Goal: Check status: Check status

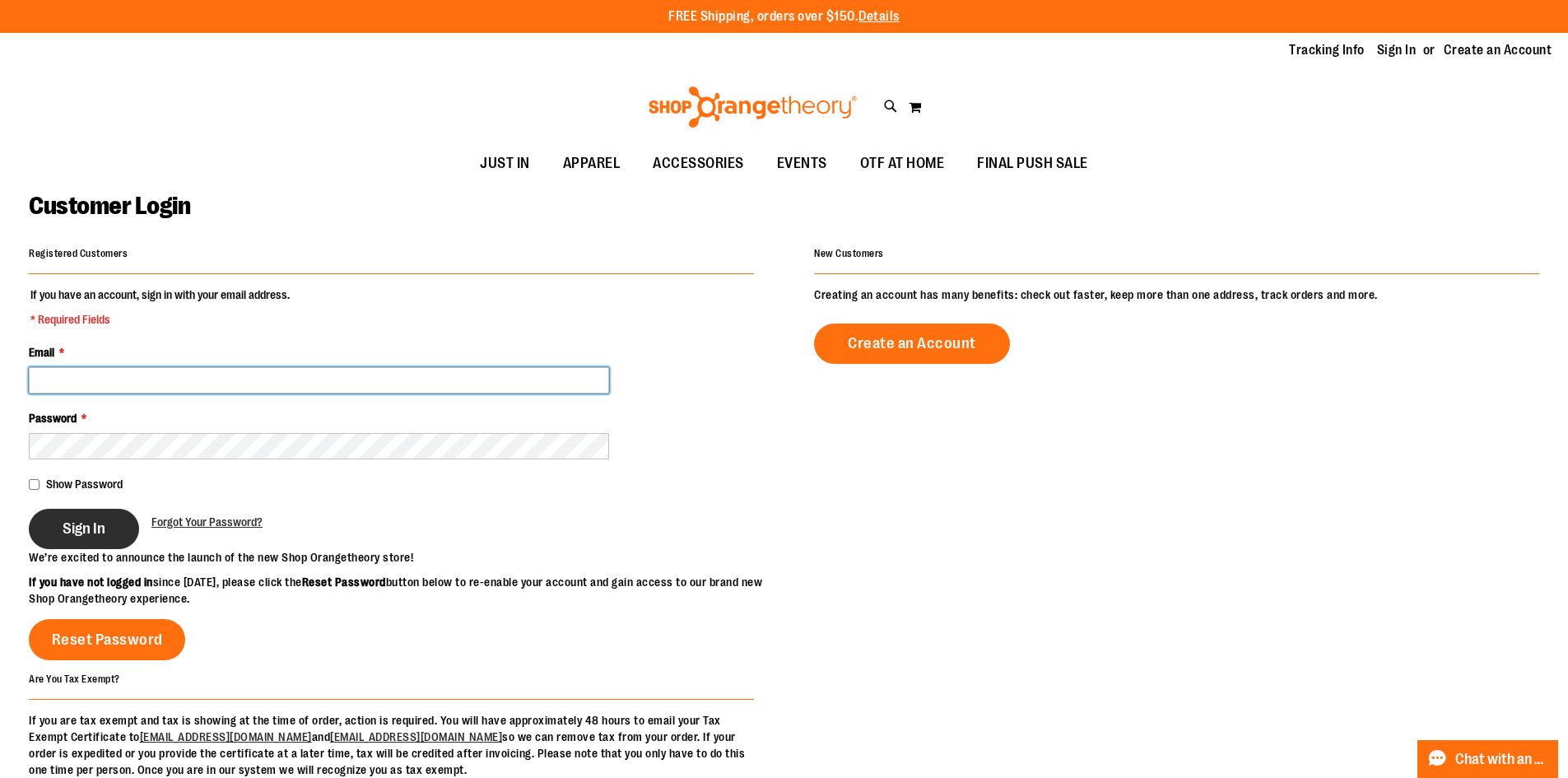
type input "**********"
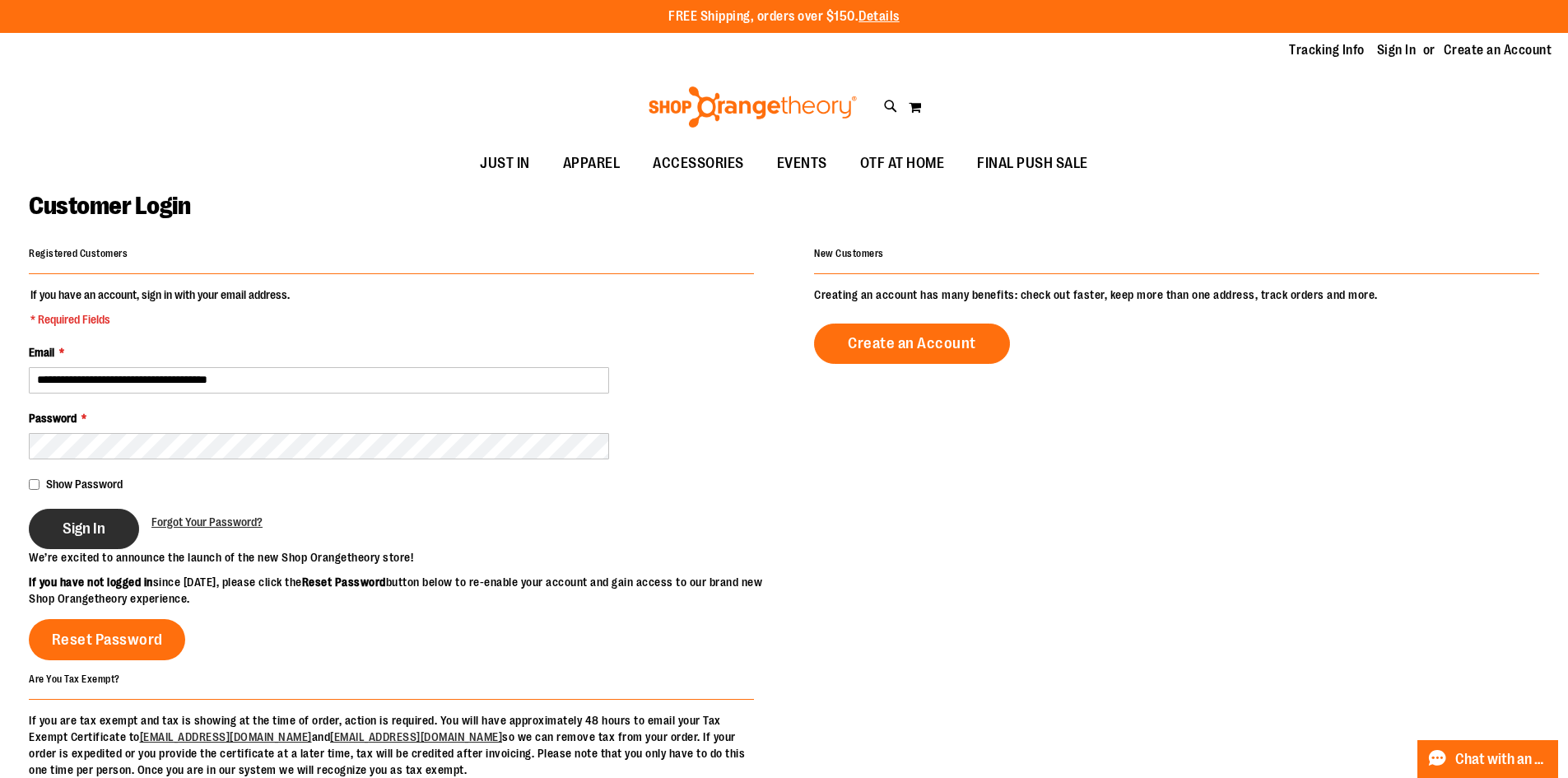
type input "**********"
click at [79, 513] on button "Sign In" at bounding box center [84, 528] width 110 height 40
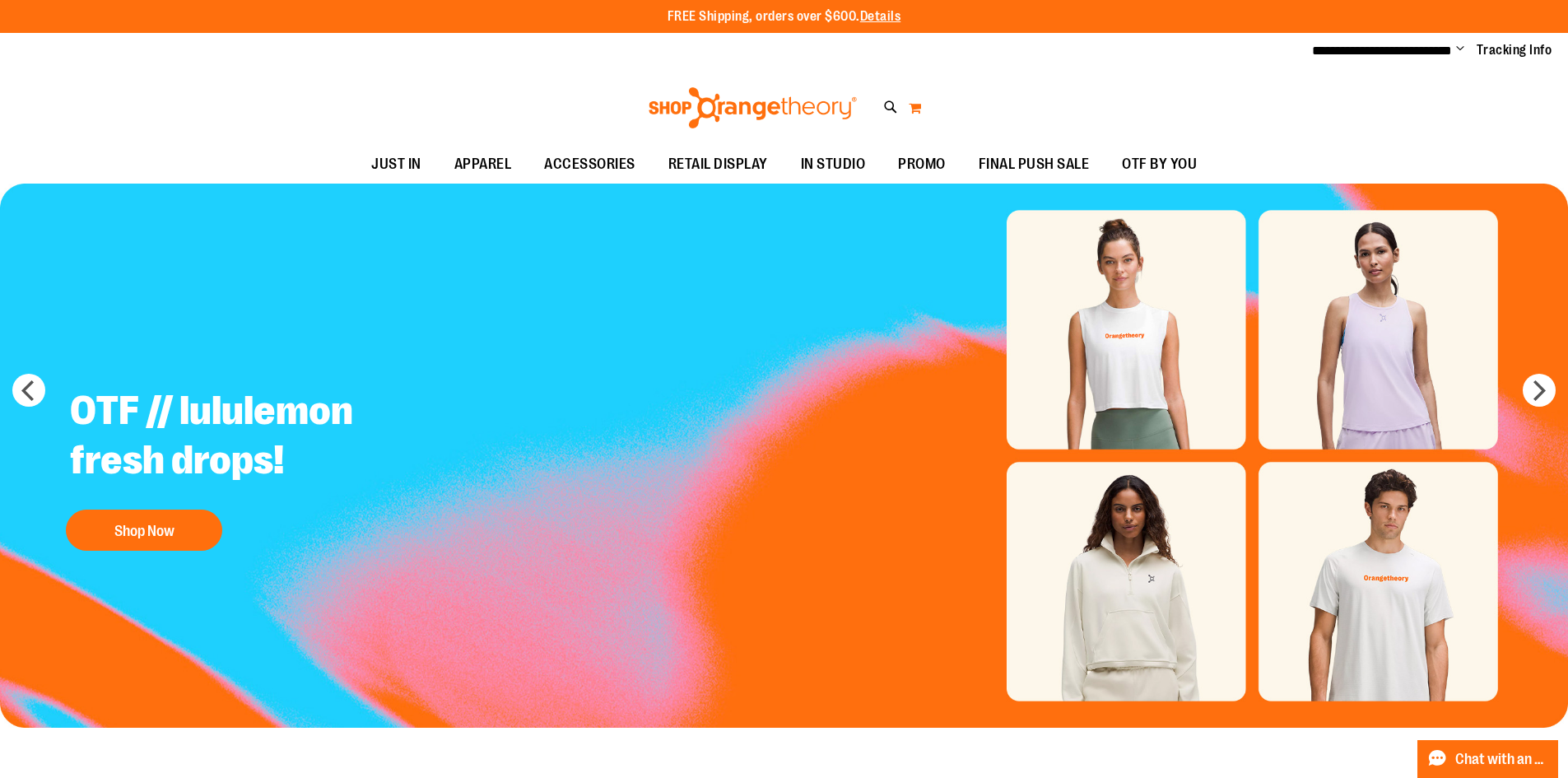
type input "**********"
click at [915, 105] on button "My Cart 0" at bounding box center [915, 107] width 14 height 26
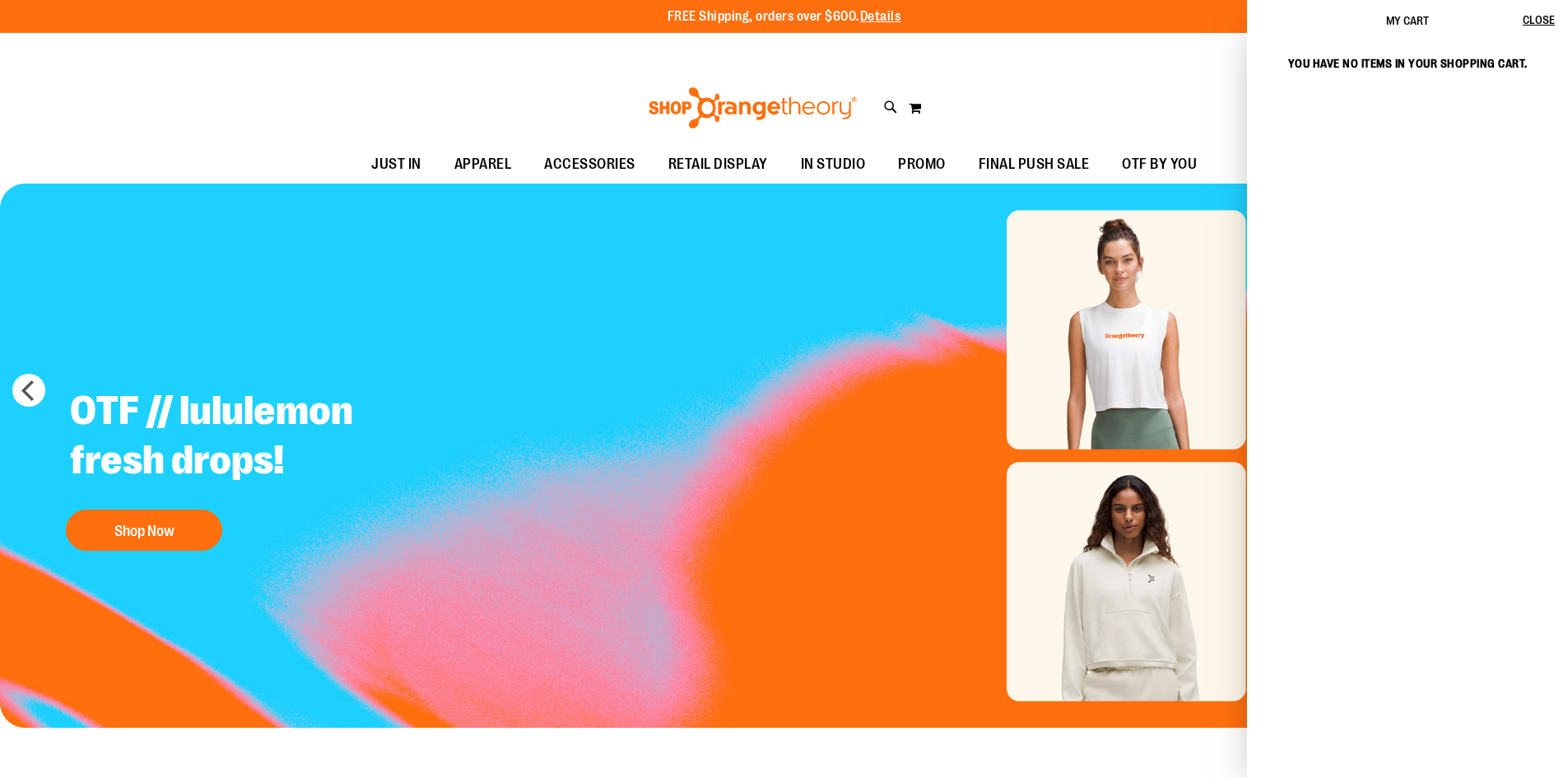
click at [1129, 97] on div "Toggle Nav Search Popular Suggestions Advanced Search" at bounding box center [784, 108] width 1568 height 76
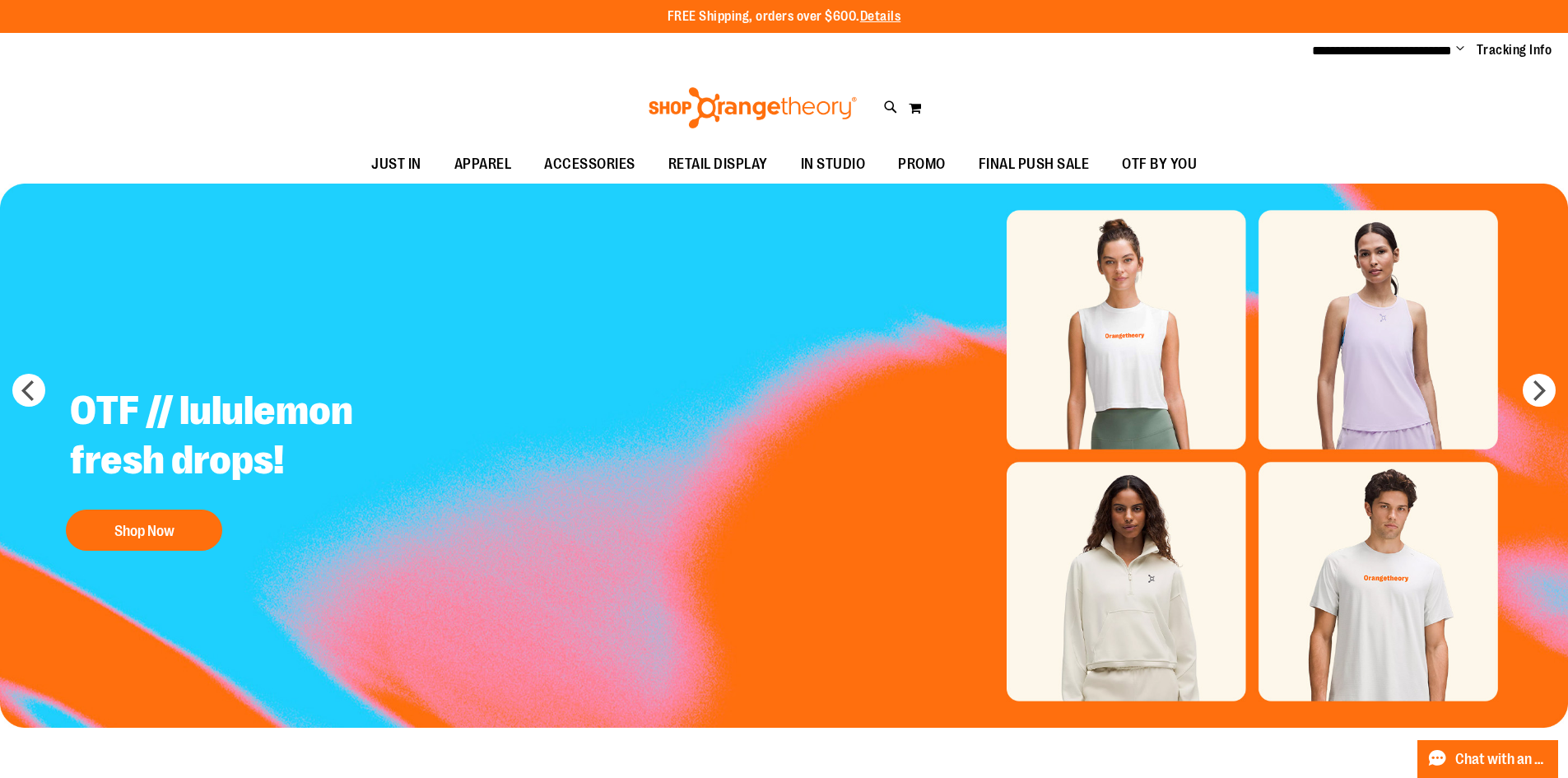
click at [1459, 45] on span "Change" at bounding box center [1460, 50] width 8 height 16
click at [1400, 75] on link "My Account" at bounding box center [1401, 80] width 144 height 31
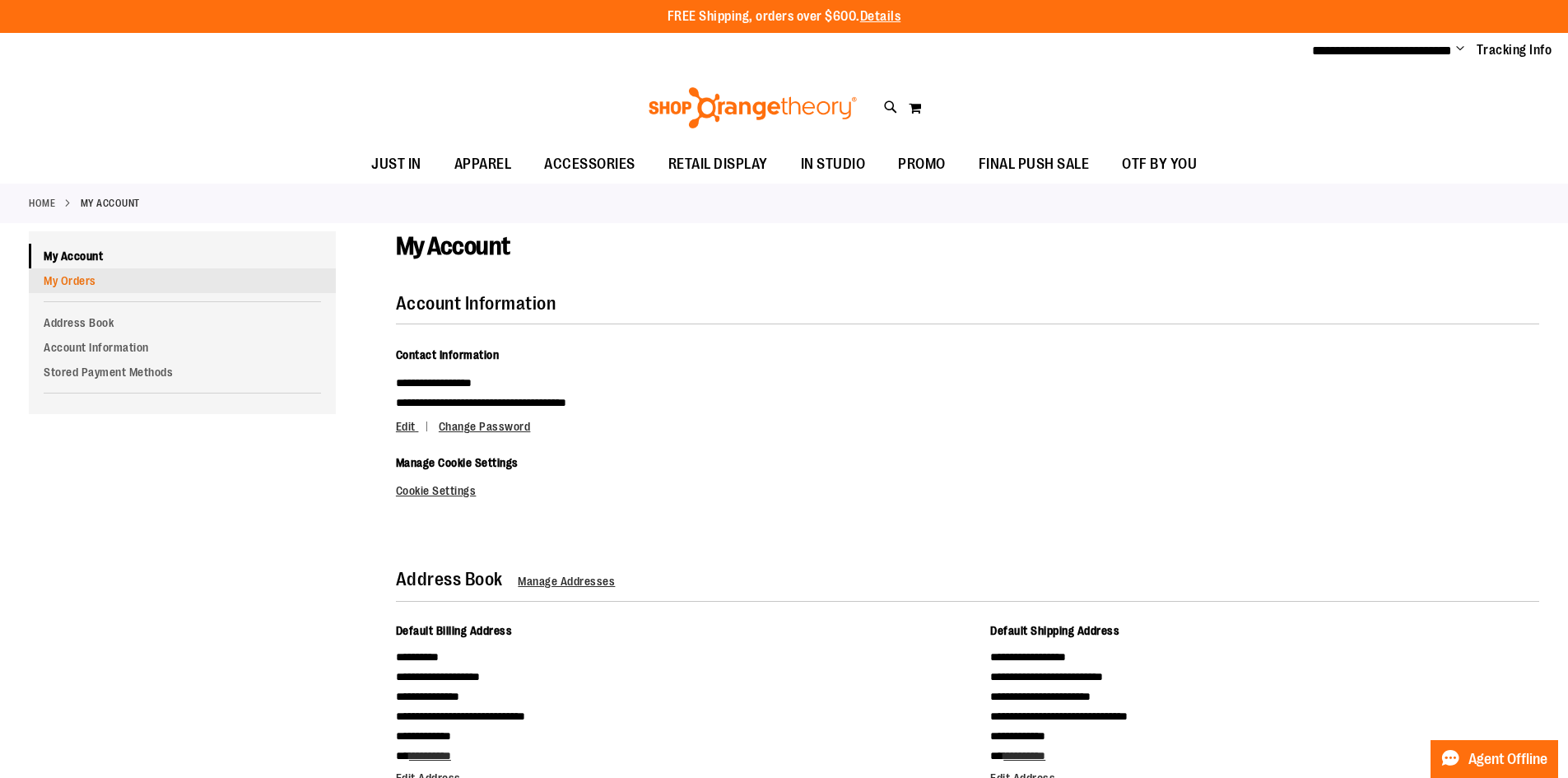
type input "**********"
click at [83, 274] on link "My Orders" at bounding box center [182, 280] width 307 height 24
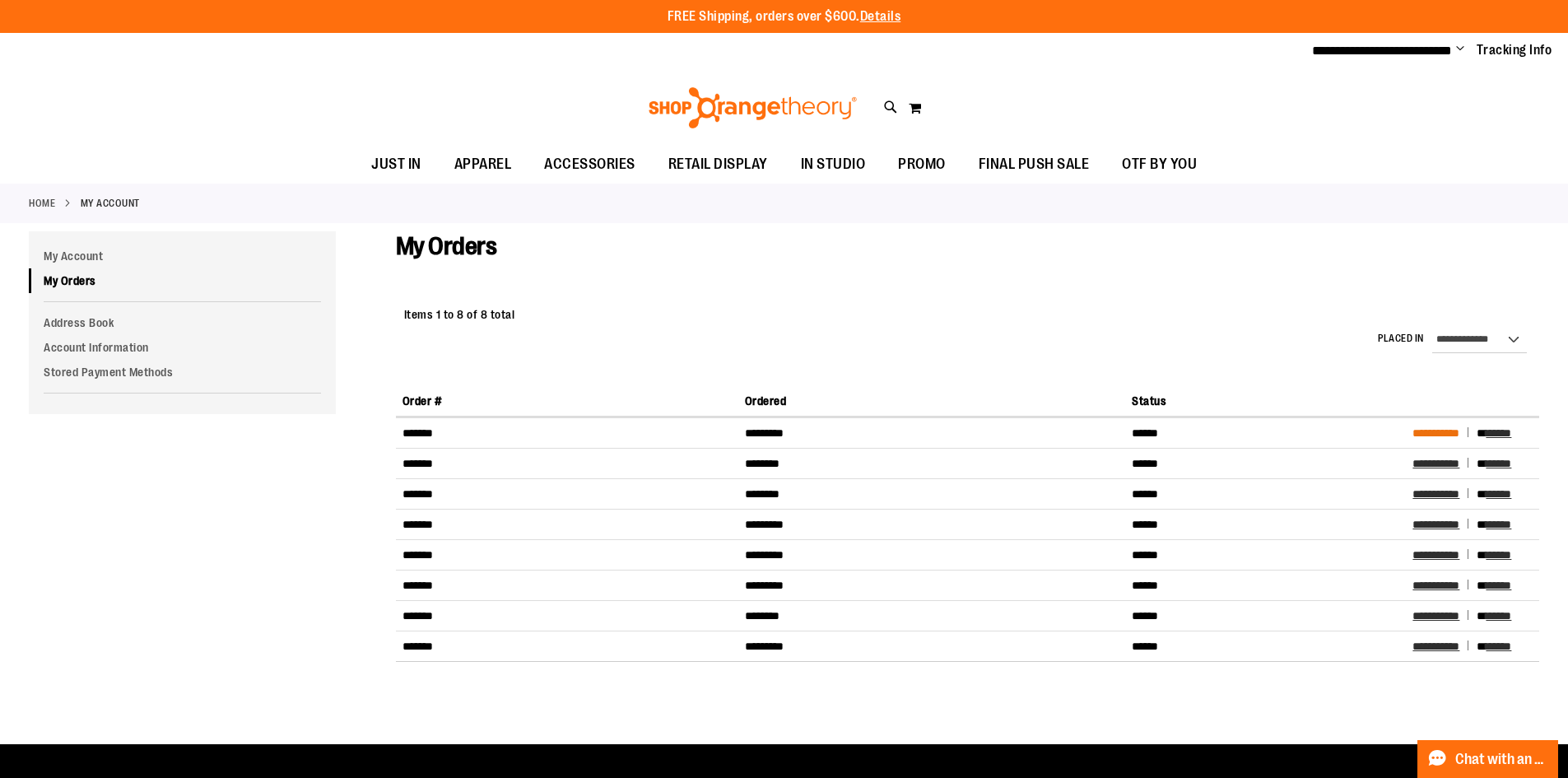
type input "**********"
click at [1458, 430] on span "**********" at bounding box center [1436, 433] width 47 height 12
type input "**********"
click at [1193, 42] on div "**********" at bounding box center [784, 51] width 1568 height 36
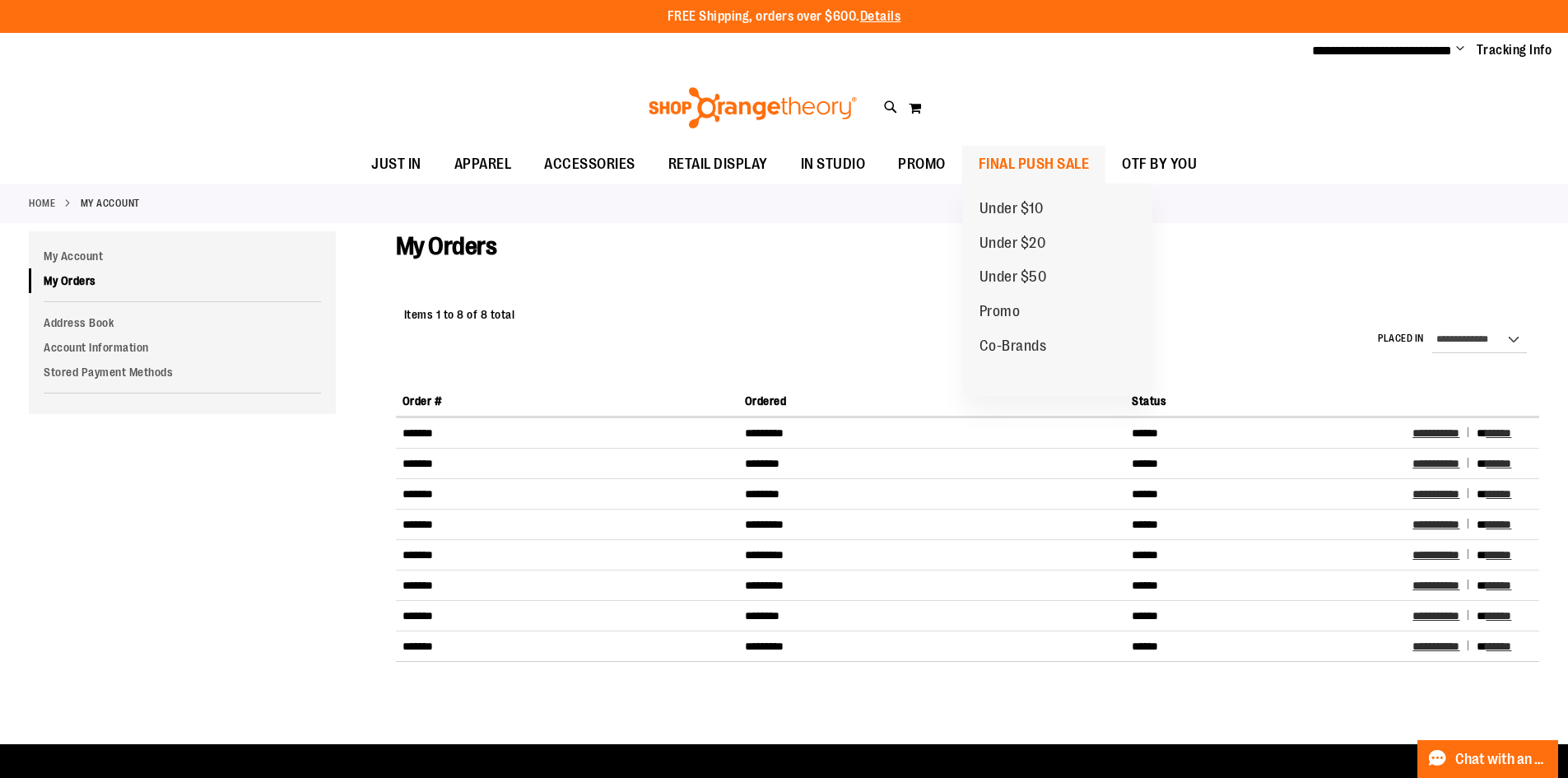
click at [1066, 151] on span "FINAL PUSH SALE" at bounding box center [1034, 165] width 111 height 37
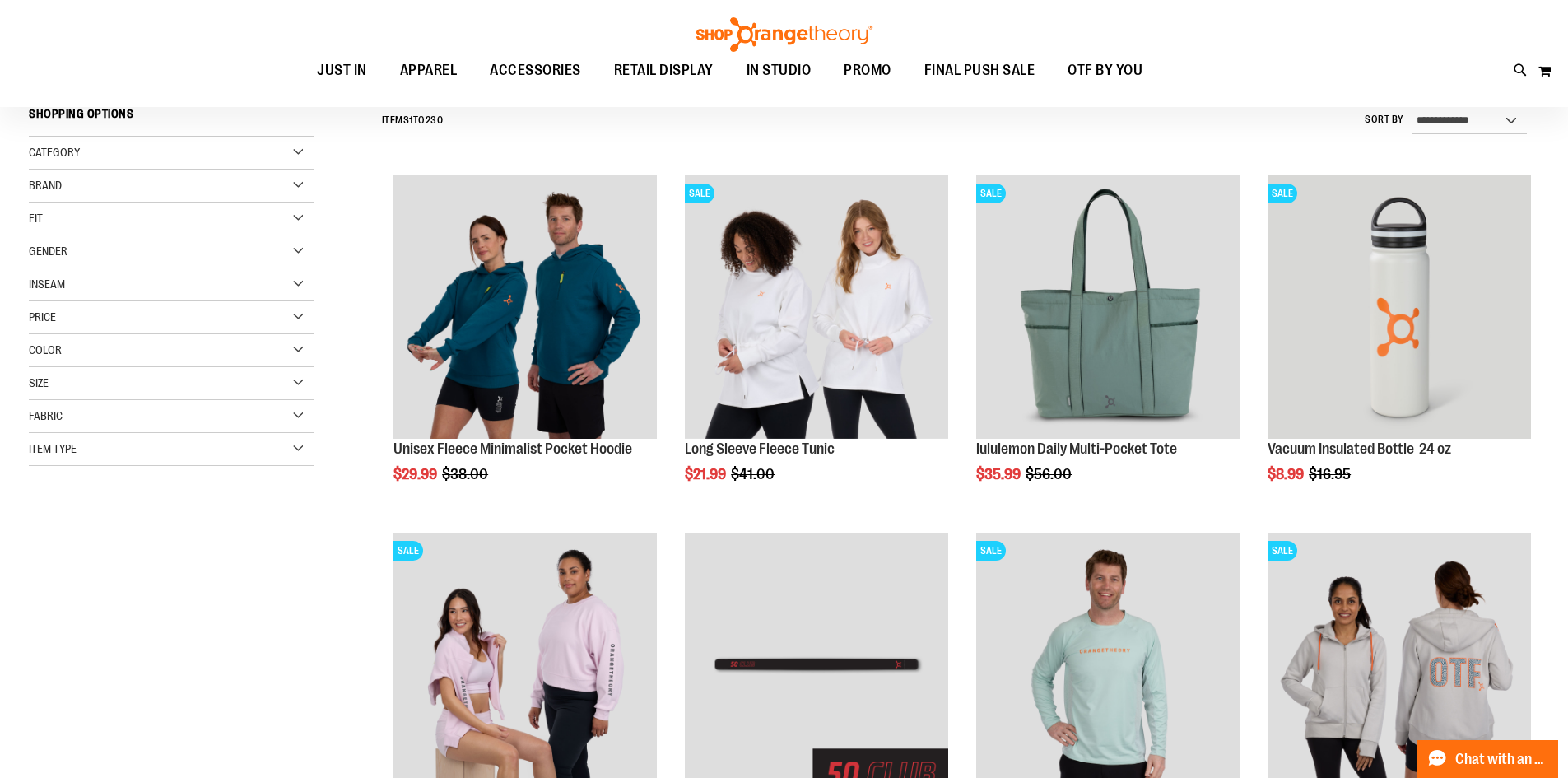
scroll to position [246, 0]
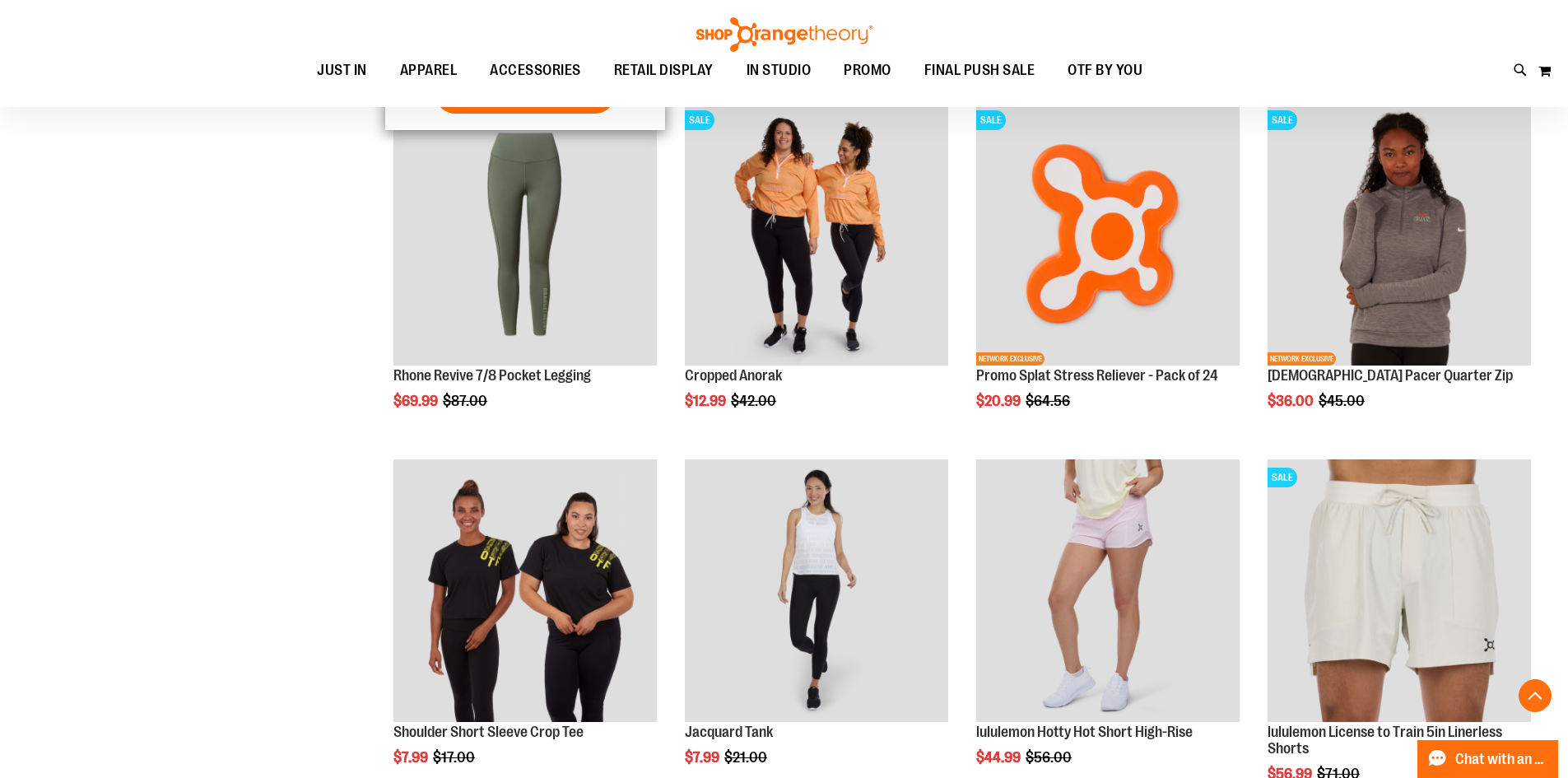
scroll to position [1727, 0]
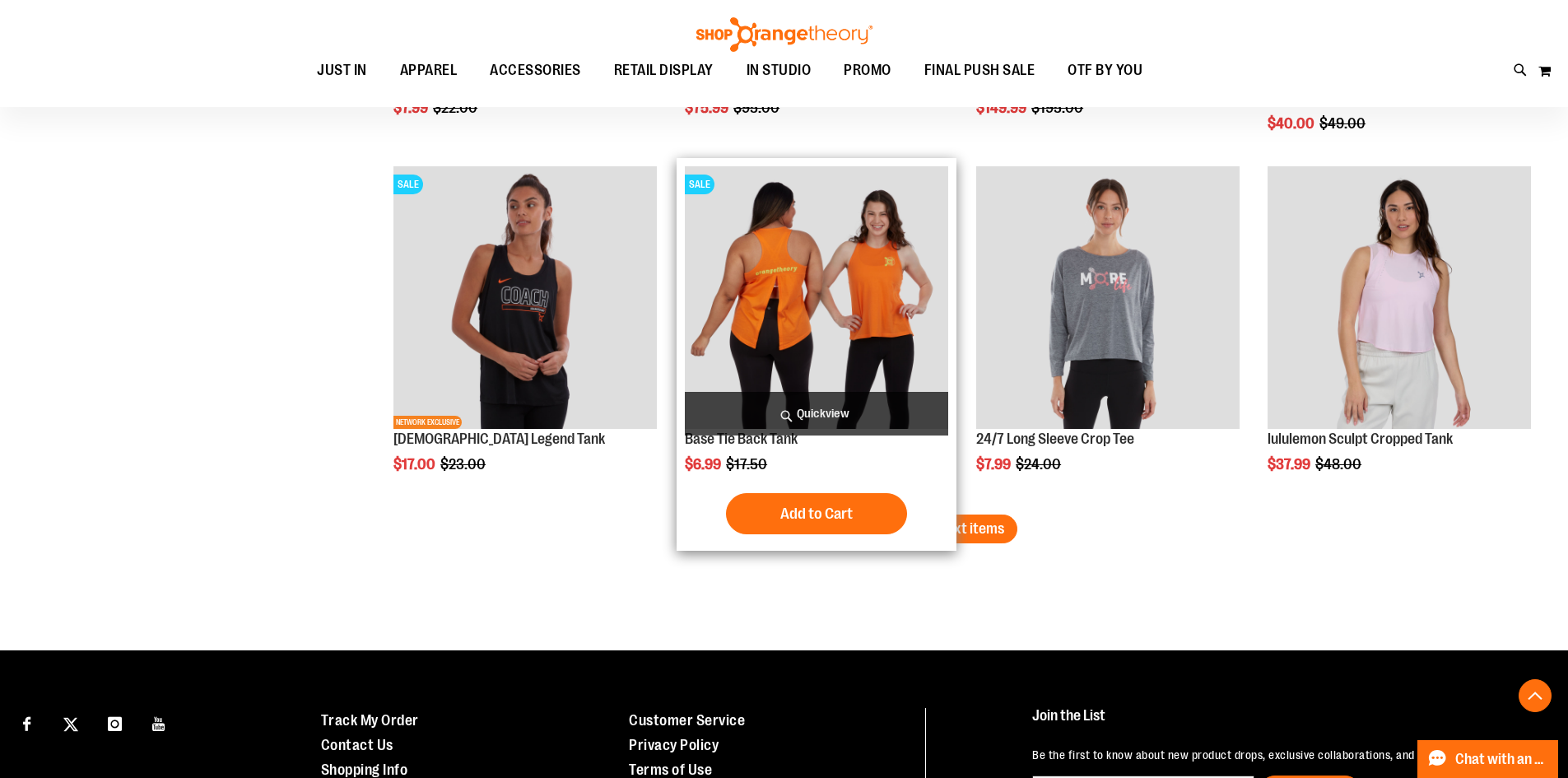
scroll to position [3044, 0]
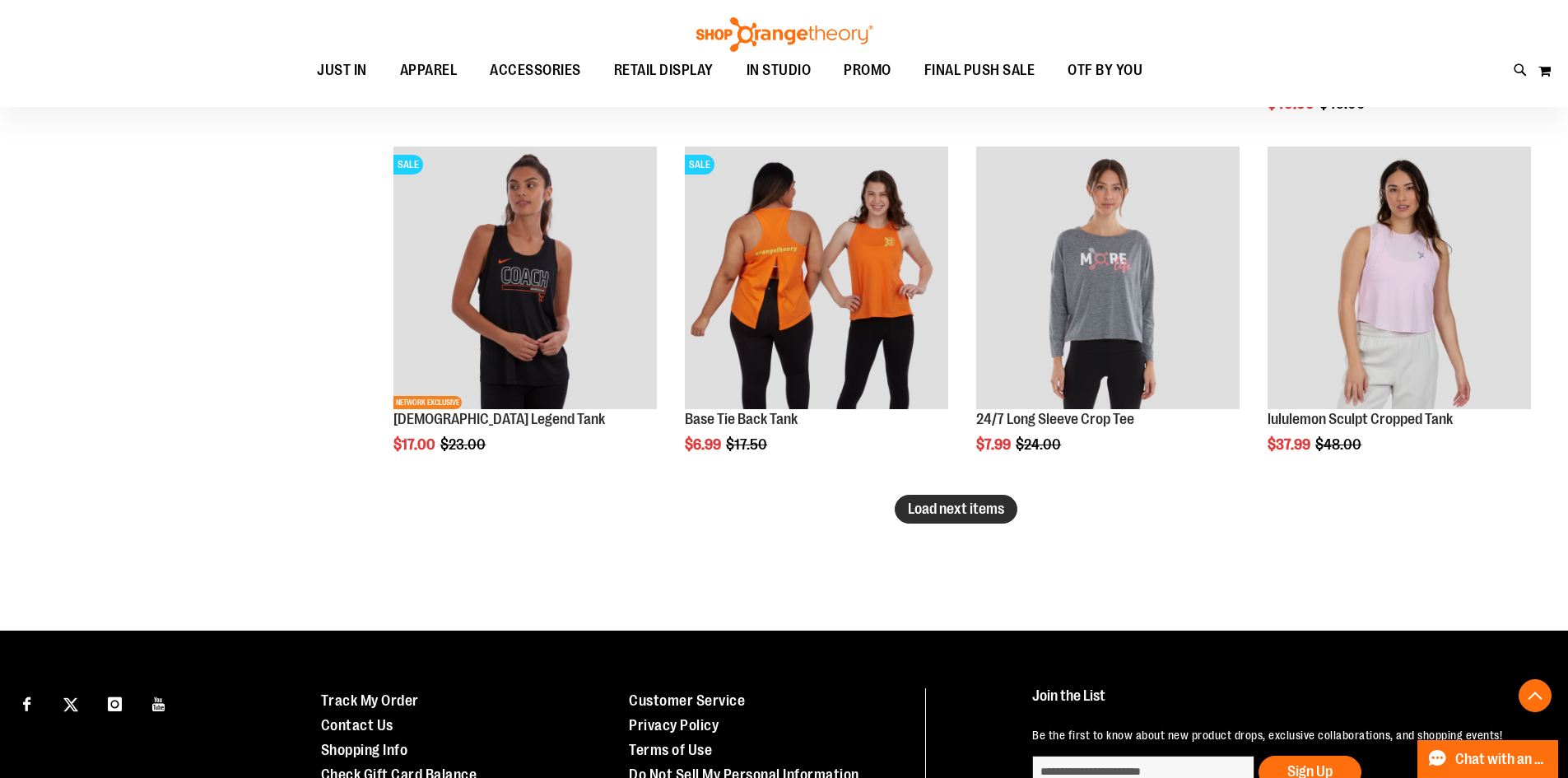
type input "**********"
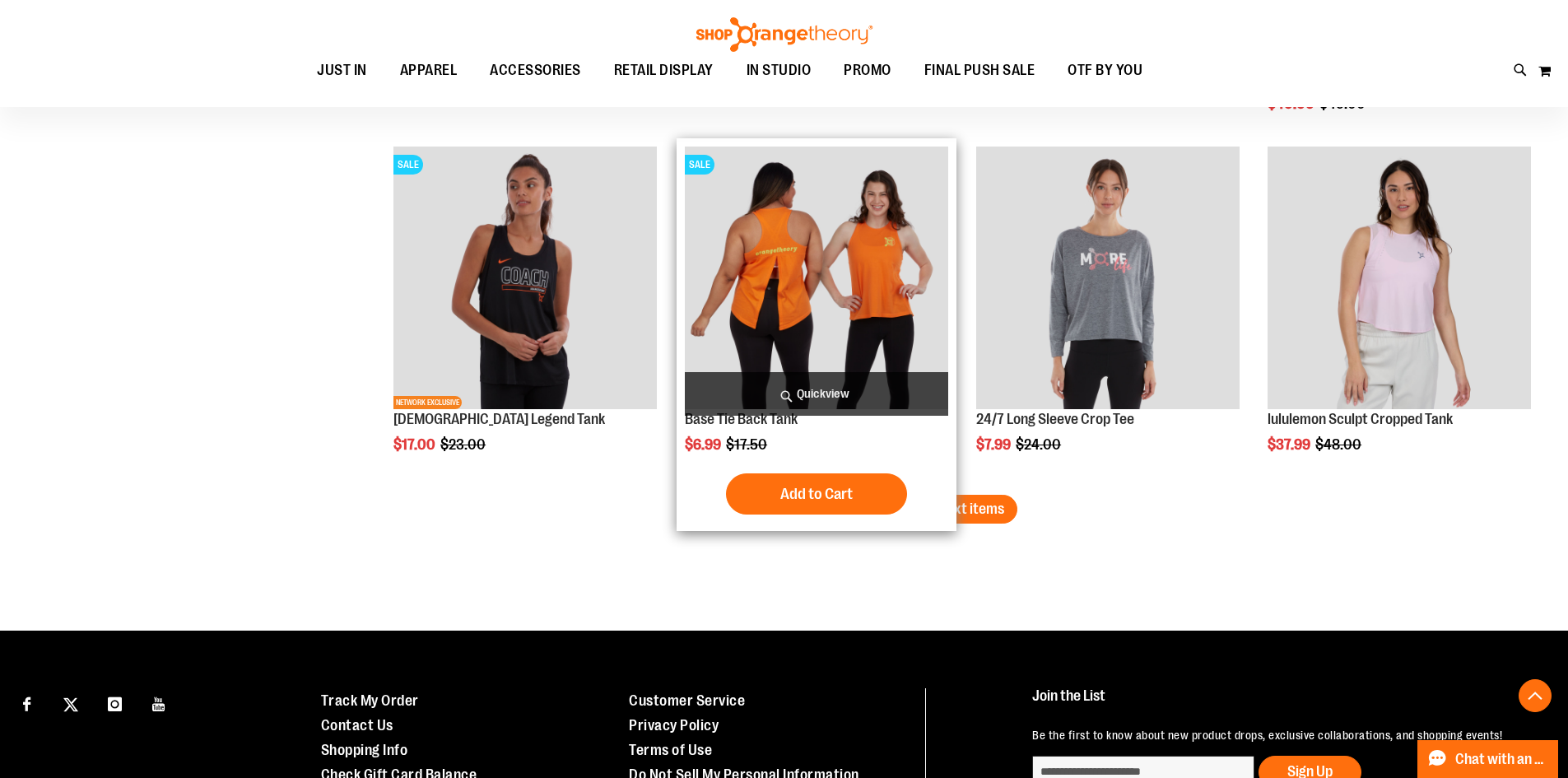
drag, startPoint x: 957, startPoint y: 514, endPoint x: 915, endPoint y: 481, distance: 53.4
click at [956, 514] on span "Load next items" at bounding box center [955, 508] width 96 height 17
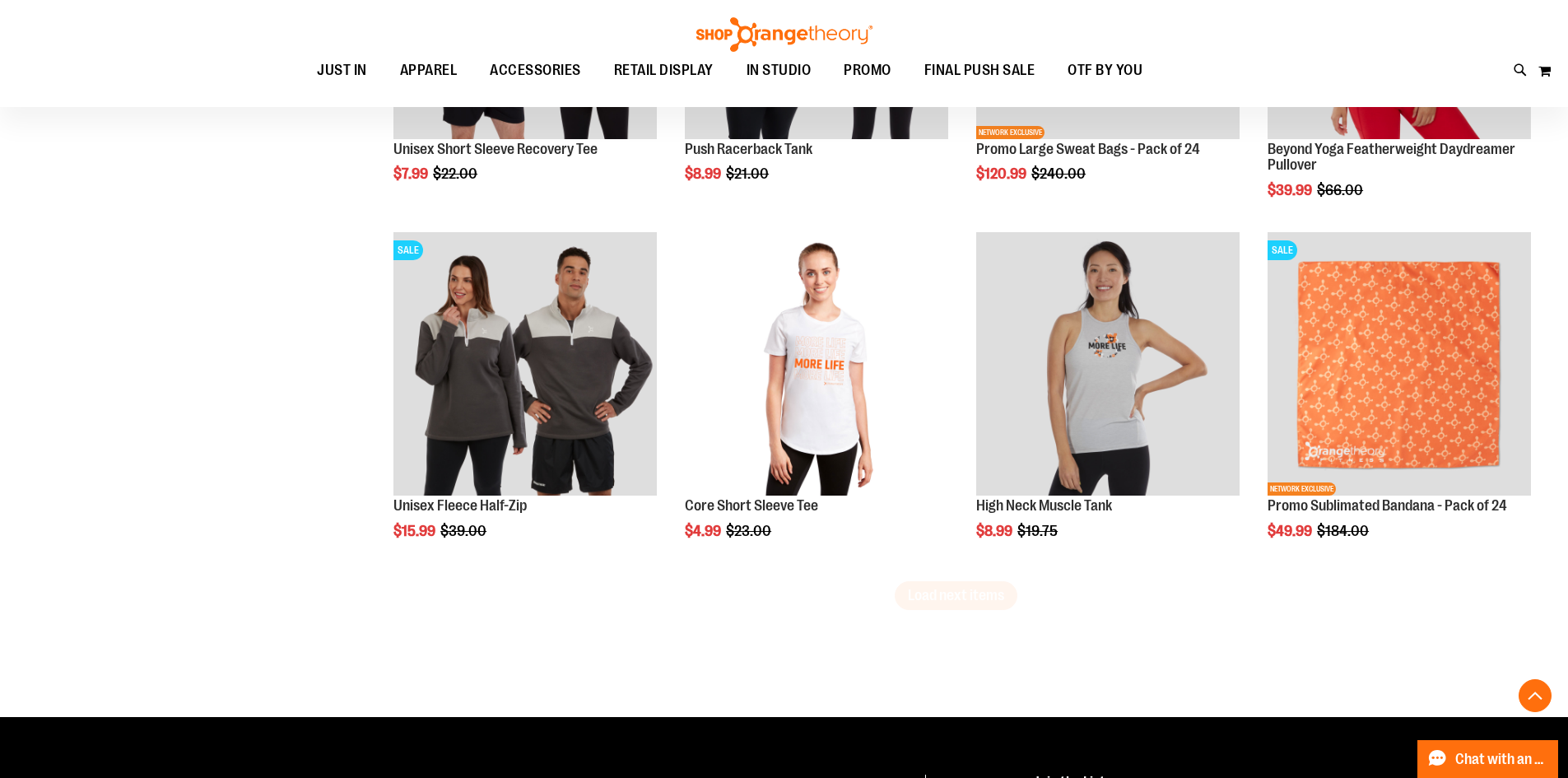
scroll to position [4031, 0]
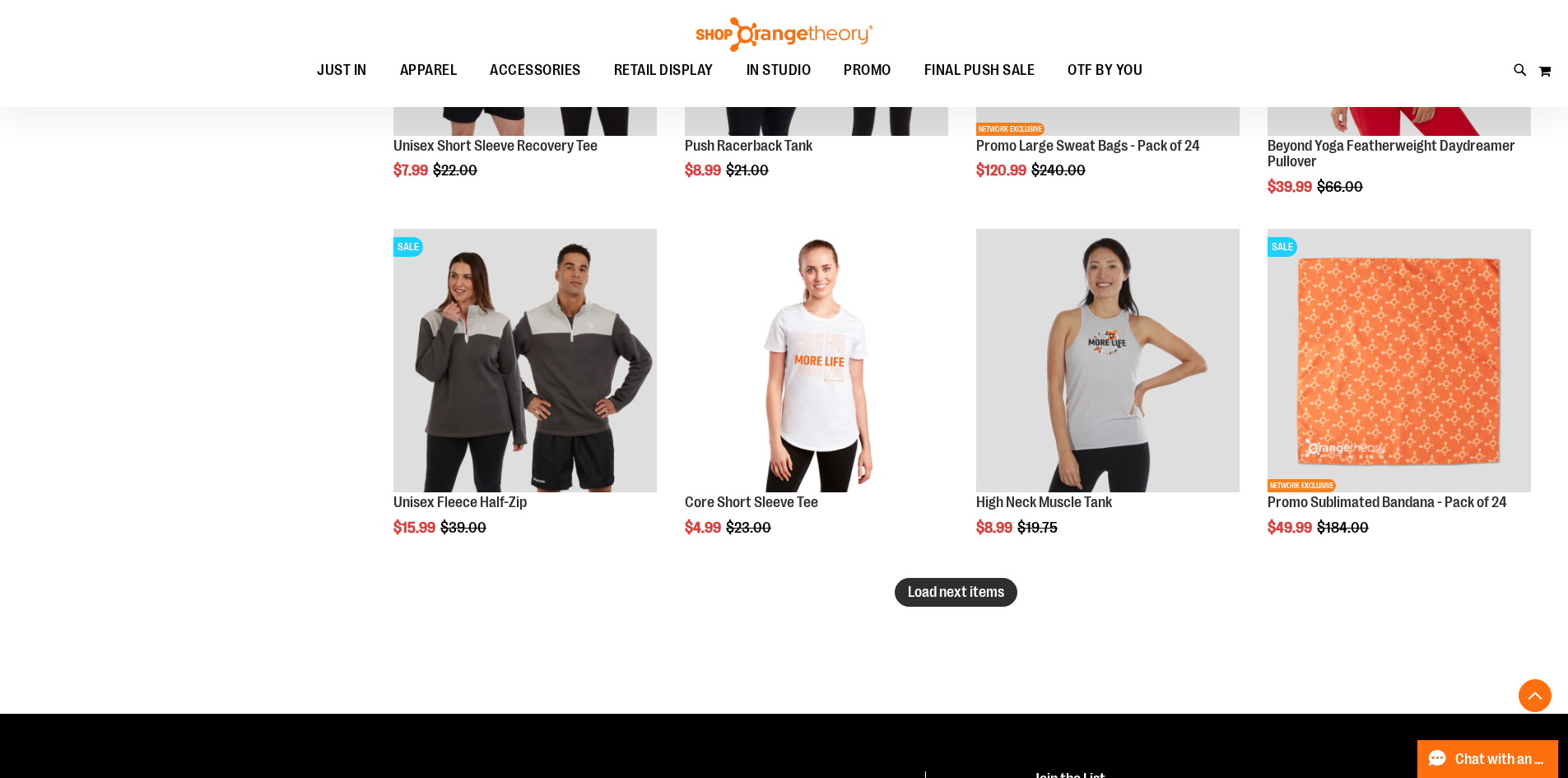
click at [989, 600] on span "Load next items" at bounding box center [955, 591] width 96 height 17
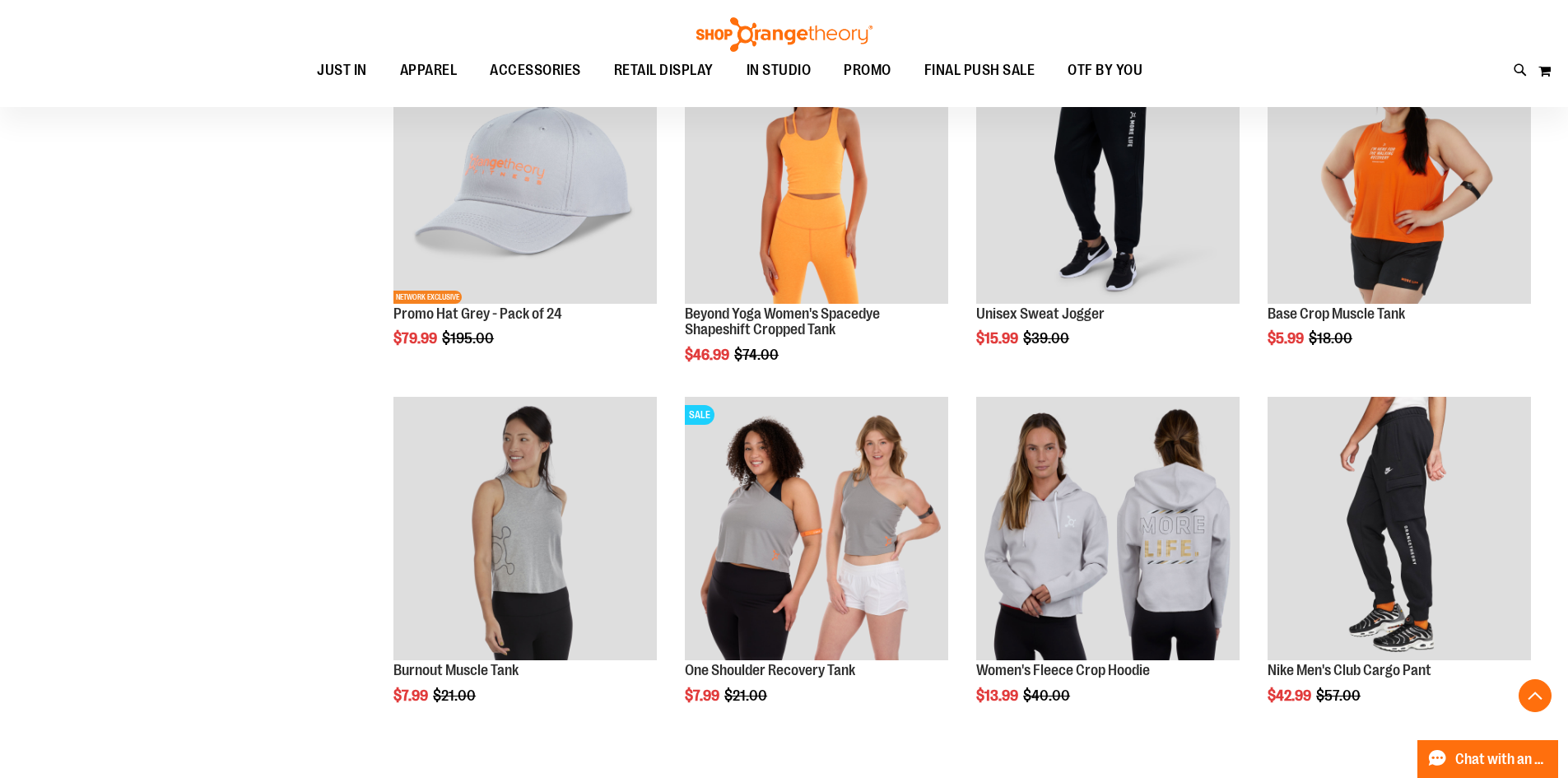
scroll to position [5019, 0]
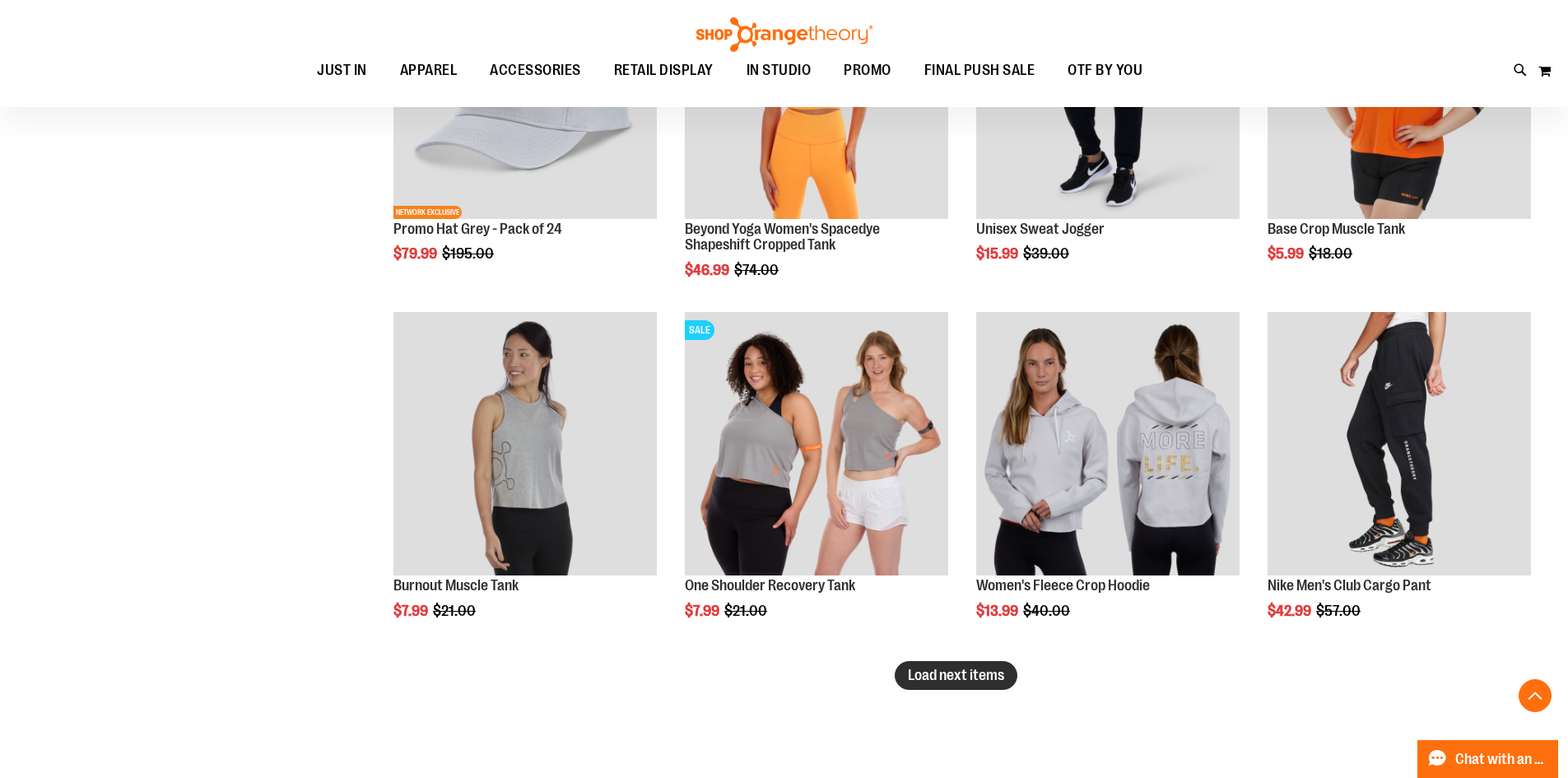
click at [924, 667] on span "Load next items" at bounding box center [955, 675] width 96 height 17
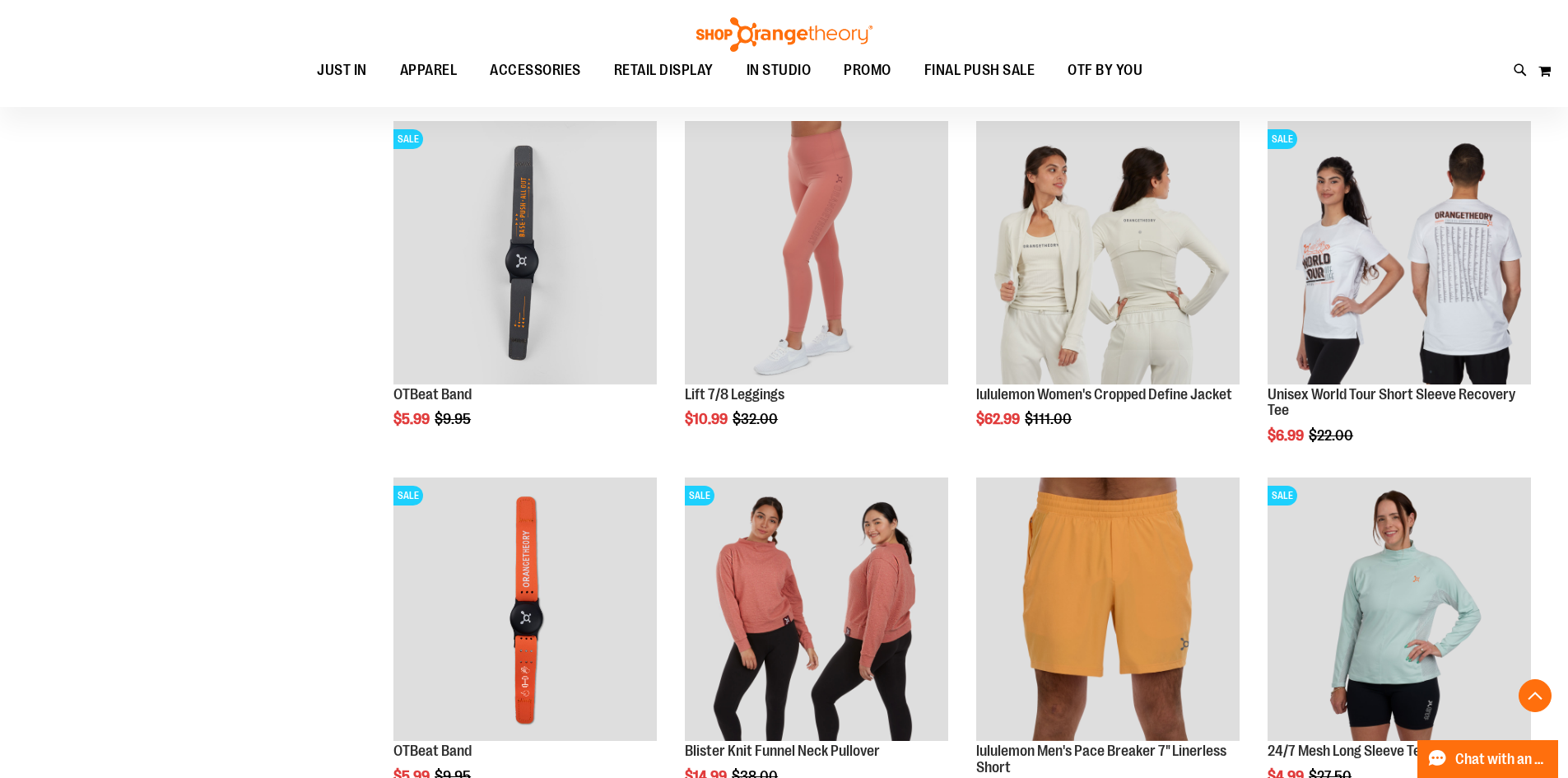
scroll to position [6335, 0]
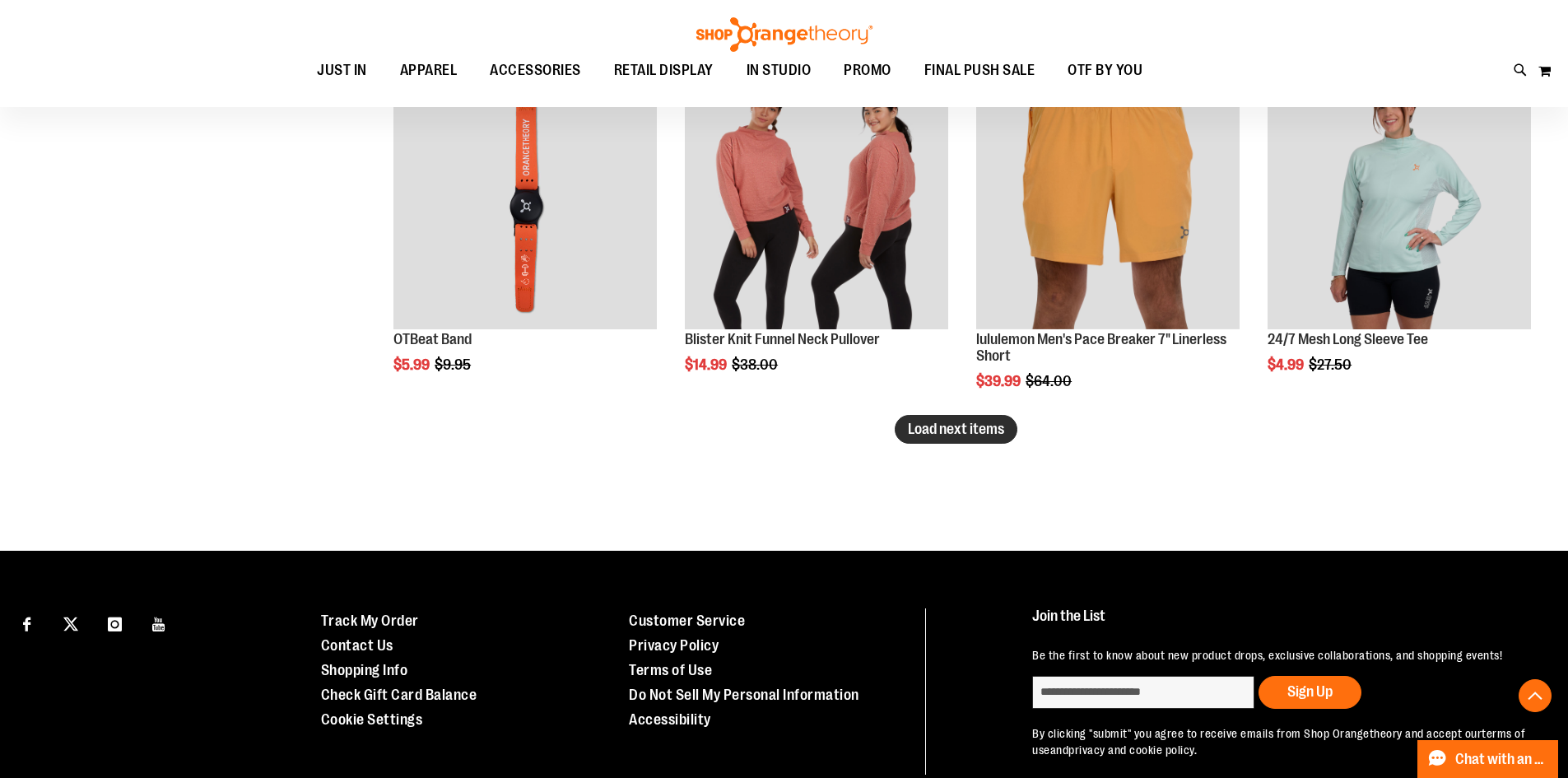
click at [913, 424] on span "Load next items" at bounding box center [955, 428] width 96 height 17
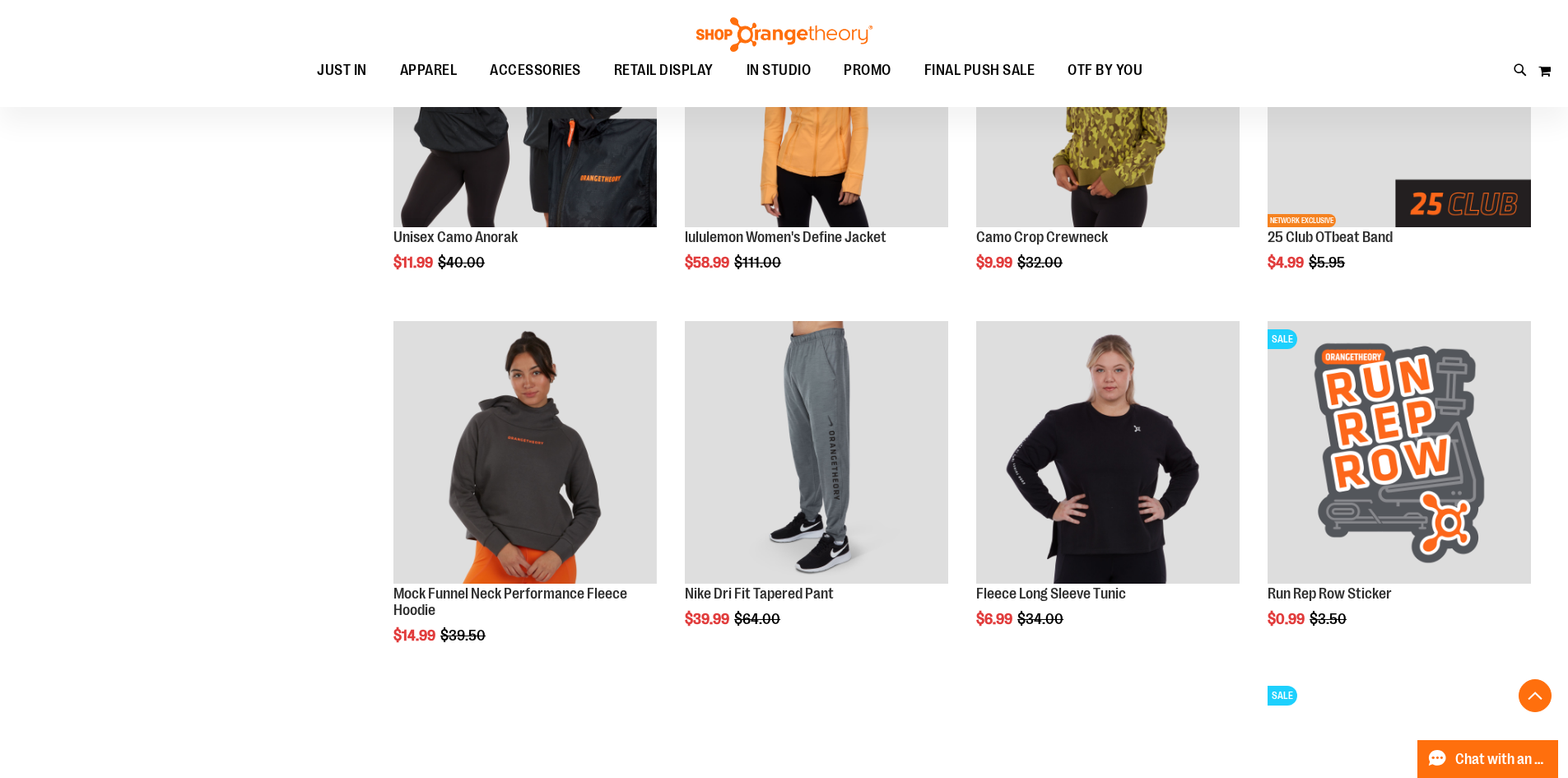
scroll to position [6829, 0]
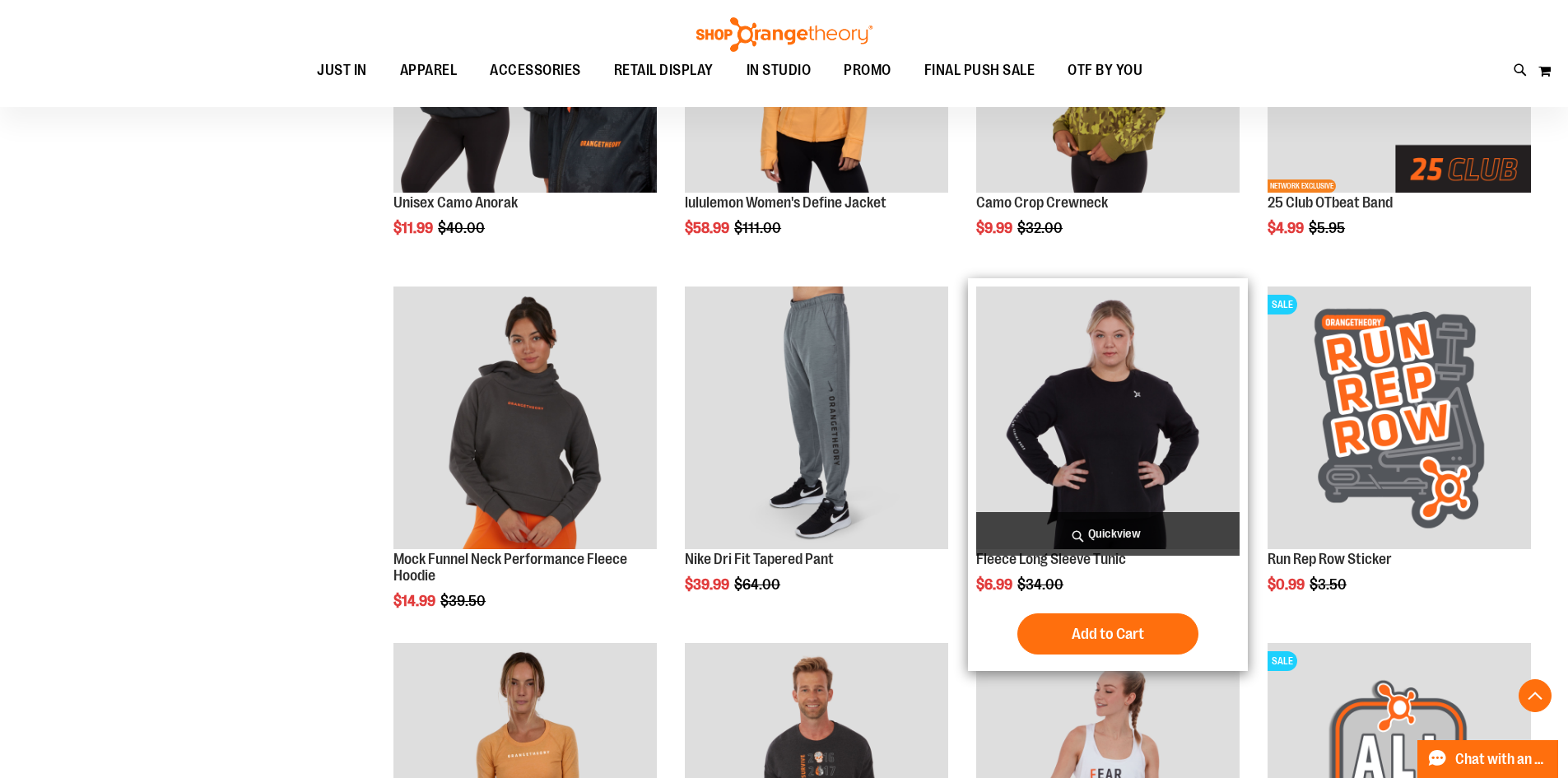
click at [1099, 404] on img "product" at bounding box center [1107, 418] width 263 height 263
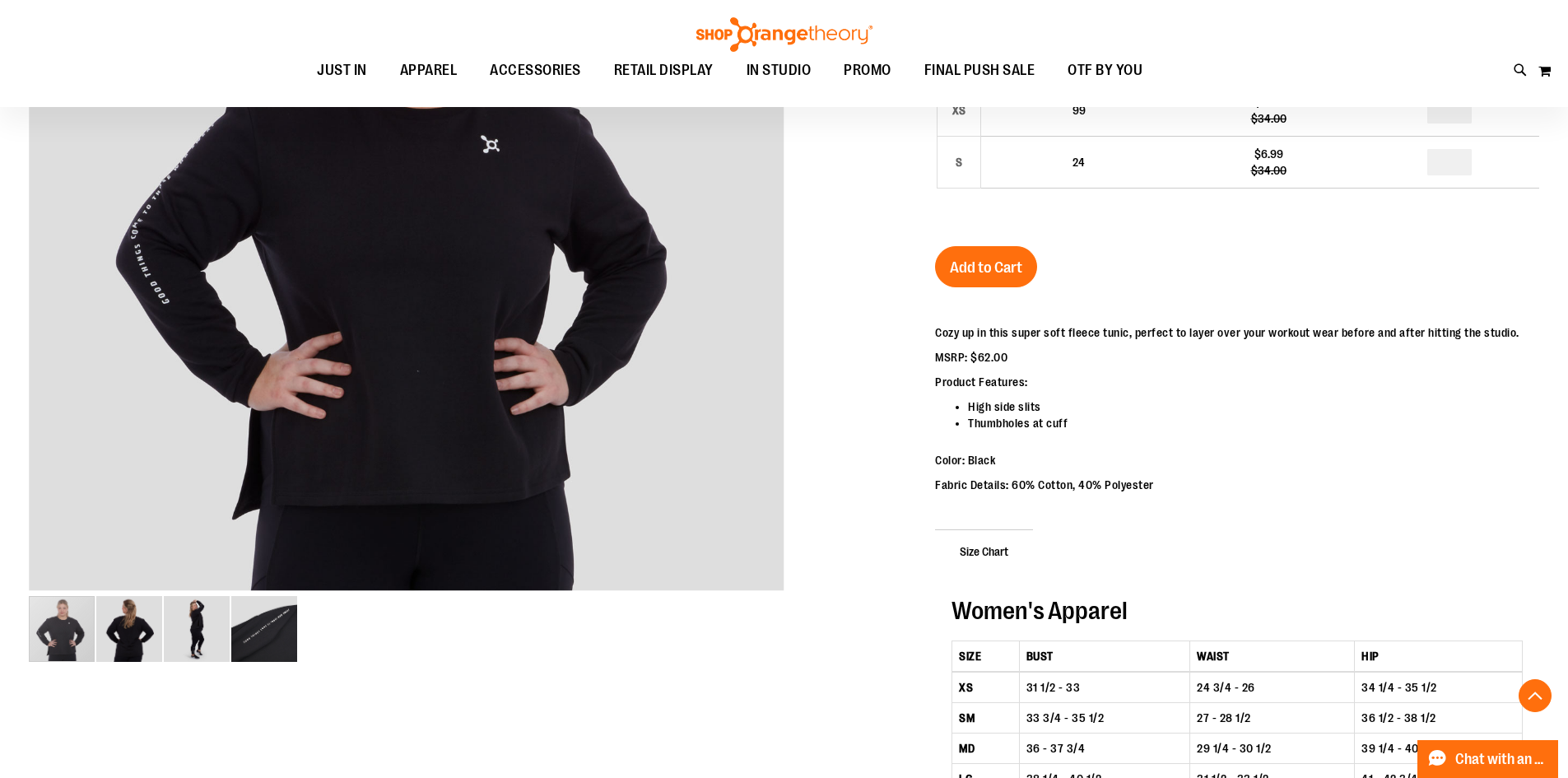
scroll to position [411, 0]
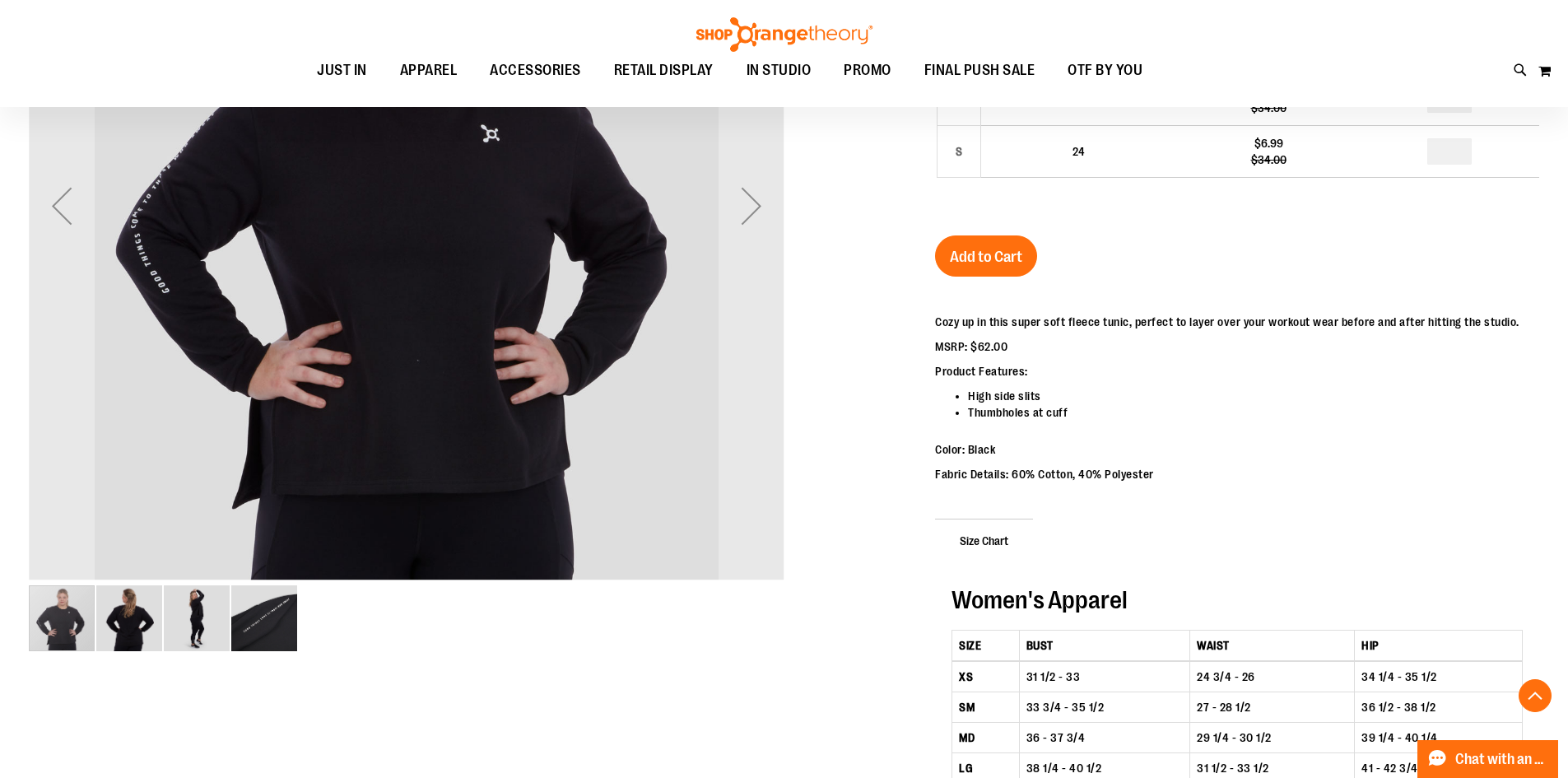
type input "**********"
click at [255, 624] on img "image 4 of 4" at bounding box center [264, 618] width 66 height 66
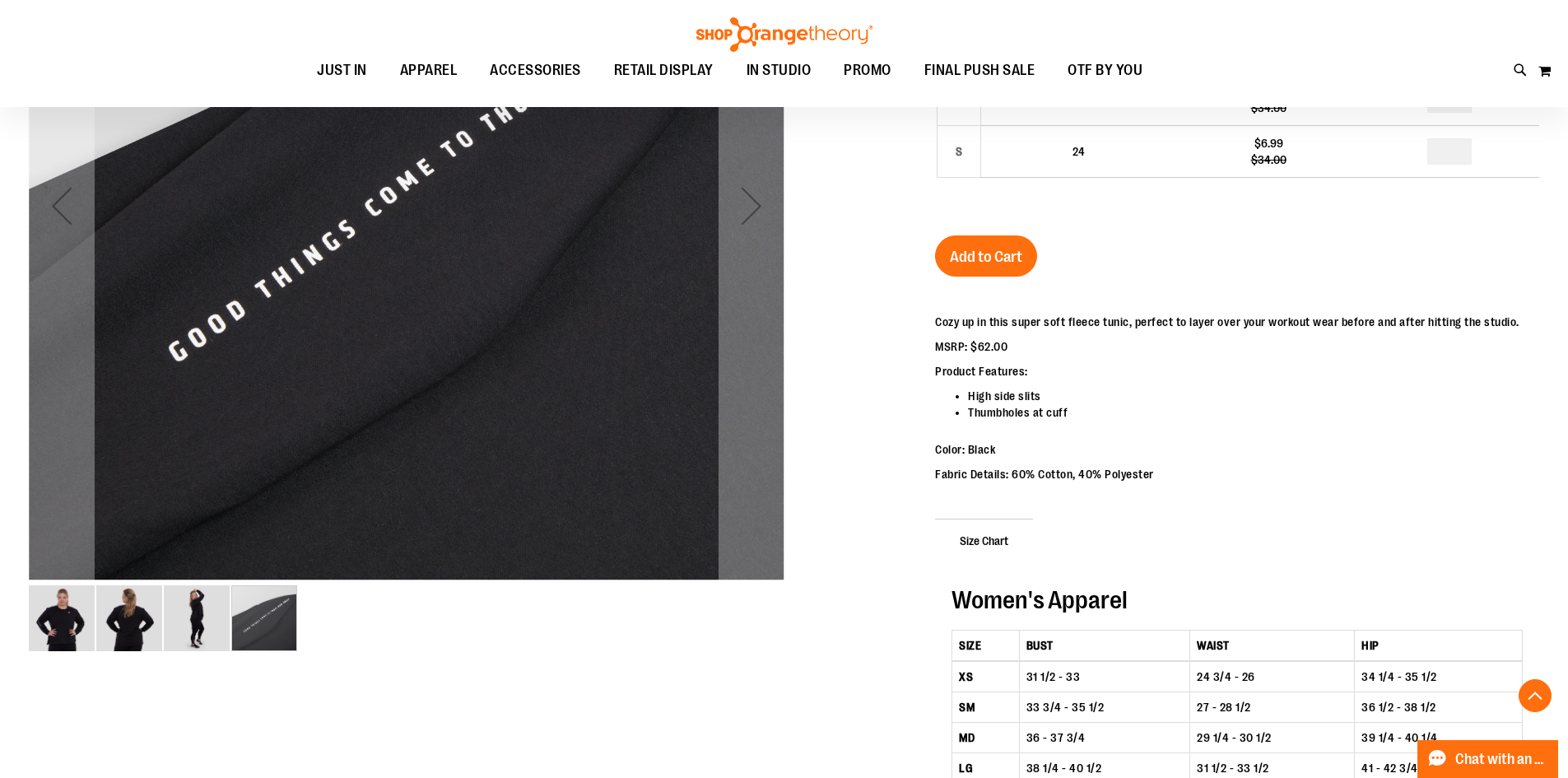
click at [189, 625] on img "image 3 of 4" at bounding box center [197, 618] width 66 height 66
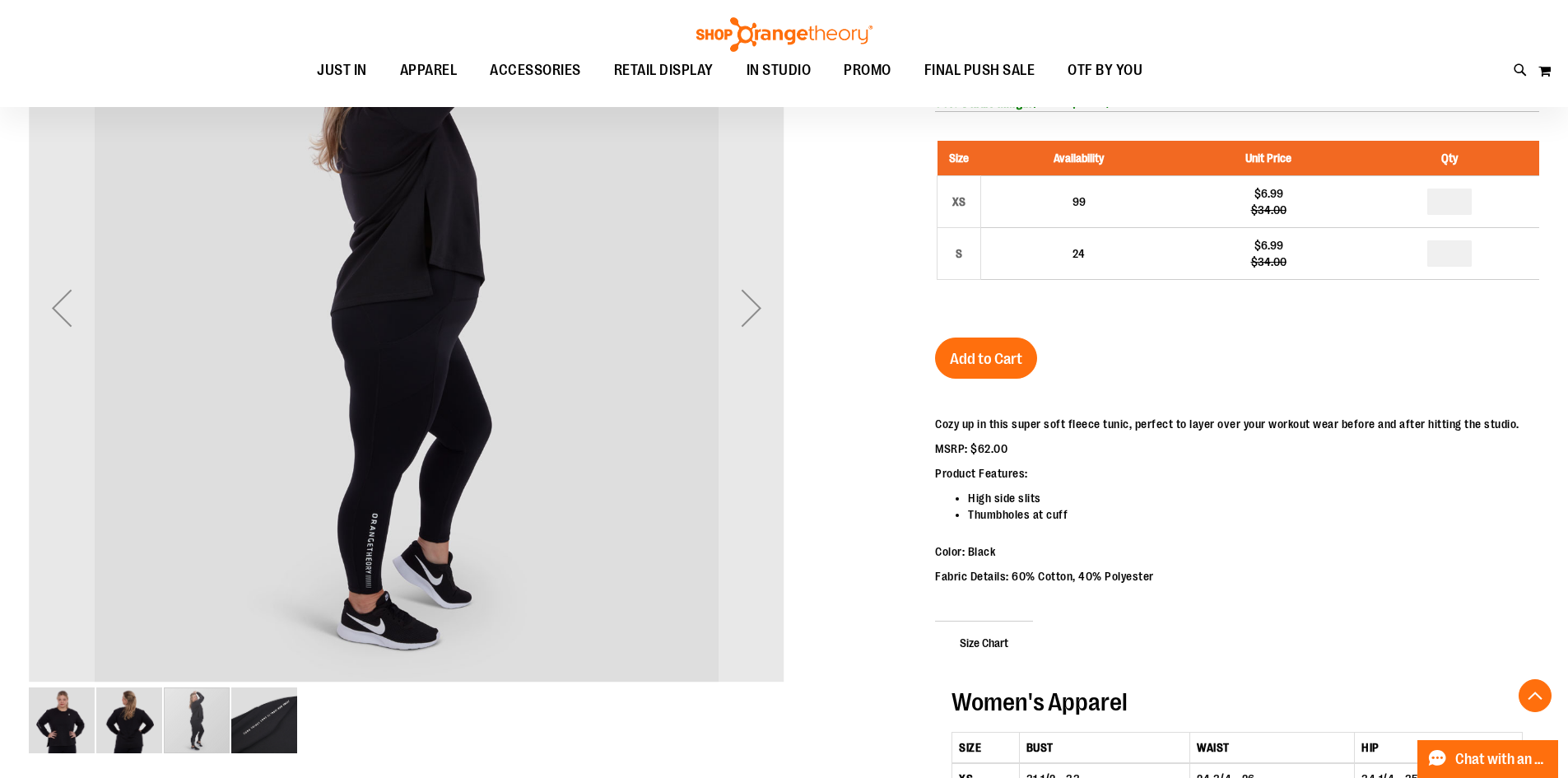
scroll to position [328, 0]
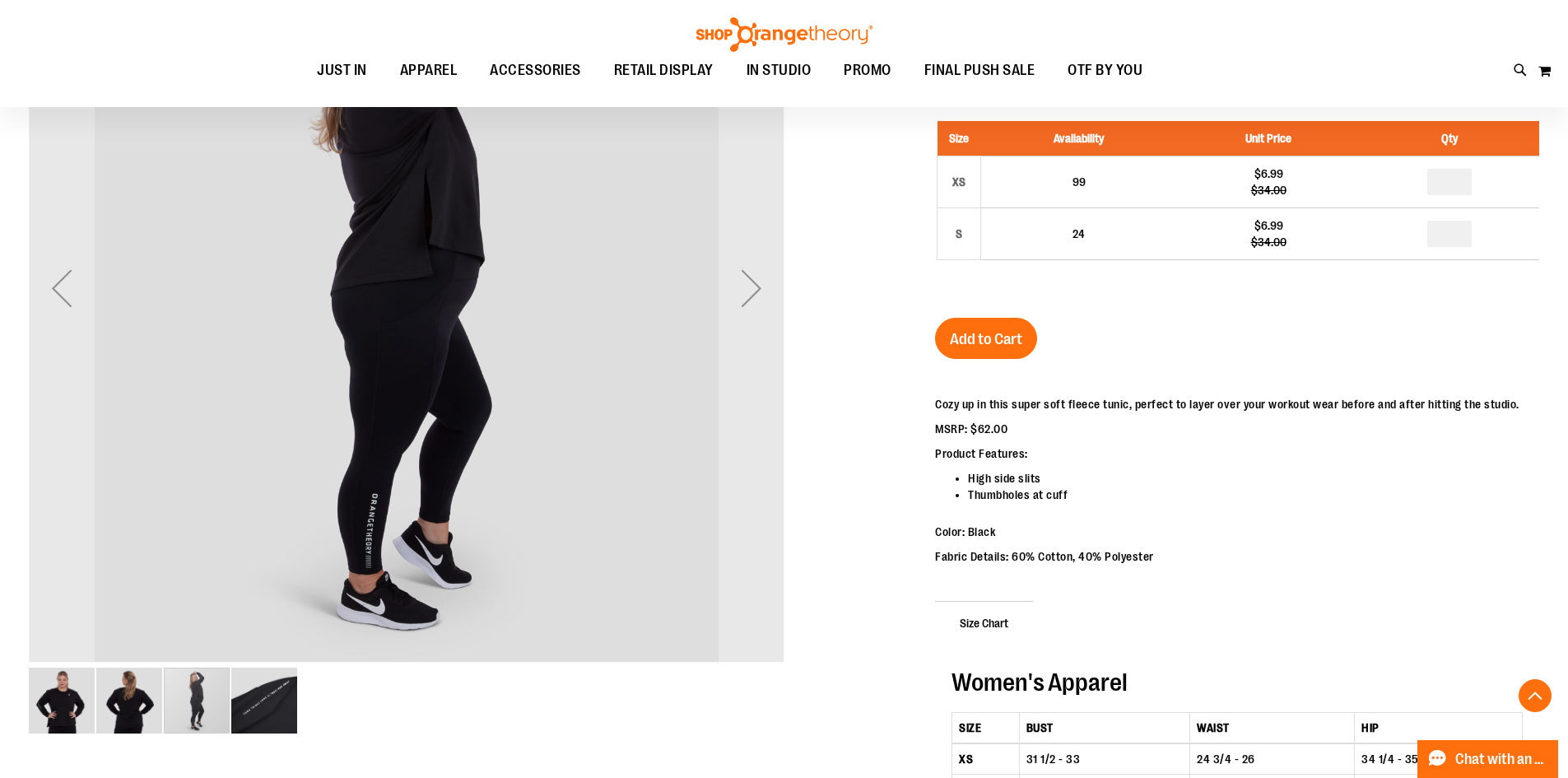
click at [132, 708] on img "image 2 of 4" at bounding box center [130, 700] width 66 height 66
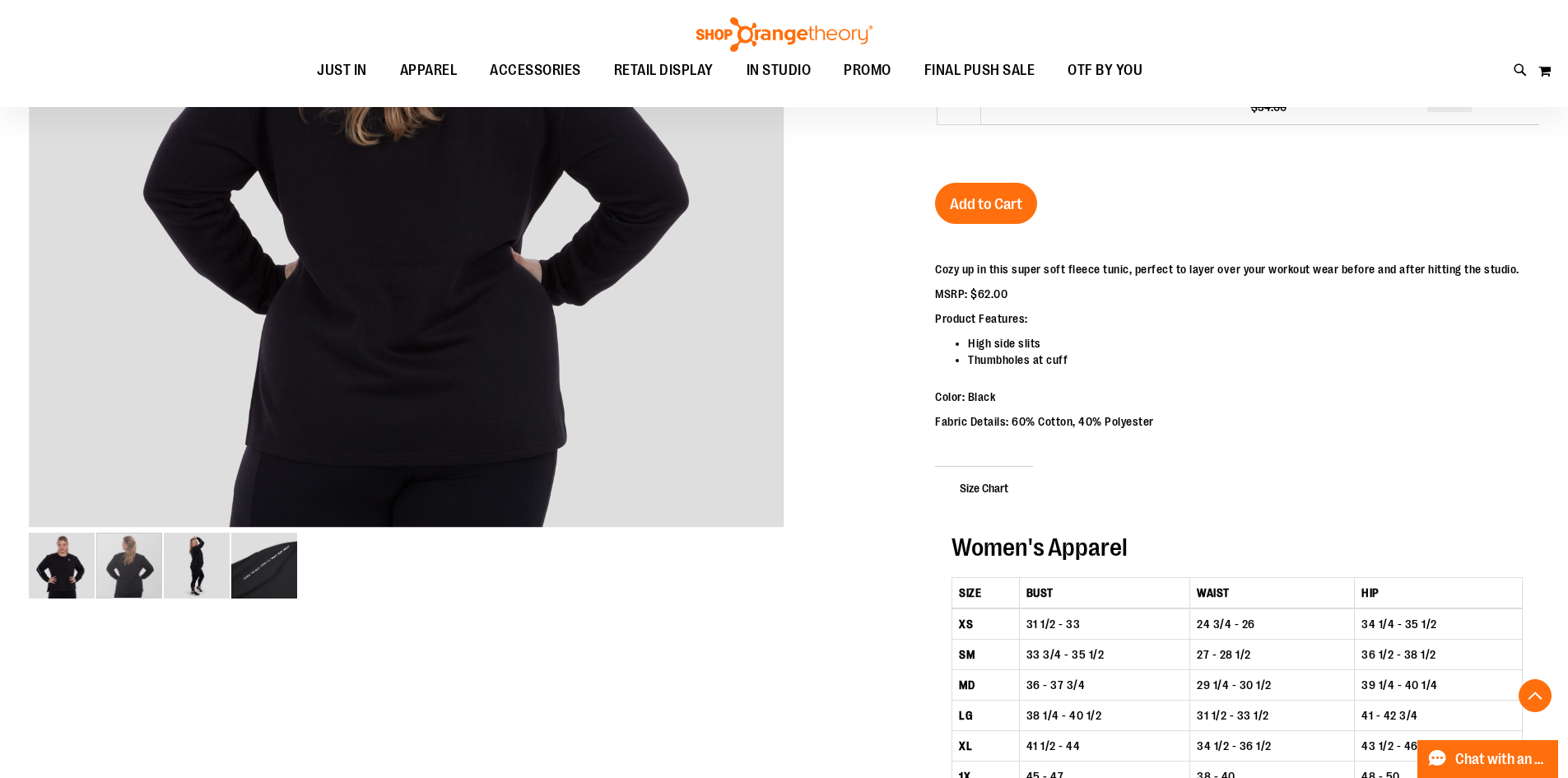
scroll to position [493, 0]
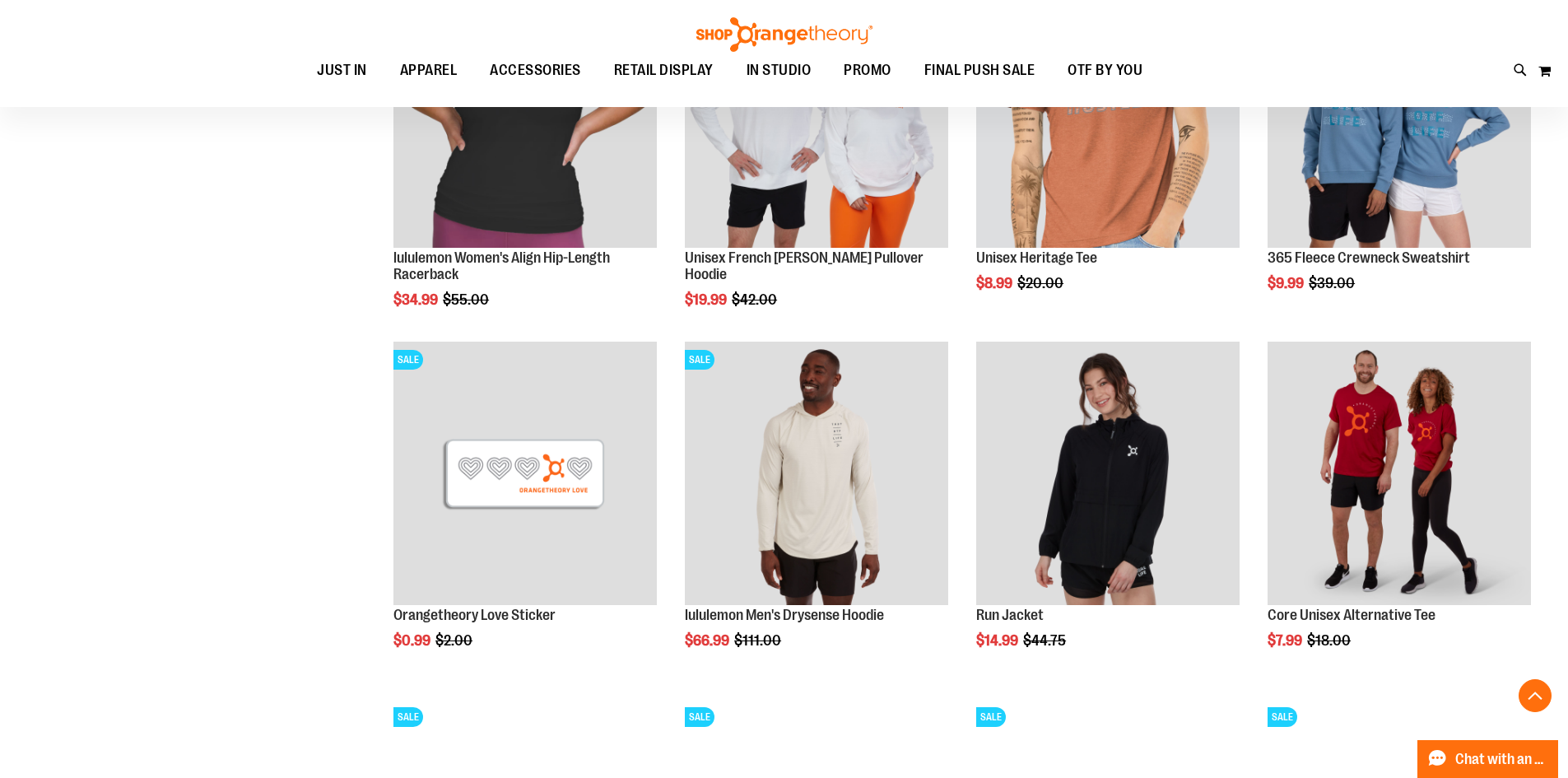
scroll to position [1299, 0]
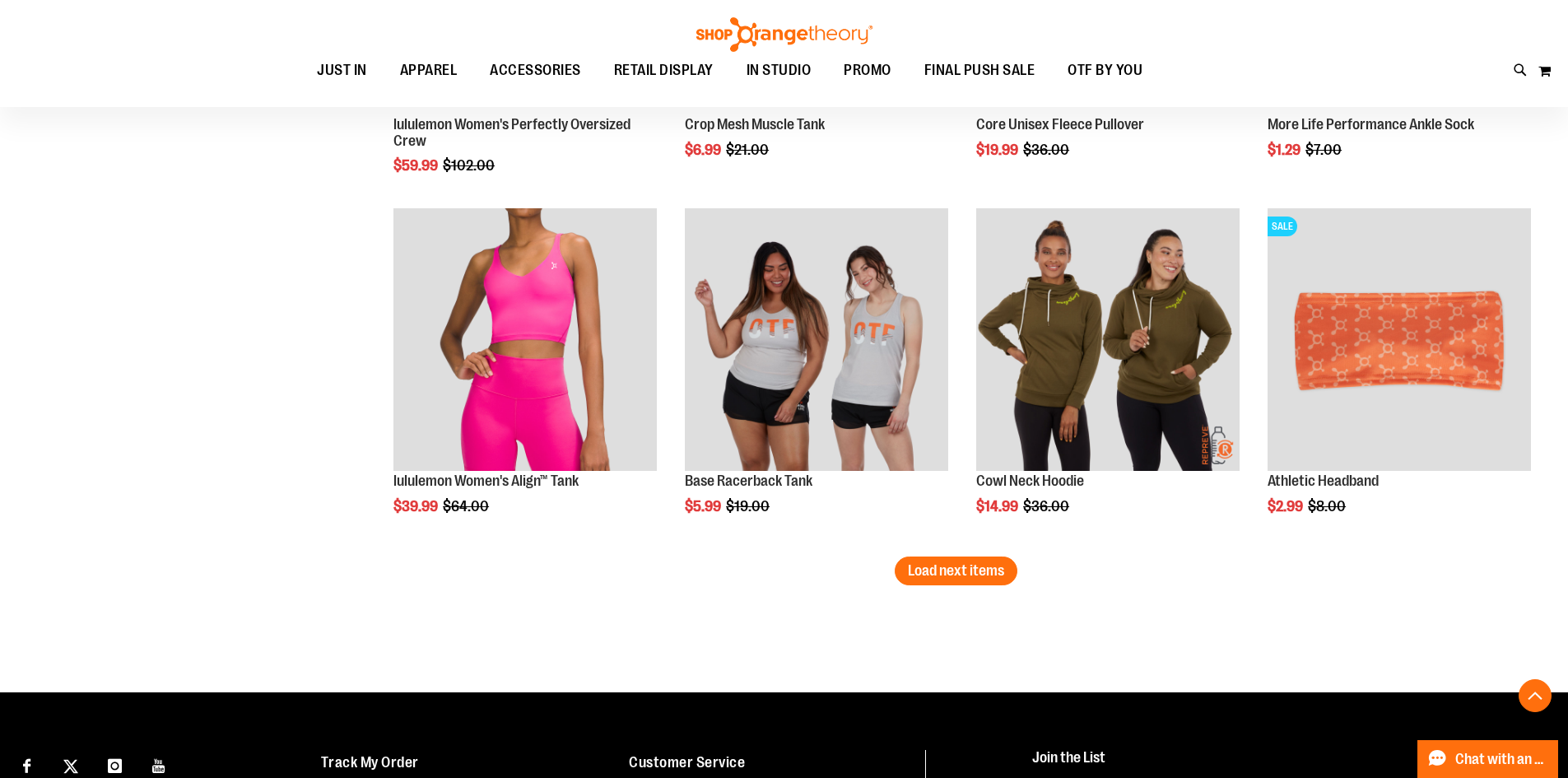
scroll to position [2863, 0]
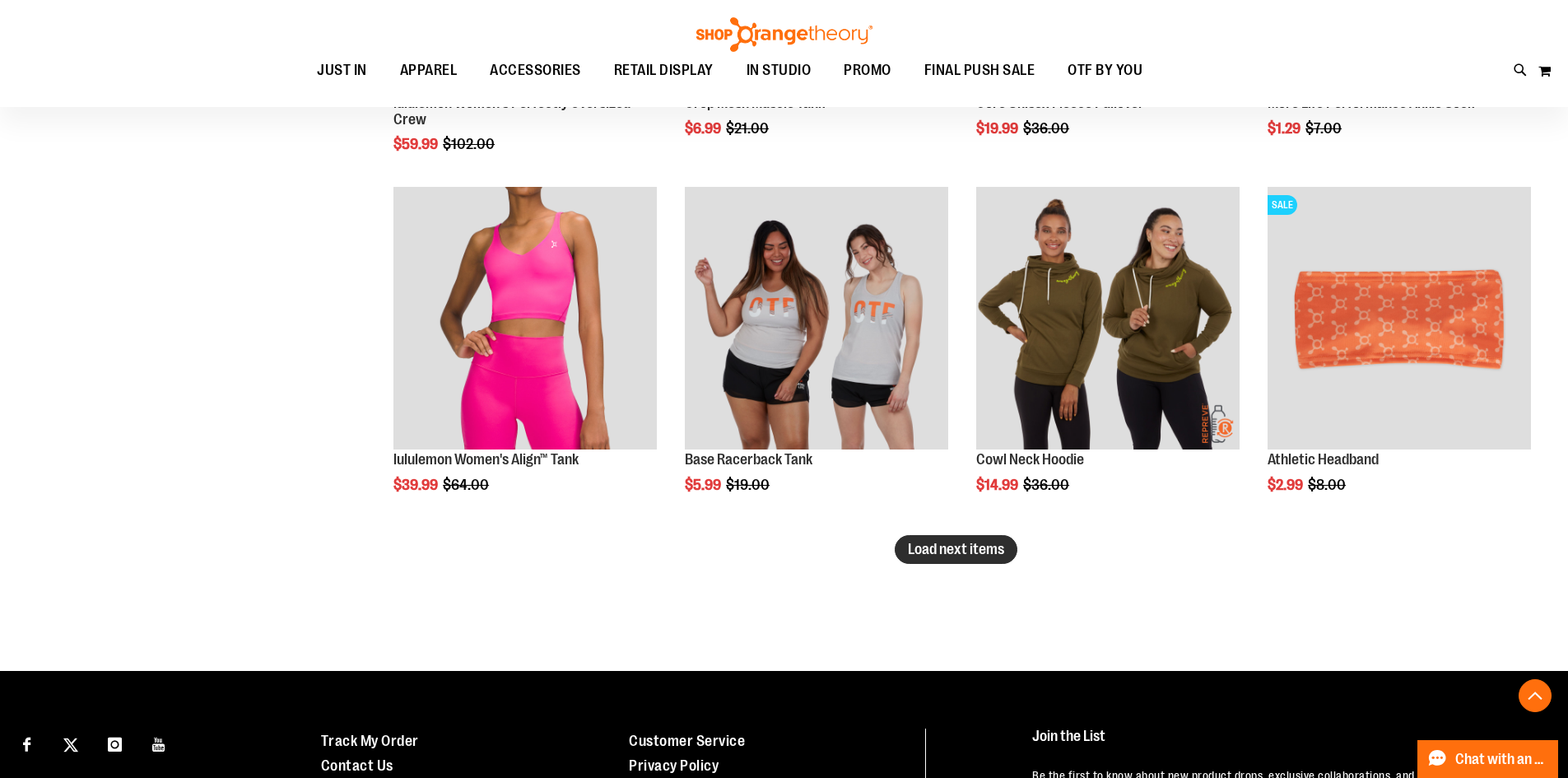
type input "**********"
click at [991, 545] on span "Load next items" at bounding box center [955, 548] width 96 height 17
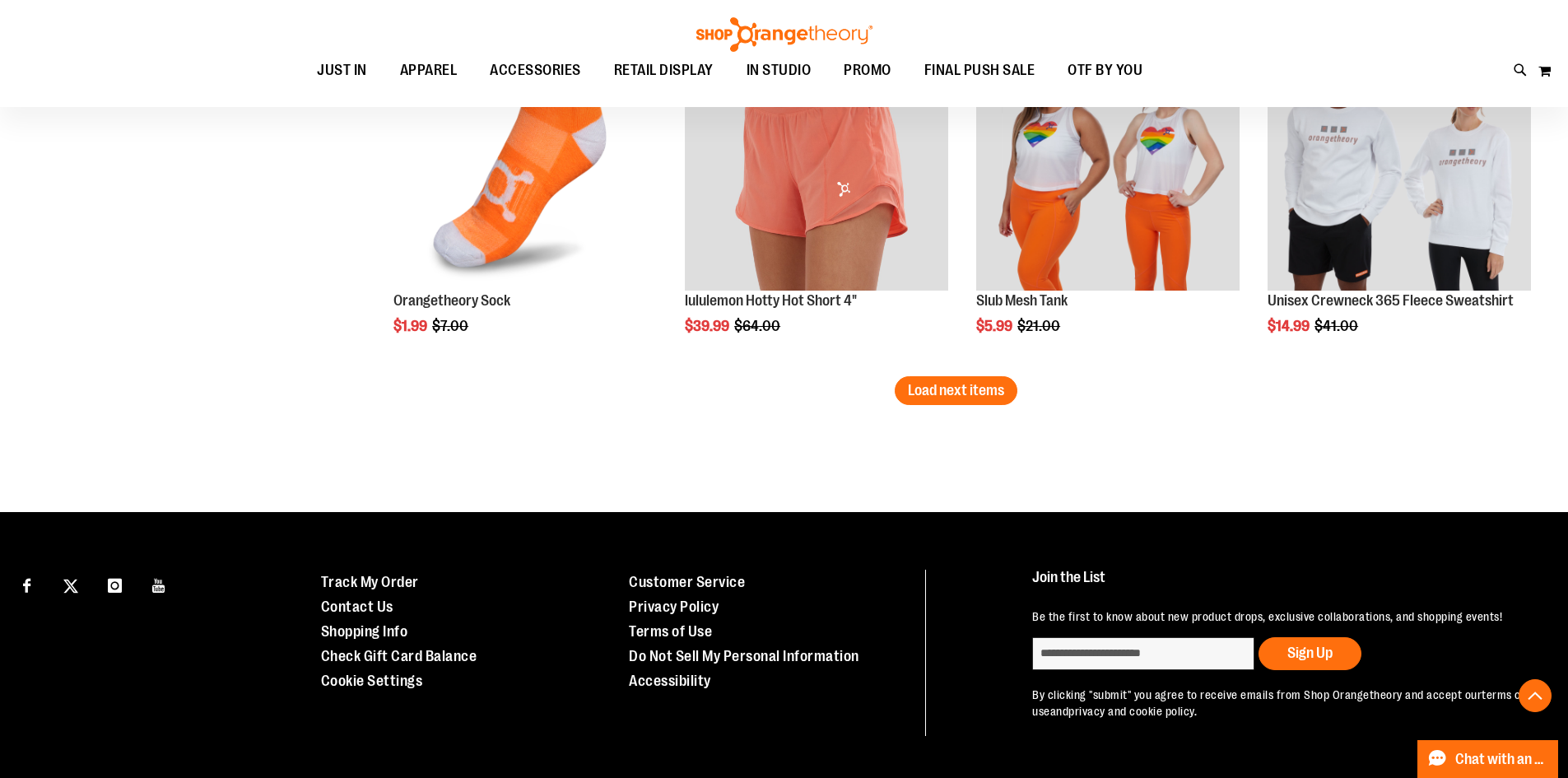
scroll to position [4097, 0]
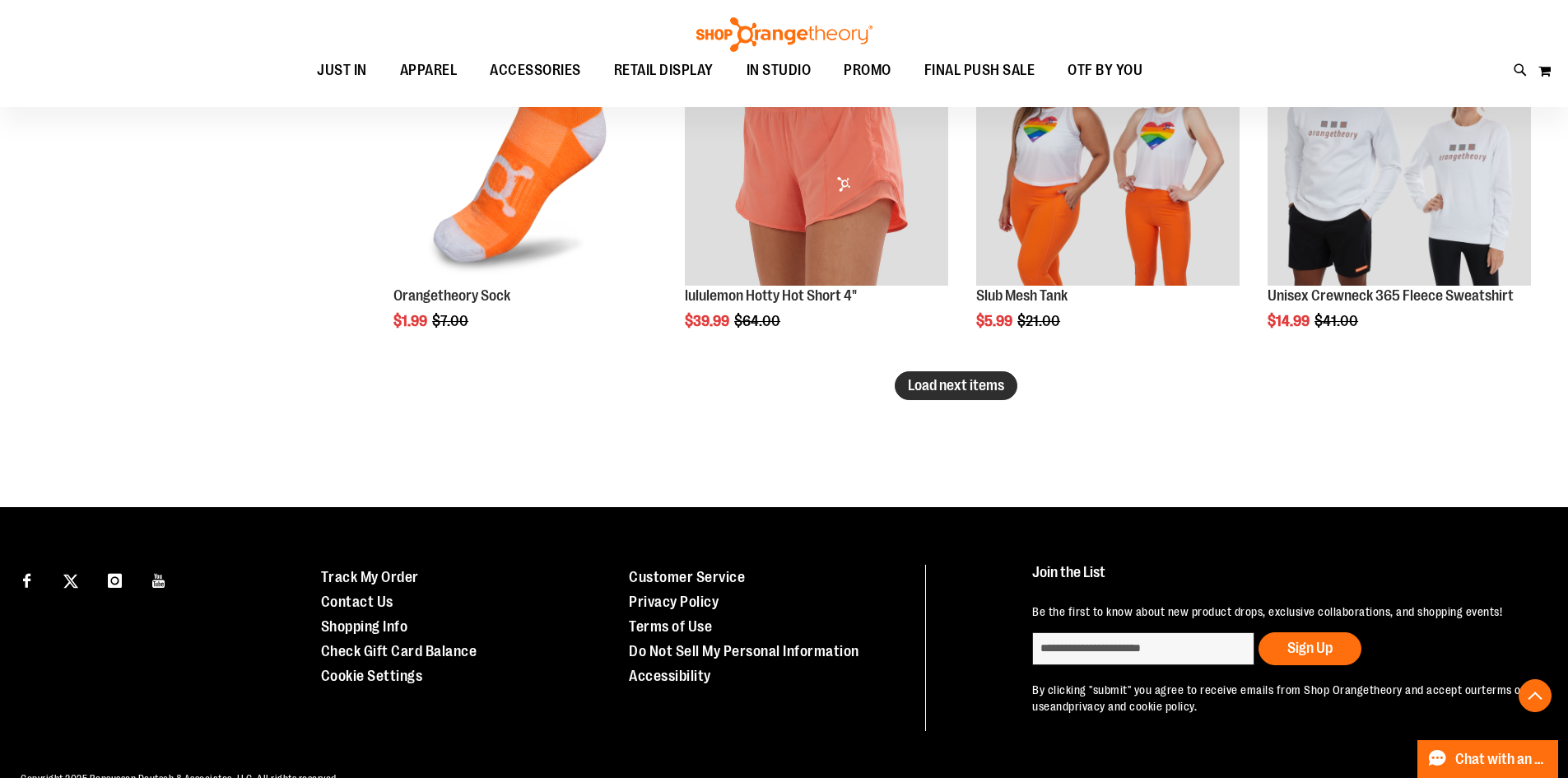
click at [973, 383] on span "Load next items" at bounding box center [955, 385] width 96 height 17
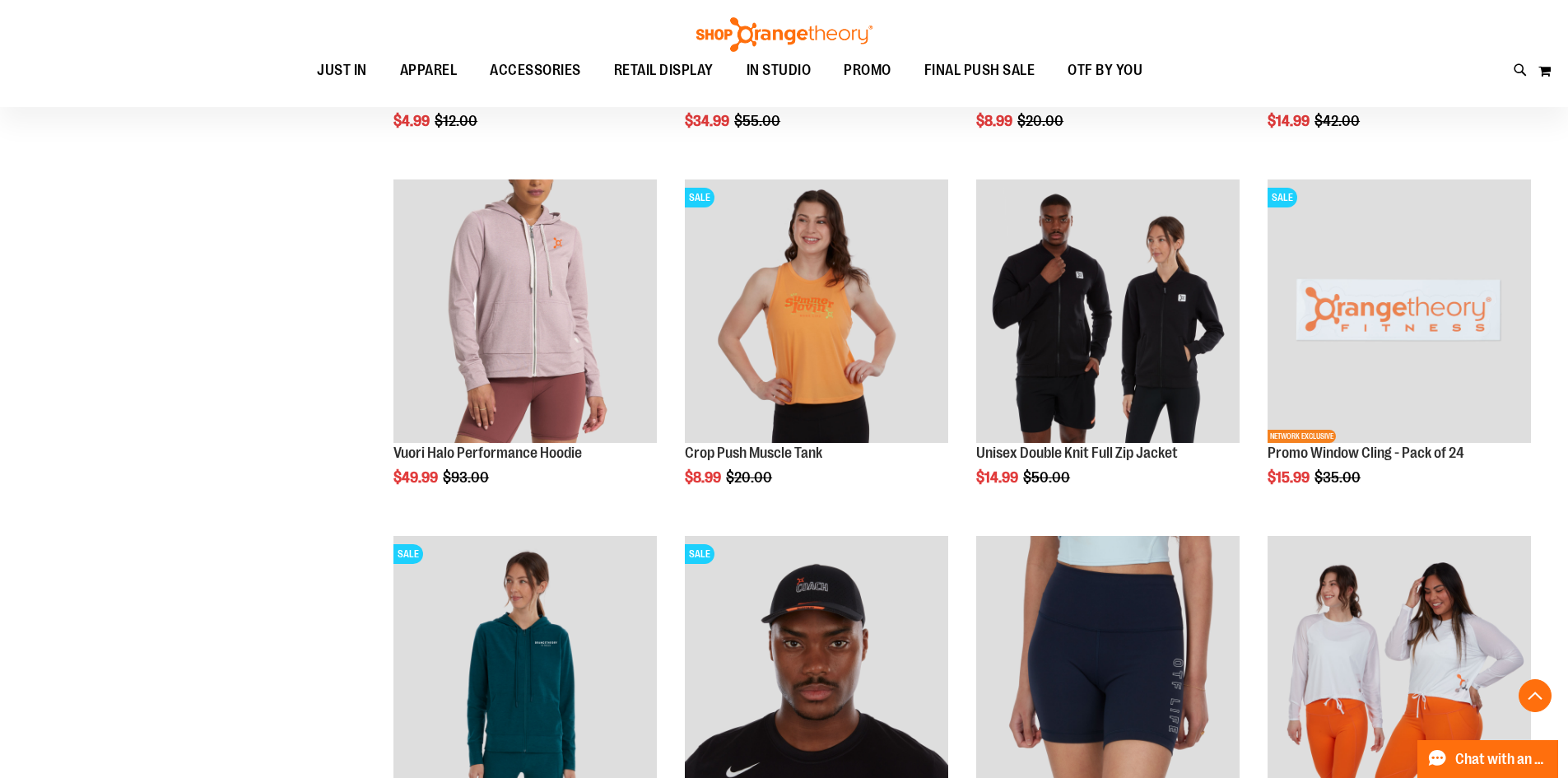
scroll to position [4920, 0]
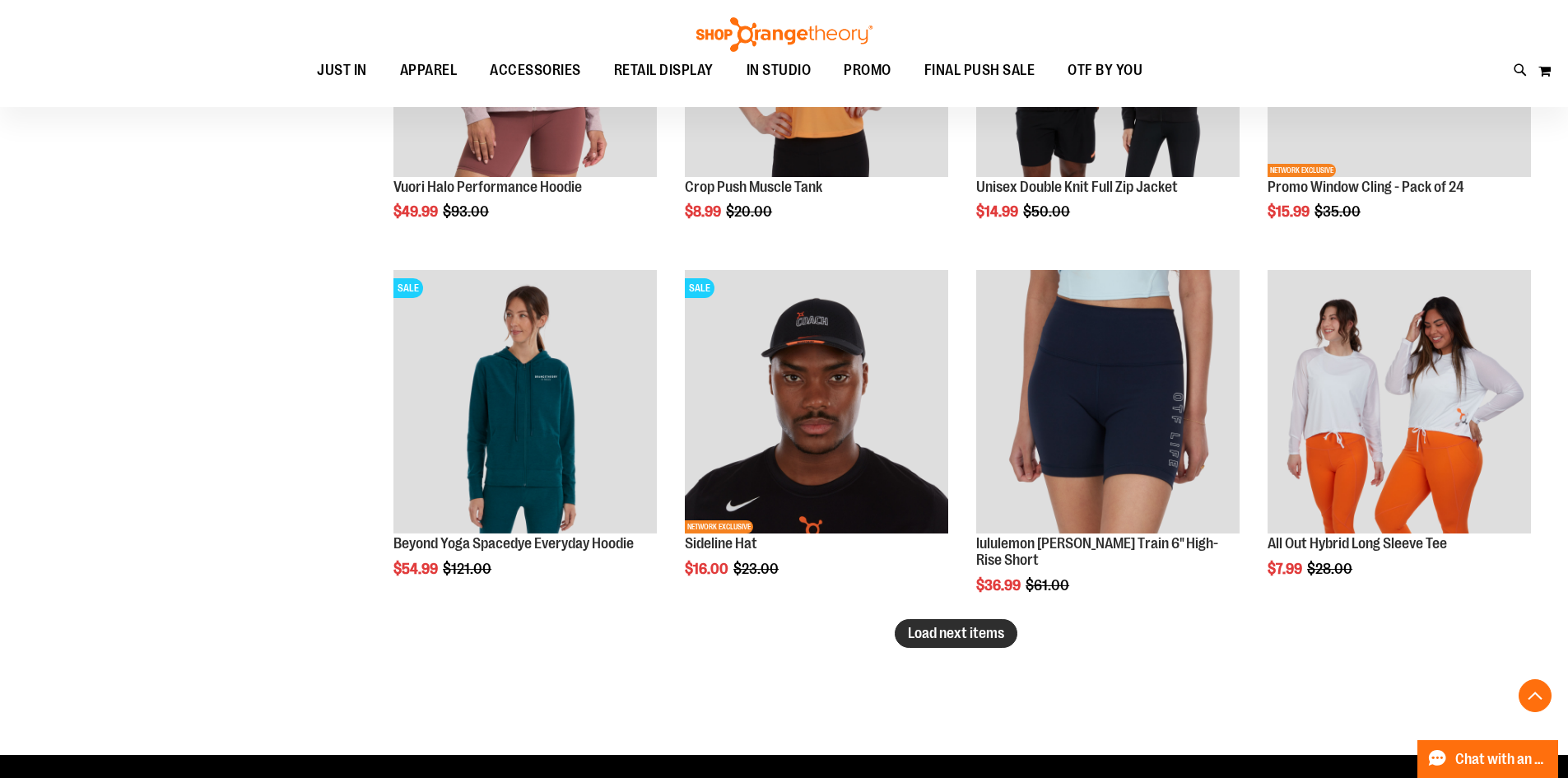
click at [978, 638] on span "Load next items" at bounding box center [955, 632] width 96 height 17
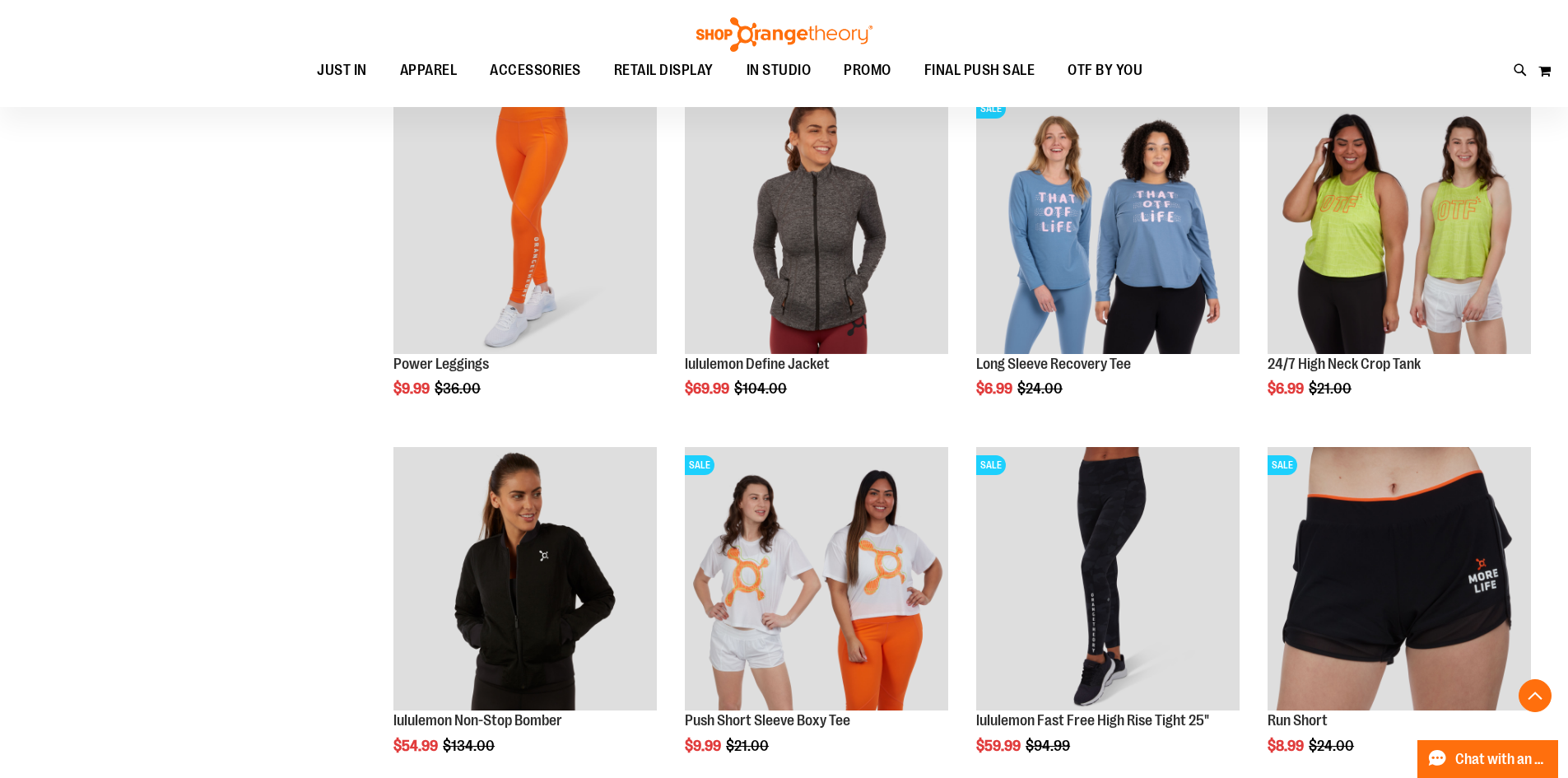
scroll to position [5908, 0]
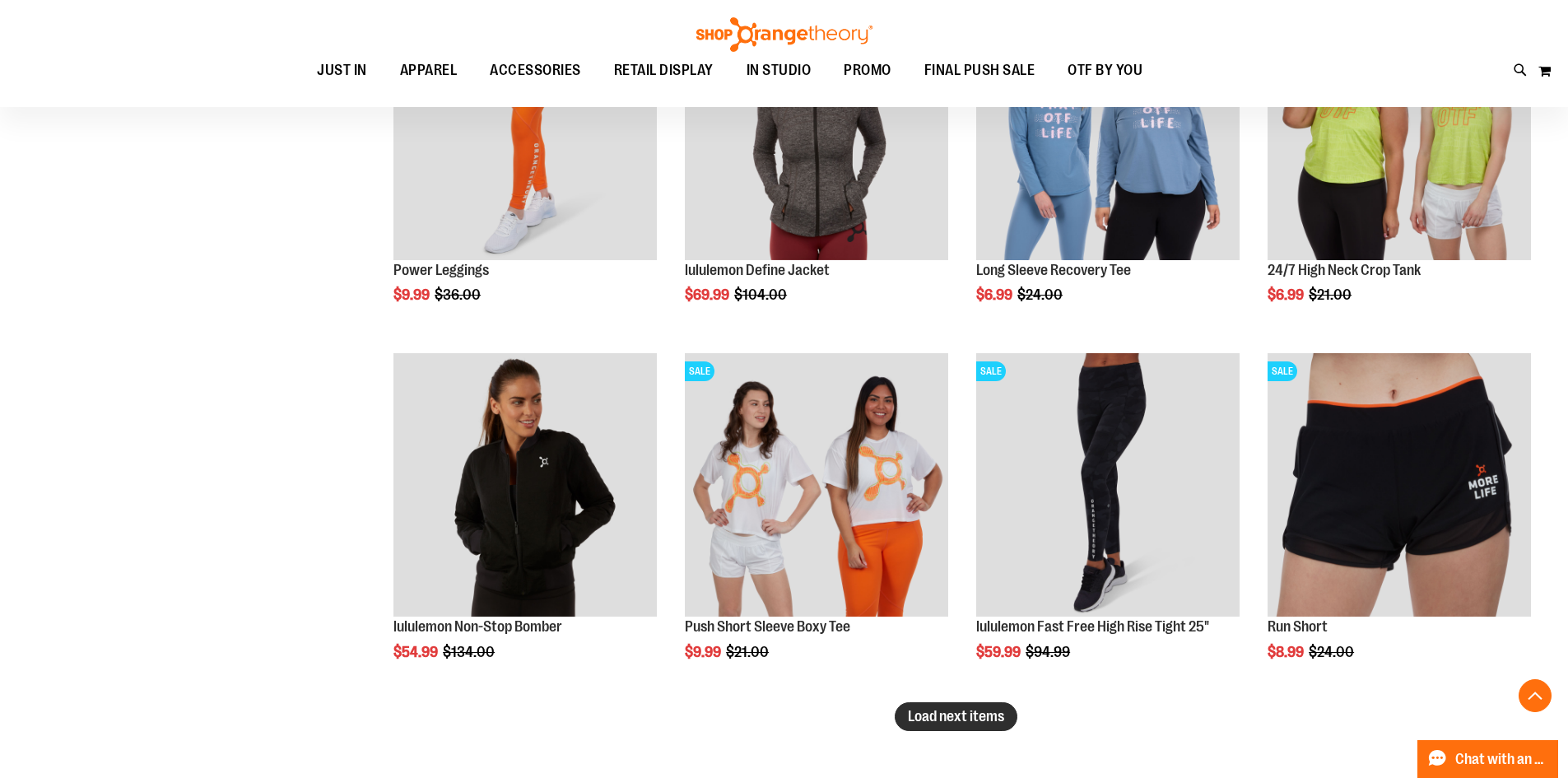
click at [976, 722] on span "Load next items" at bounding box center [955, 716] width 96 height 17
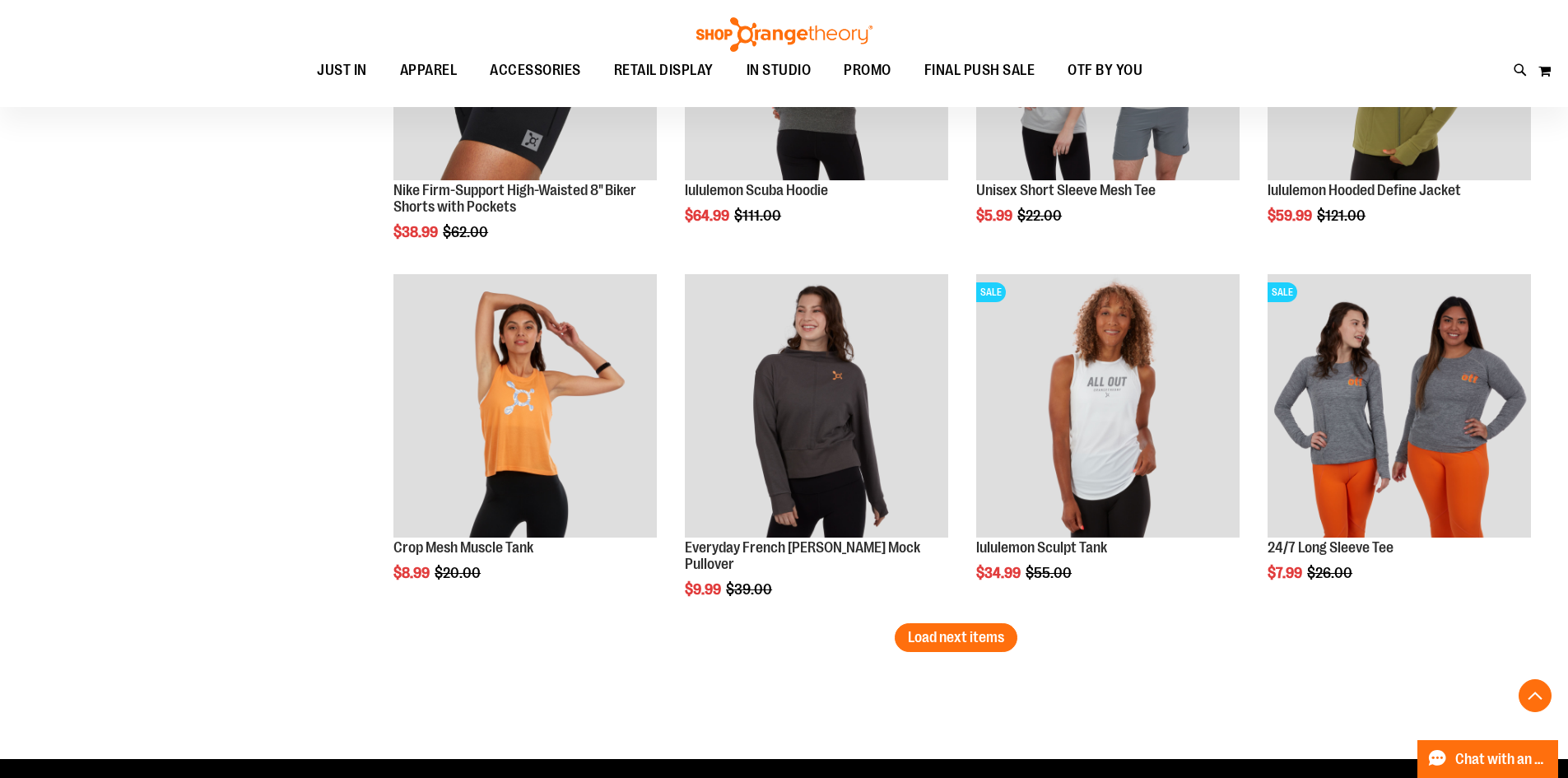
scroll to position [7059, 0]
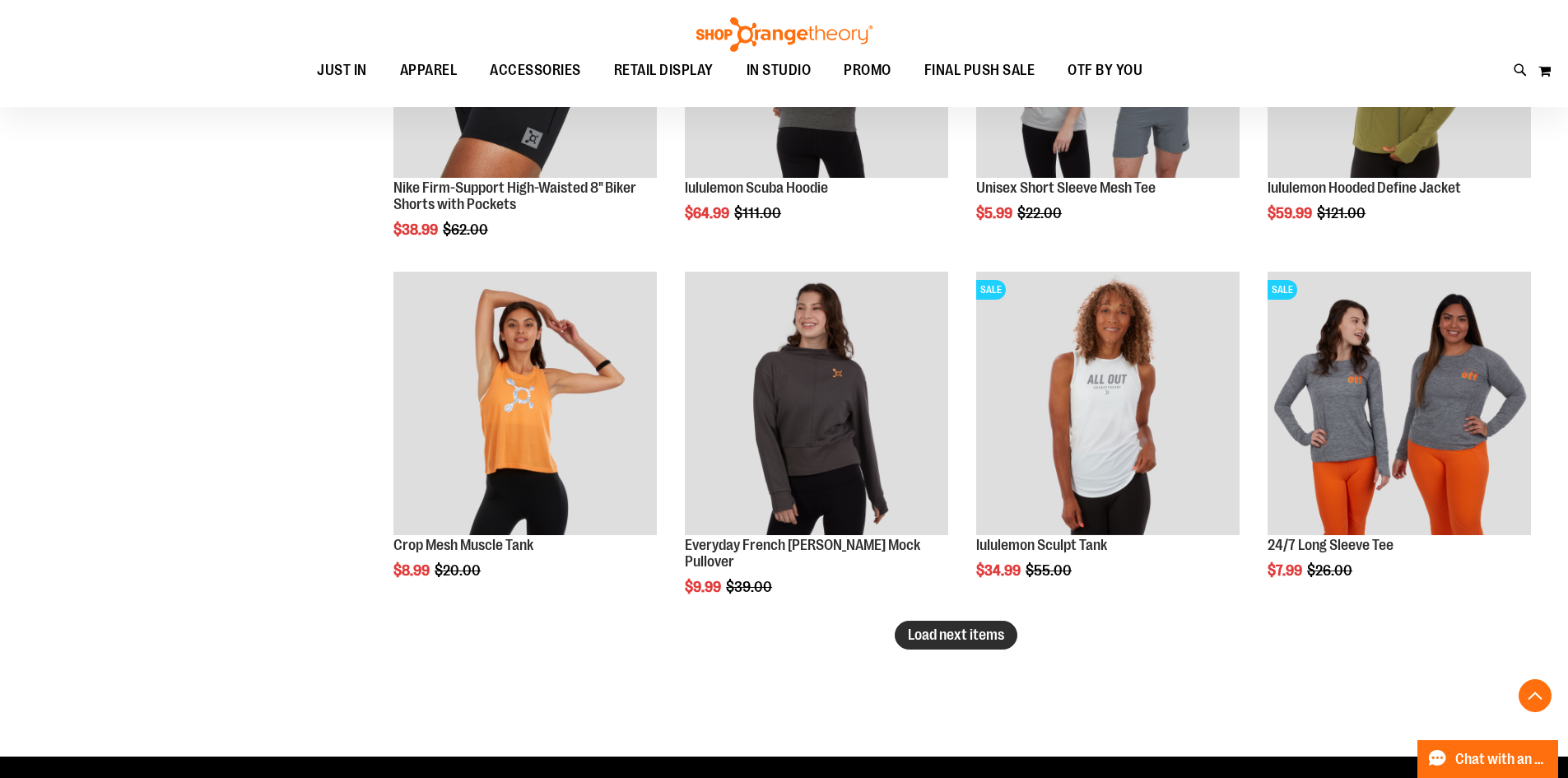
click at [993, 635] on span "Load next items" at bounding box center [955, 634] width 96 height 17
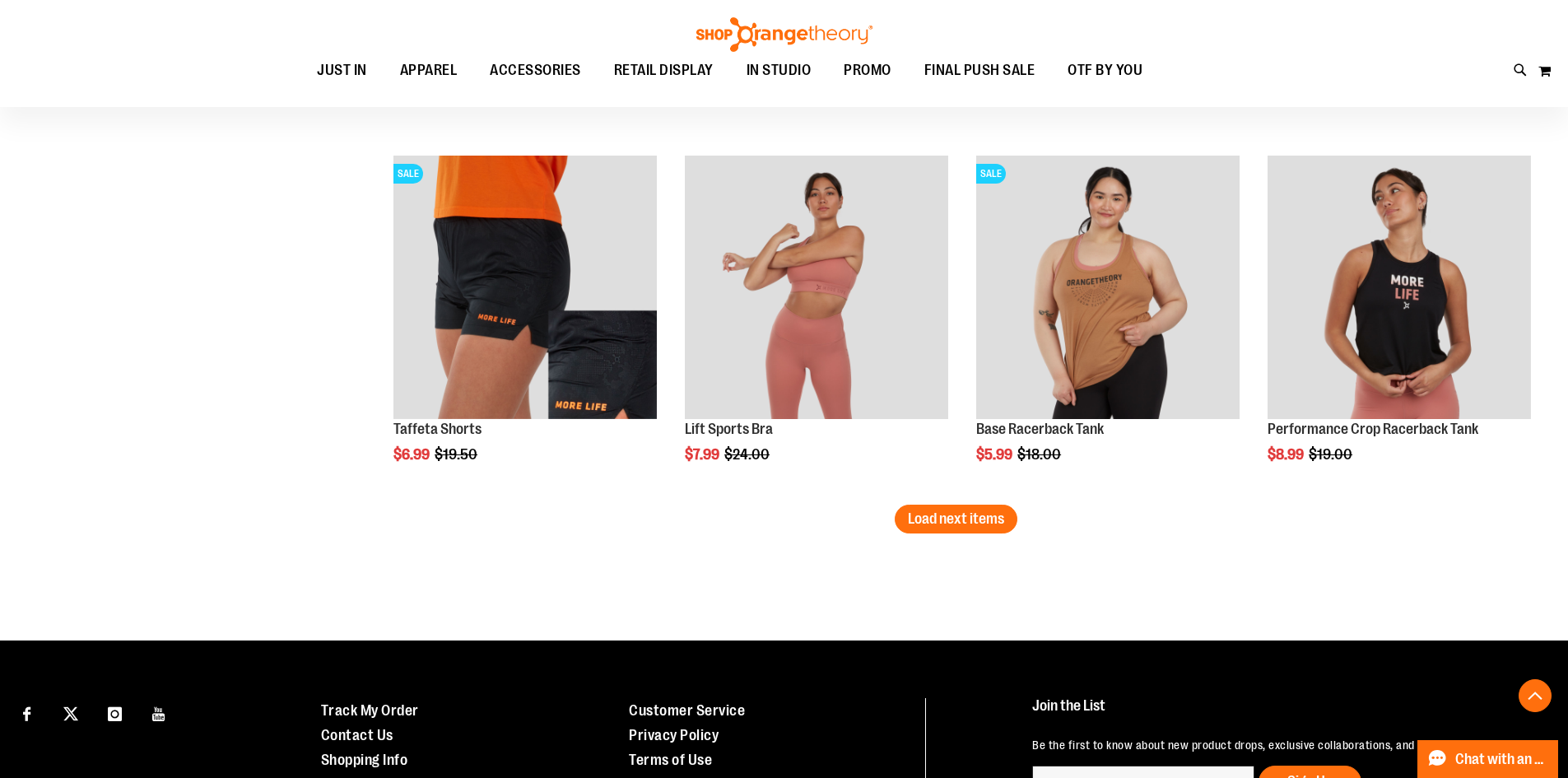
scroll to position [8294, 0]
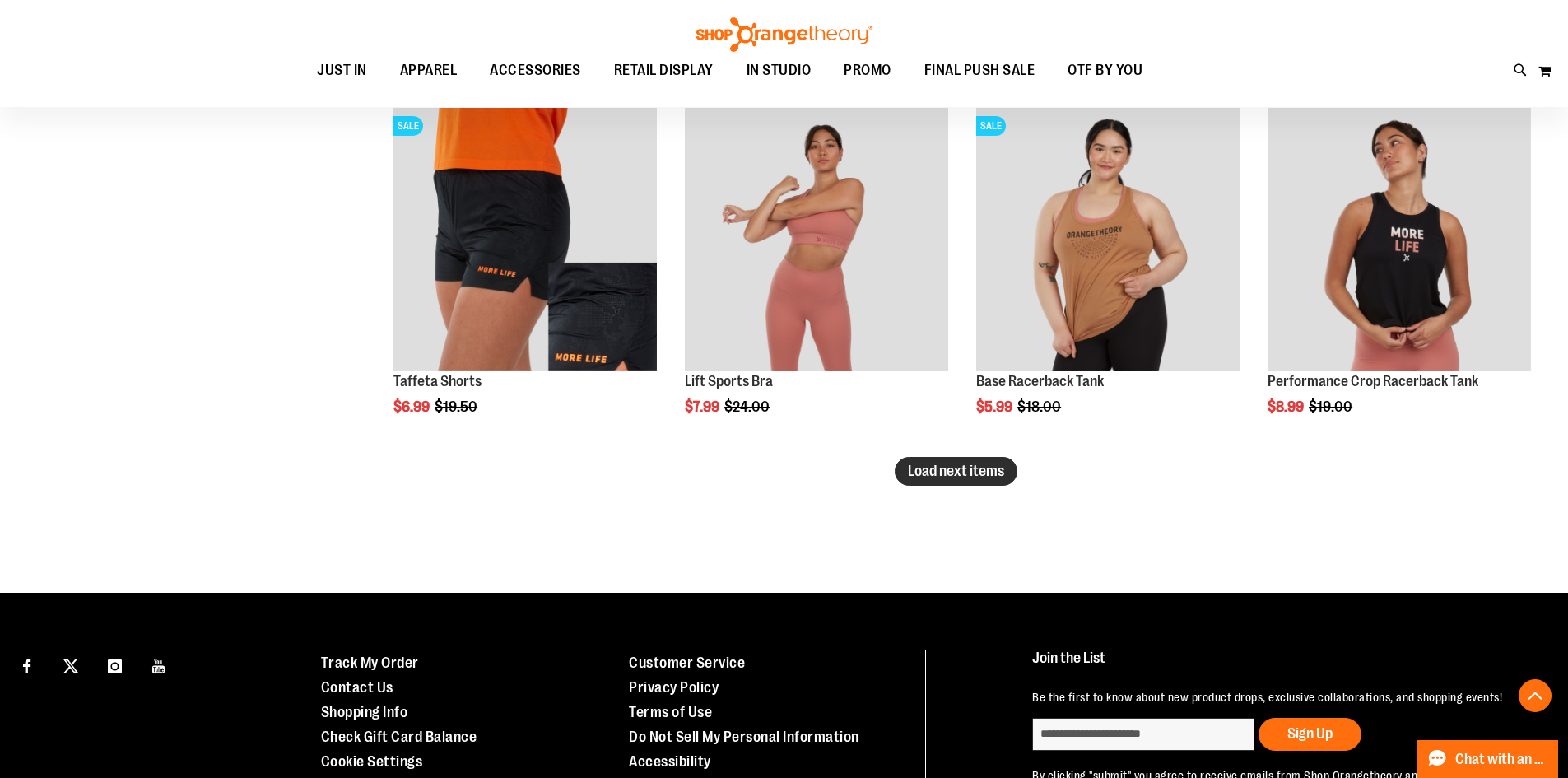
click at [995, 477] on span "Load next items" at bounding box center [955, 470] width 96 height 17
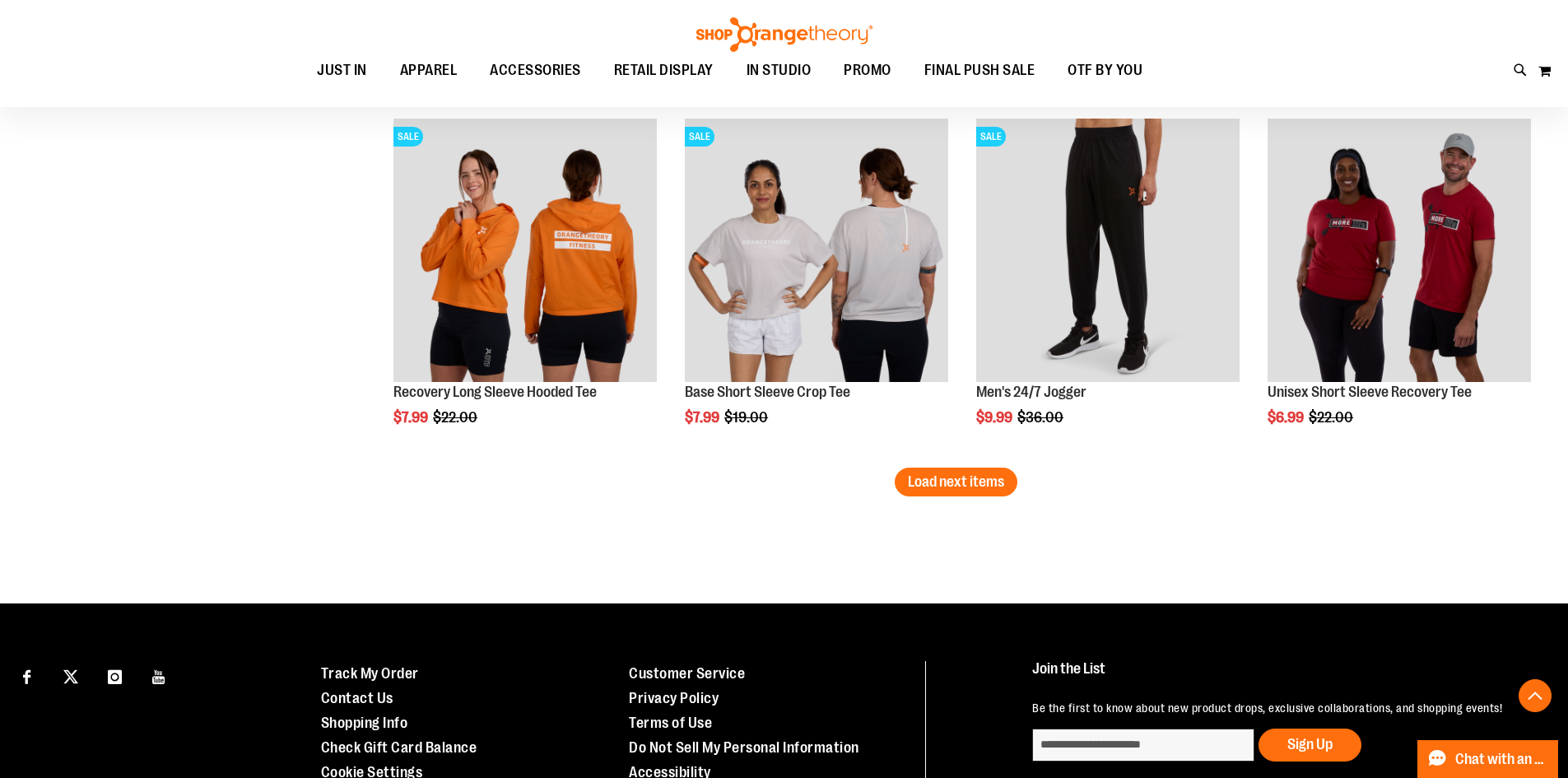
scroll to position [9363, 0]
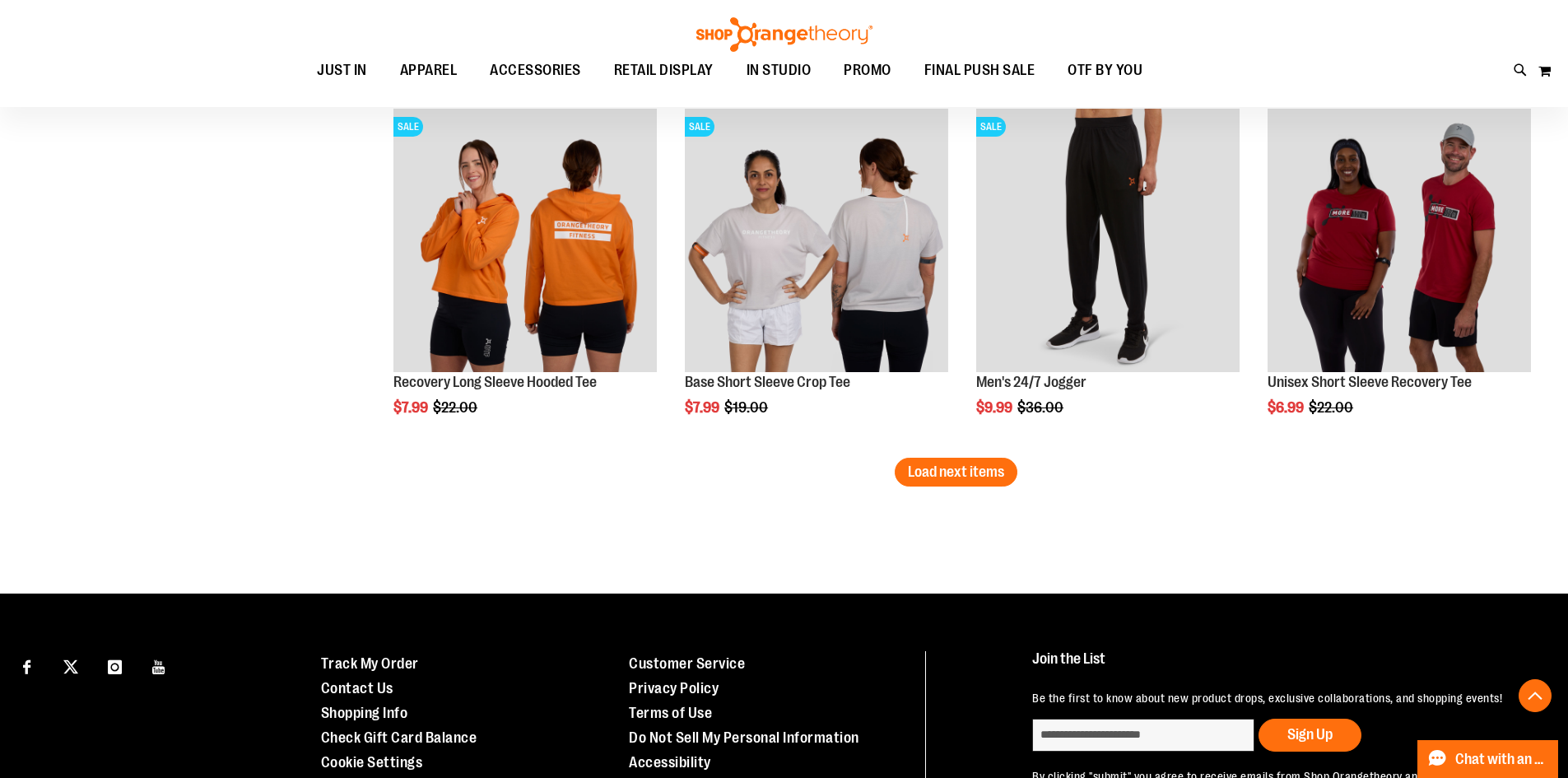
click at [988, 470] on span "Load next items" at bounding box center [955, 471] width 96 height 17
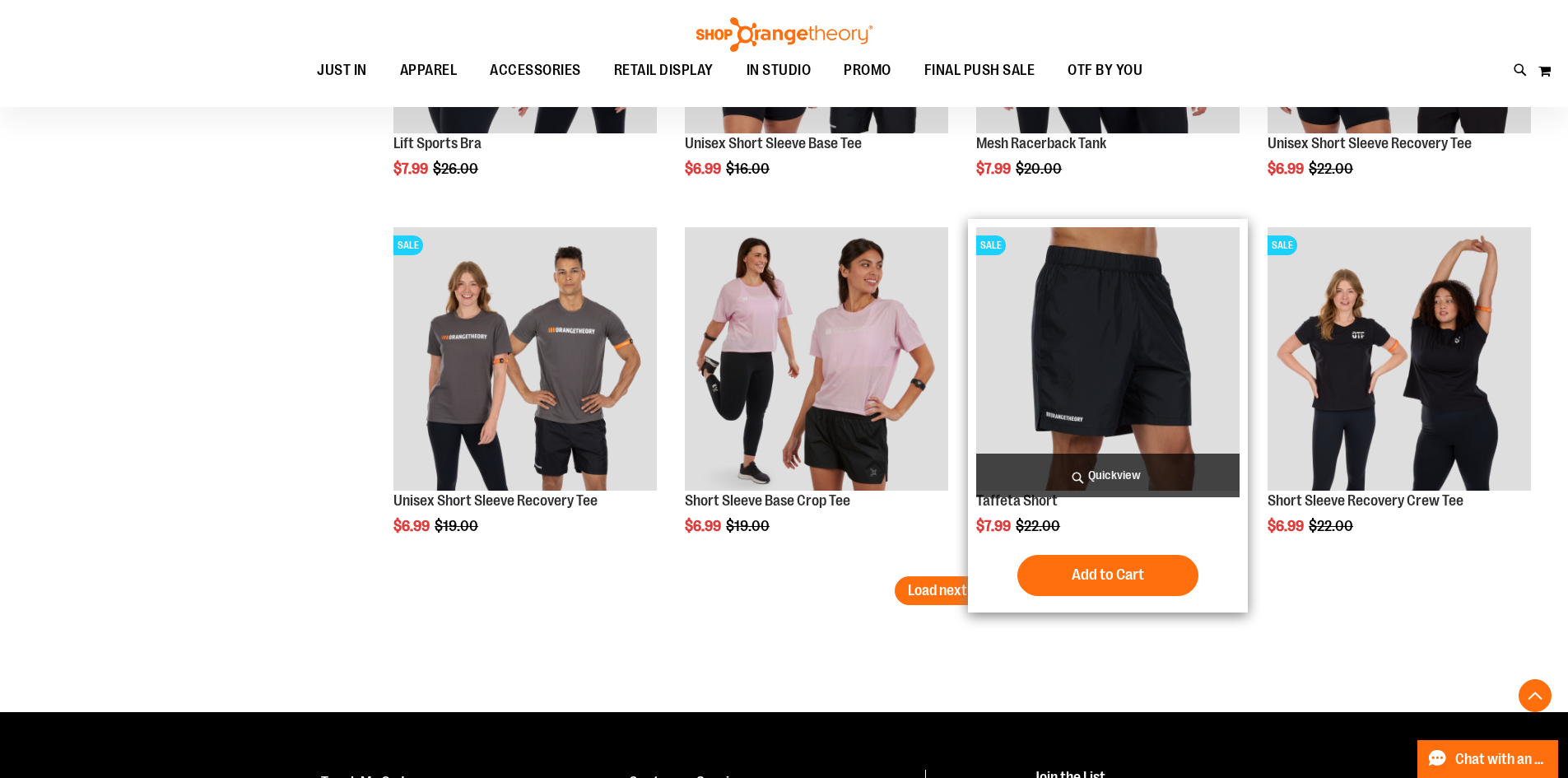
scroll to position [10351, 0]
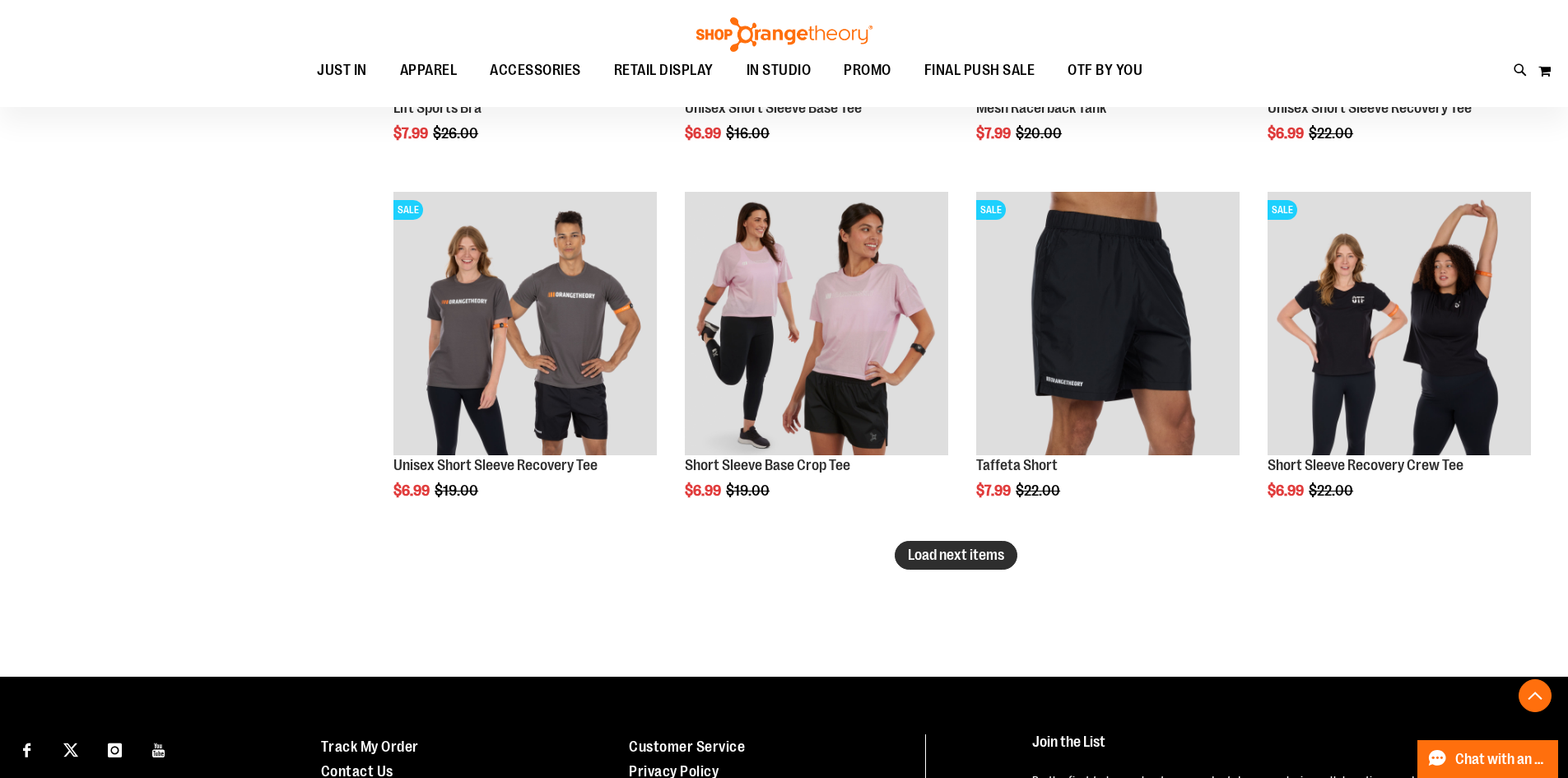
click at [979, 561] on span "Load next items" at bounding box center [955, 554] width 96 height 17
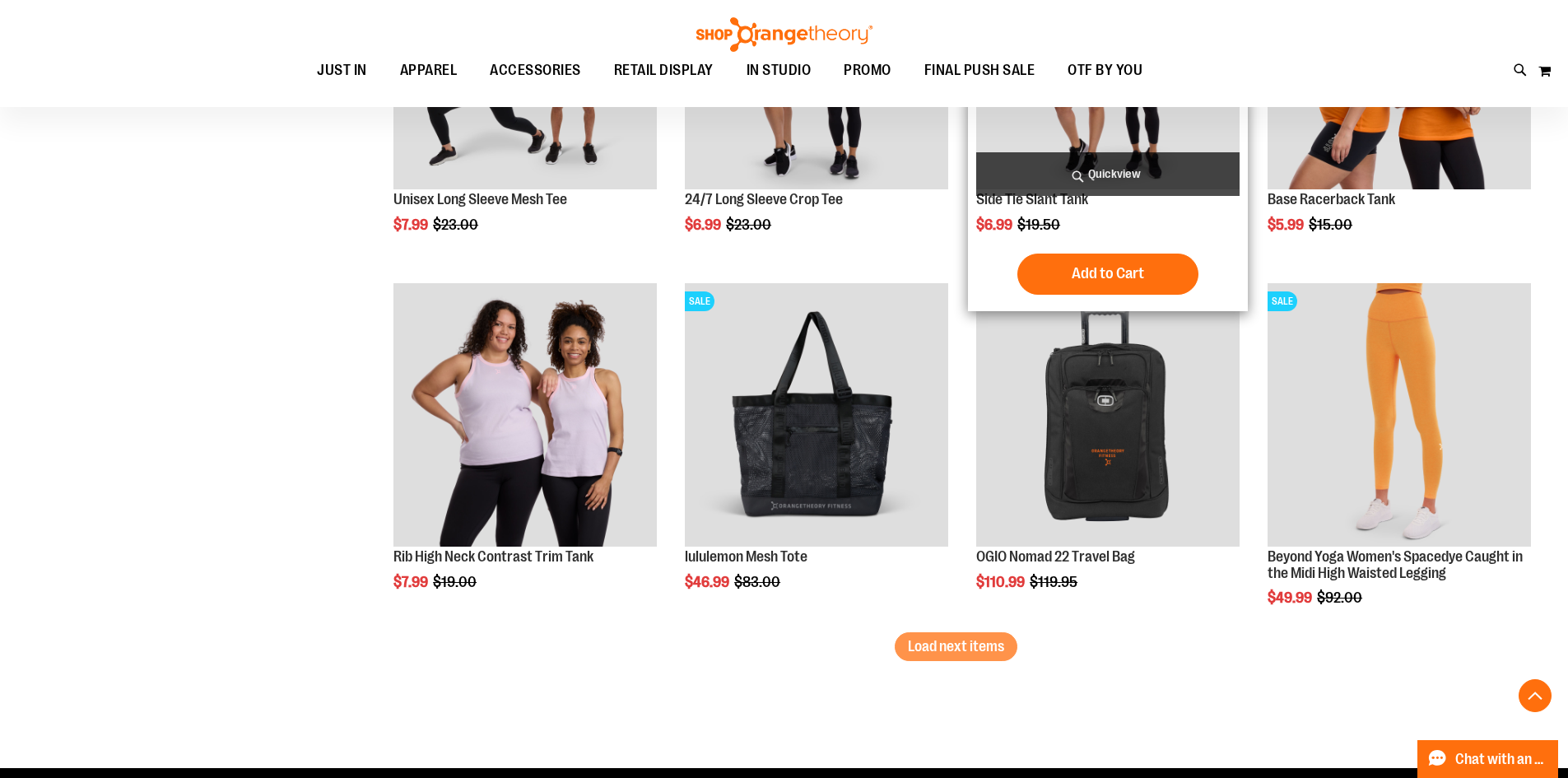
scroll to position [11339, 0]
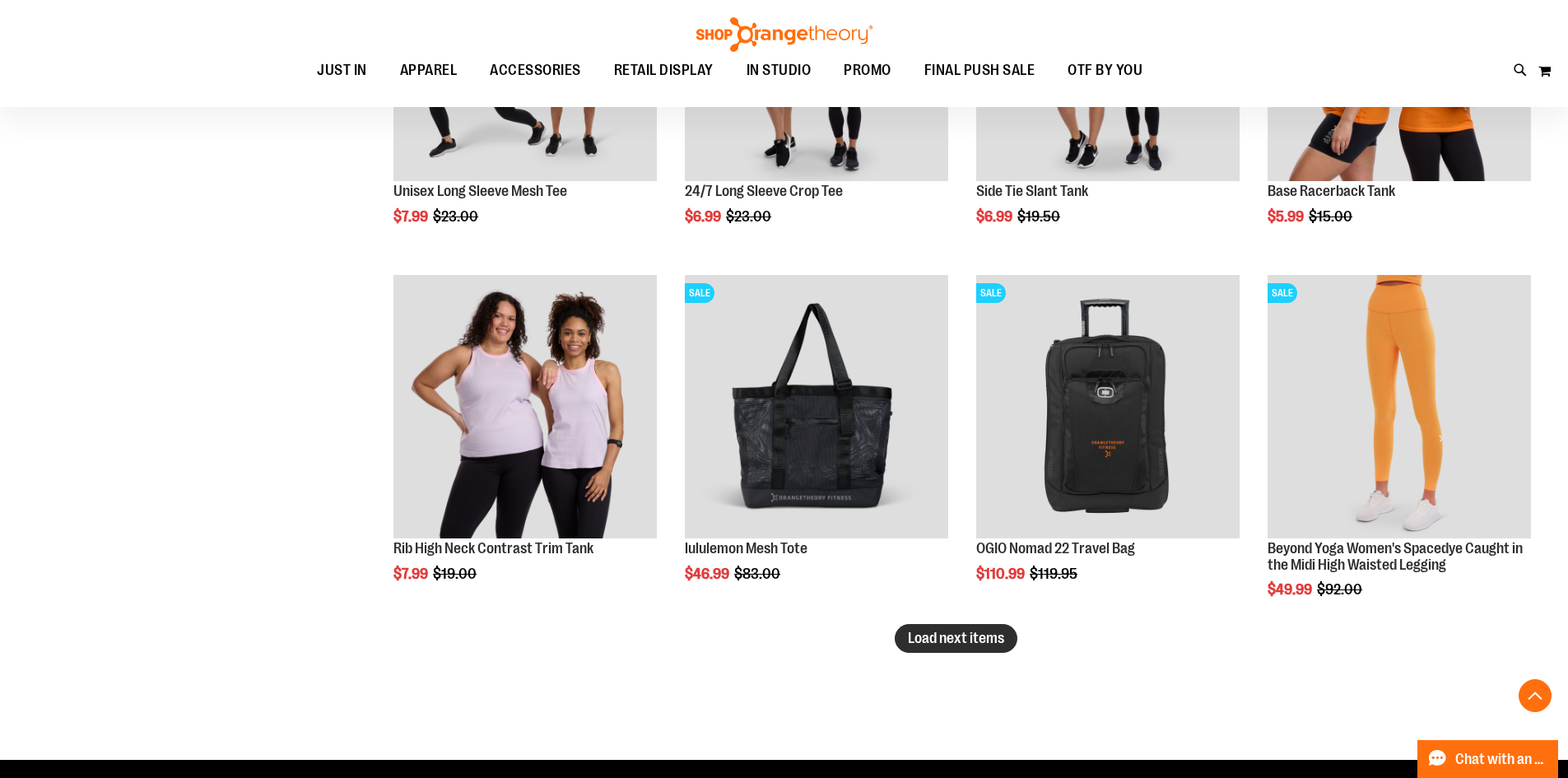
click at [977, 639] on span "Load next items" at bounding box center [955, 637] width 96 height 17
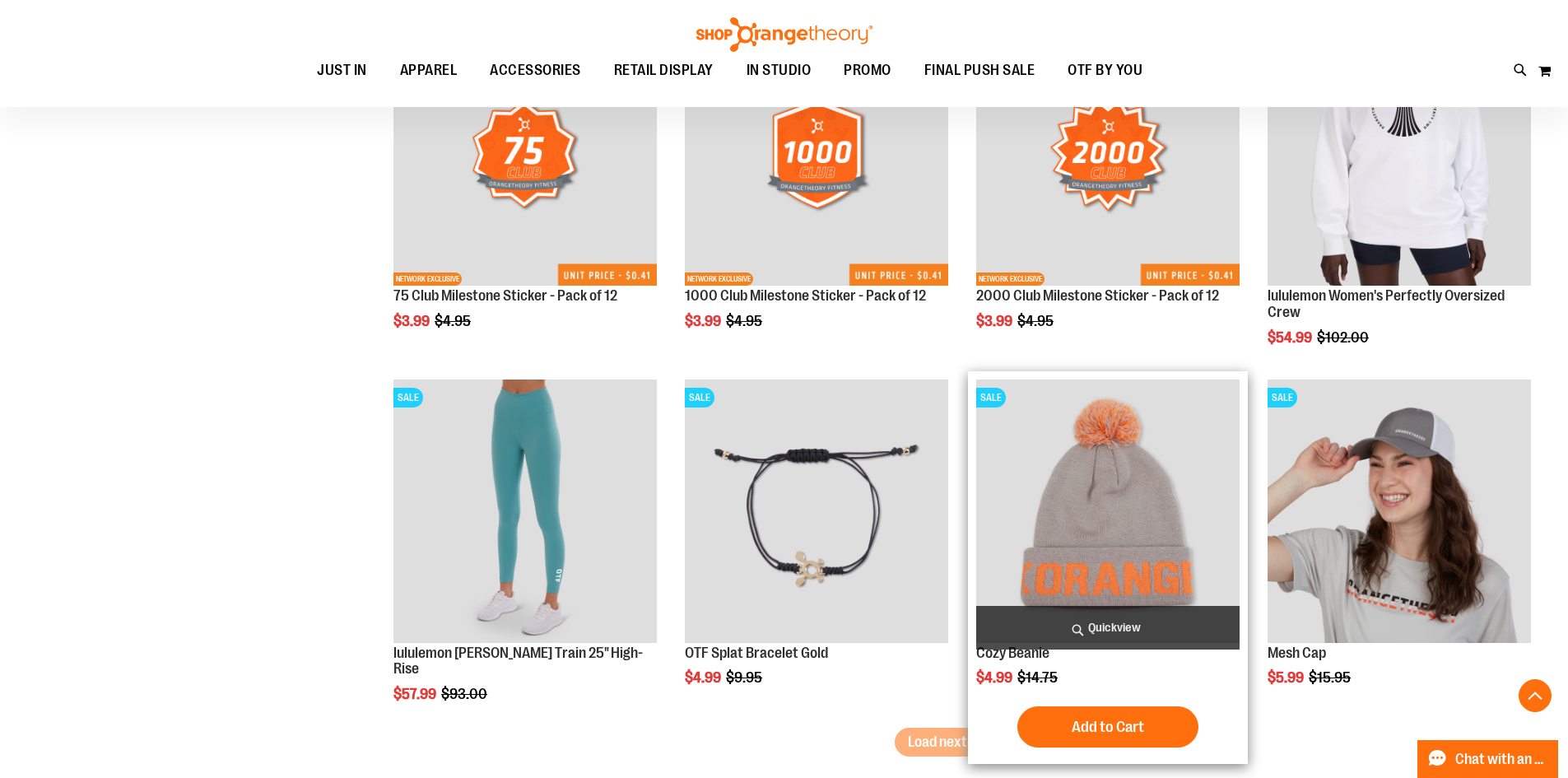
scroll to position [12408, 0]
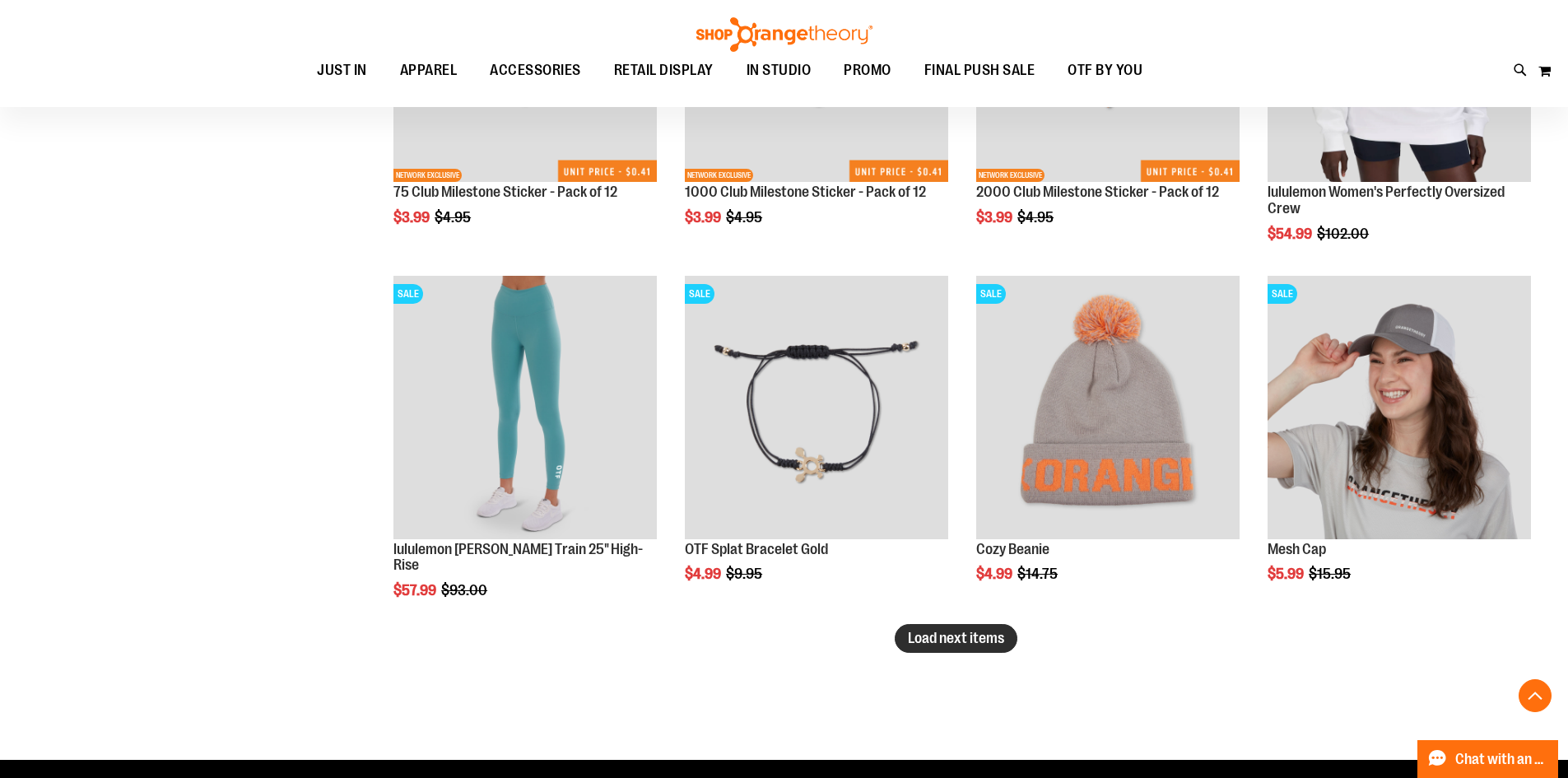
click at [998, 636] on span "Load next items" at bounding box center [955, 637] width 96 height 17
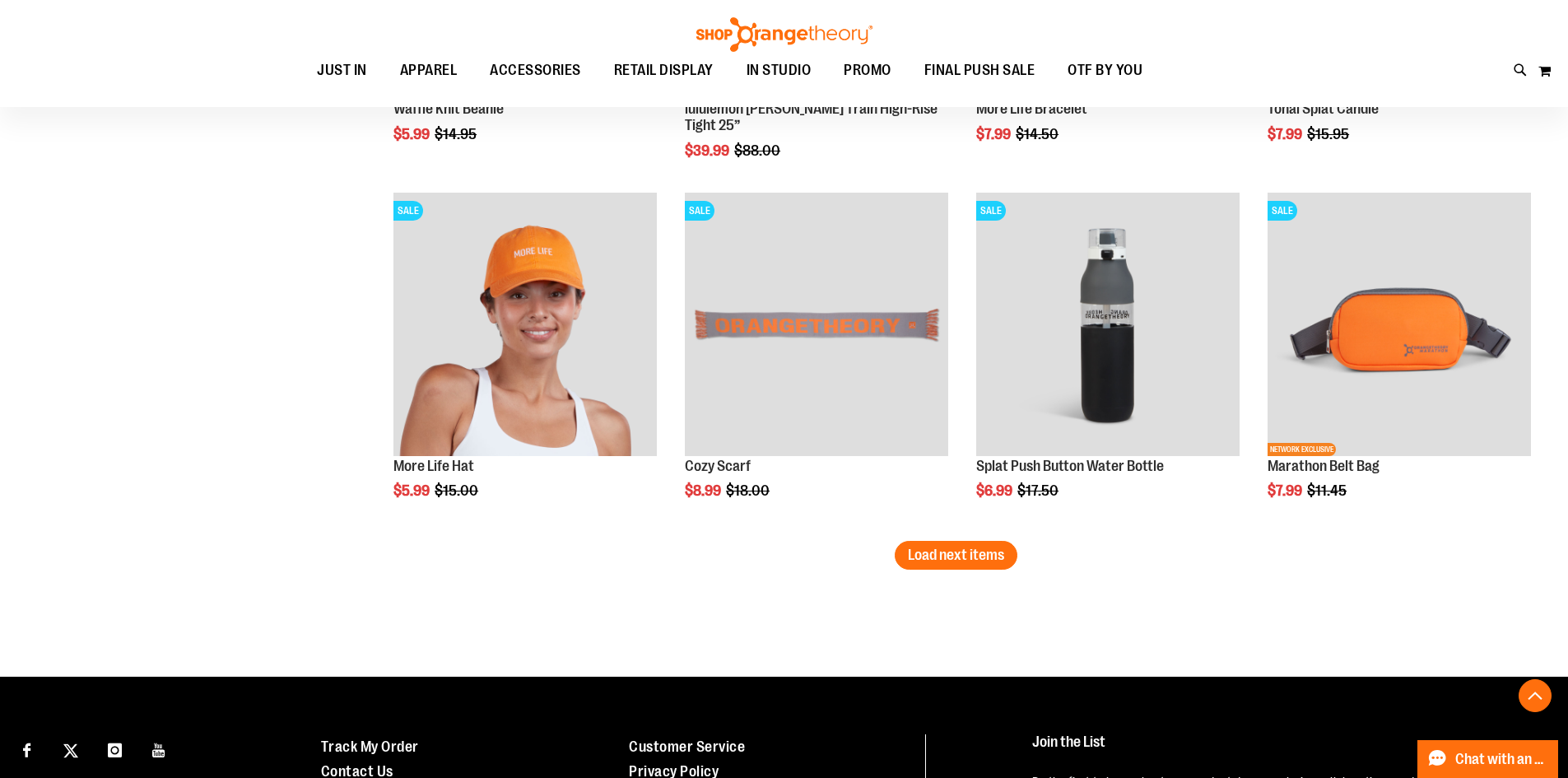
scroll to position [13725, 0]
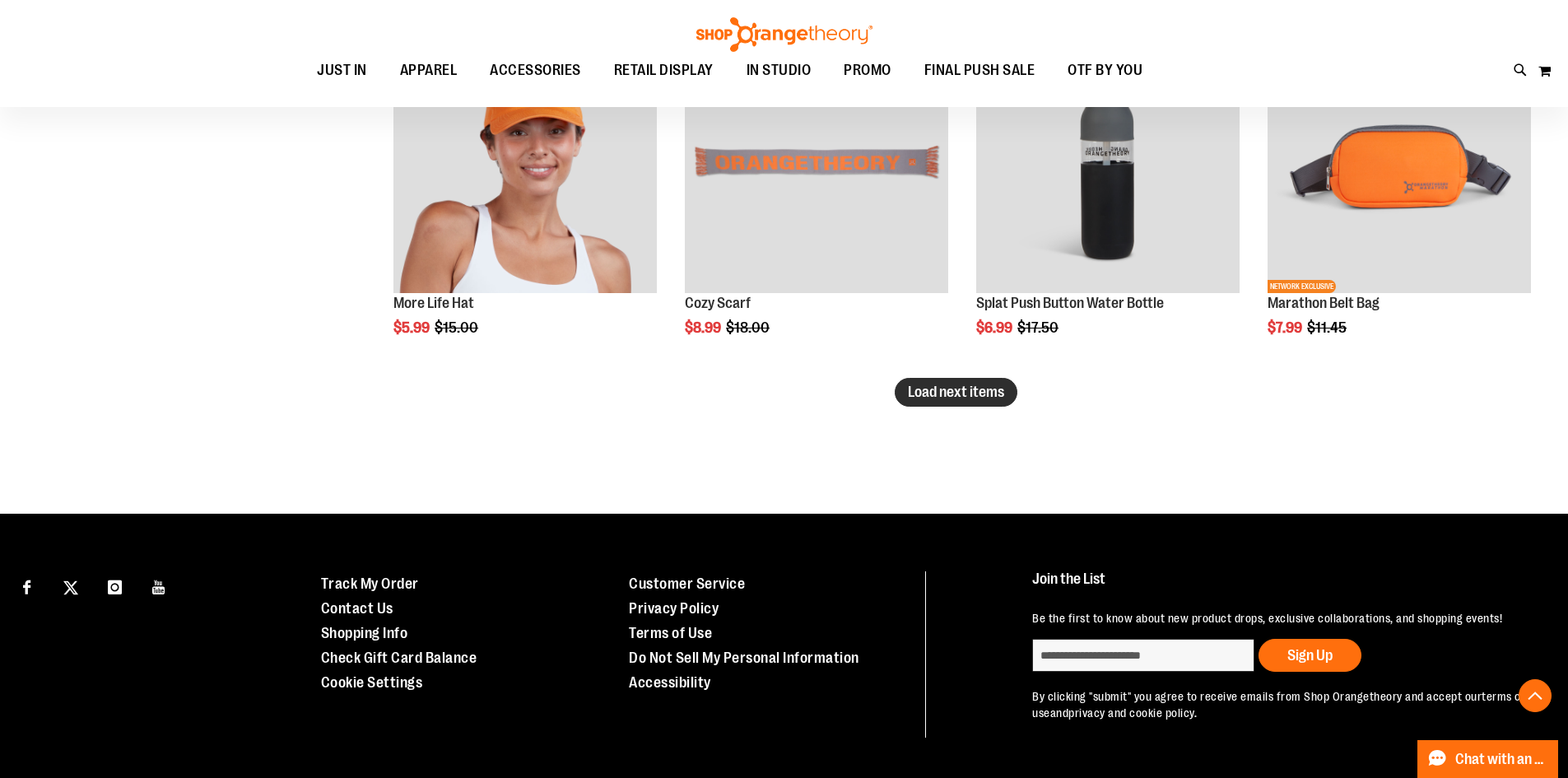
click at [974, 380] on button "Load next items" at bounding box center [956, 392] width 123 height 29
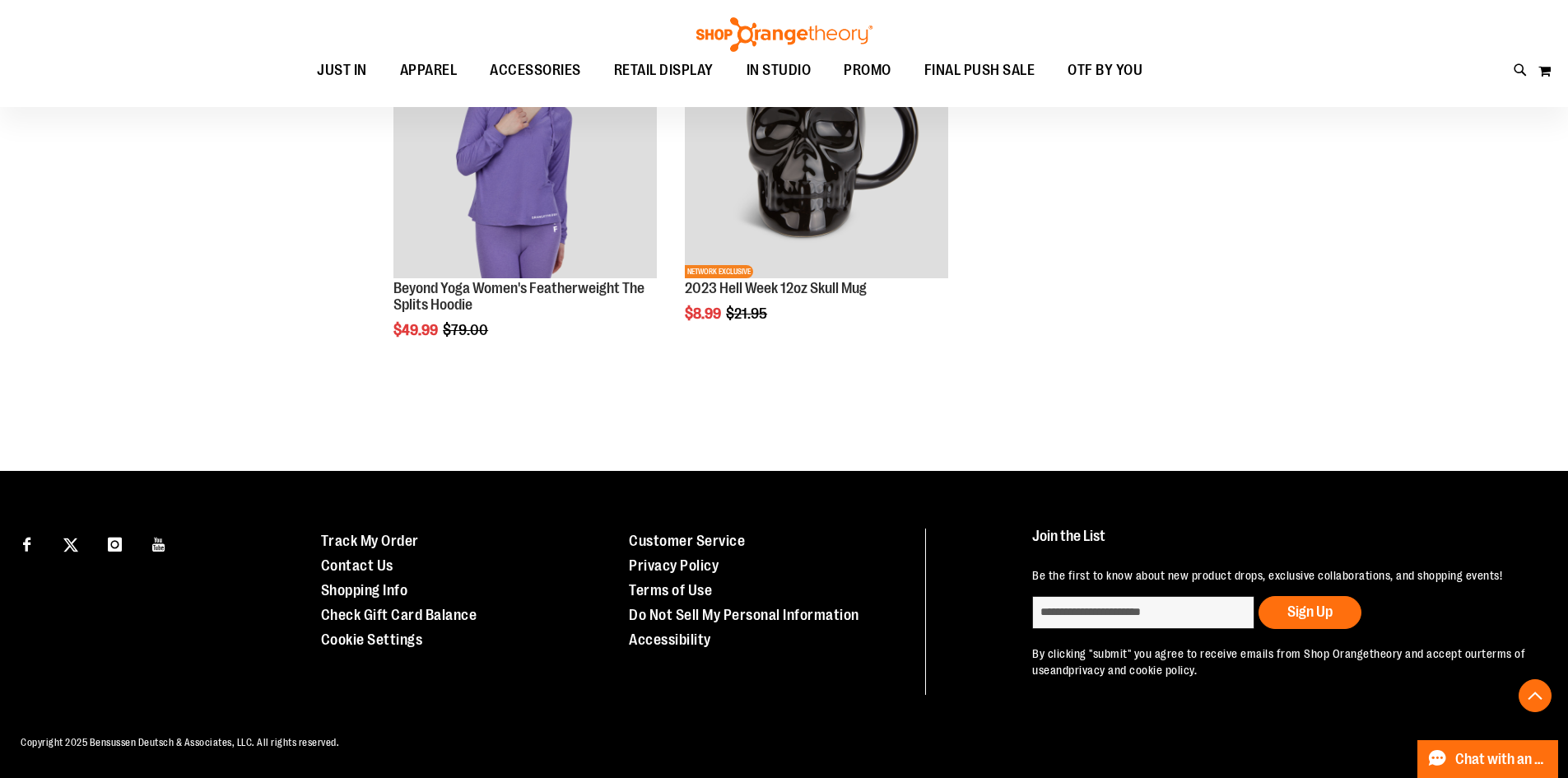
scroll to position [14112, 0]
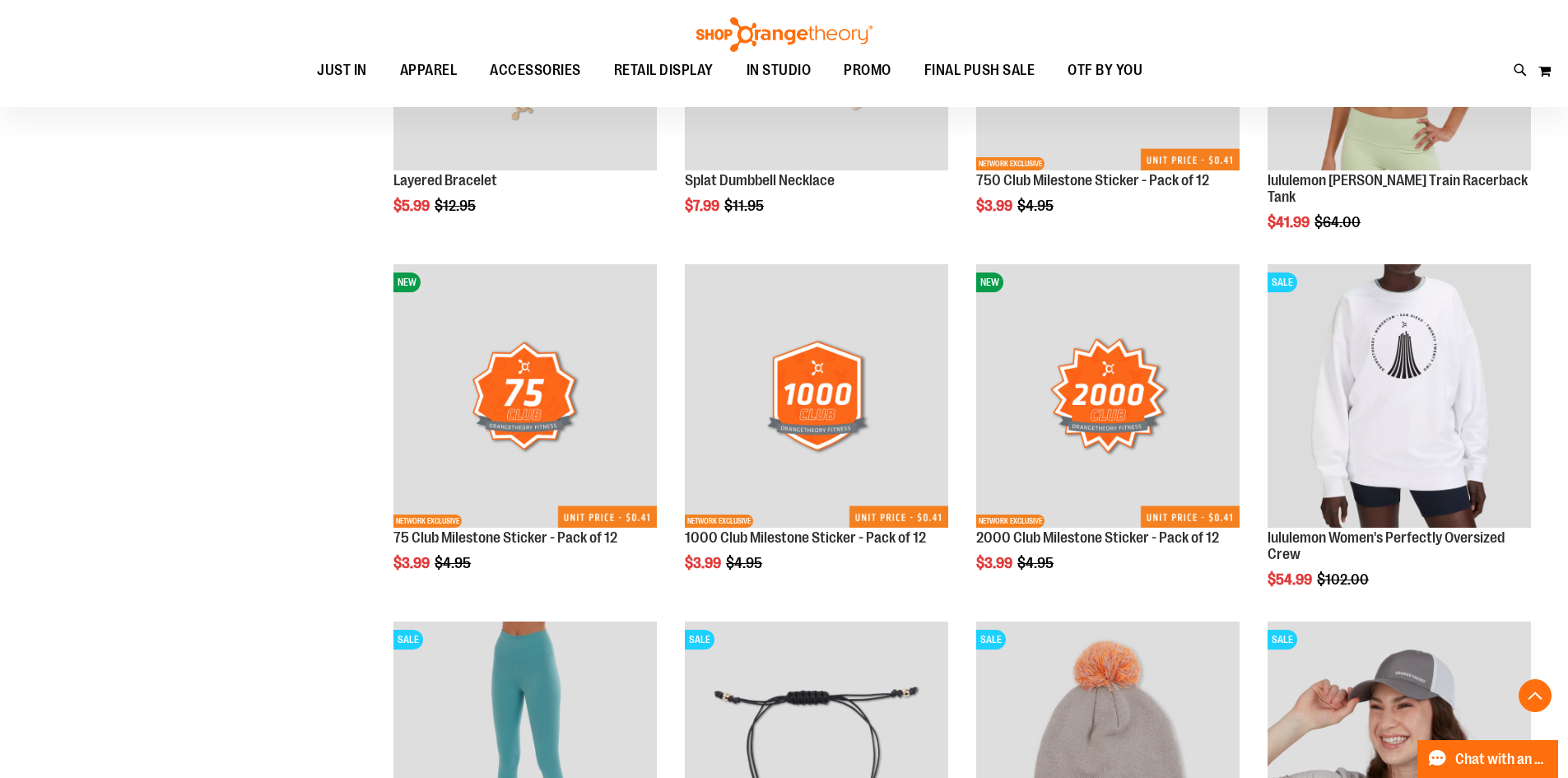
scroll to position [11726, 0]
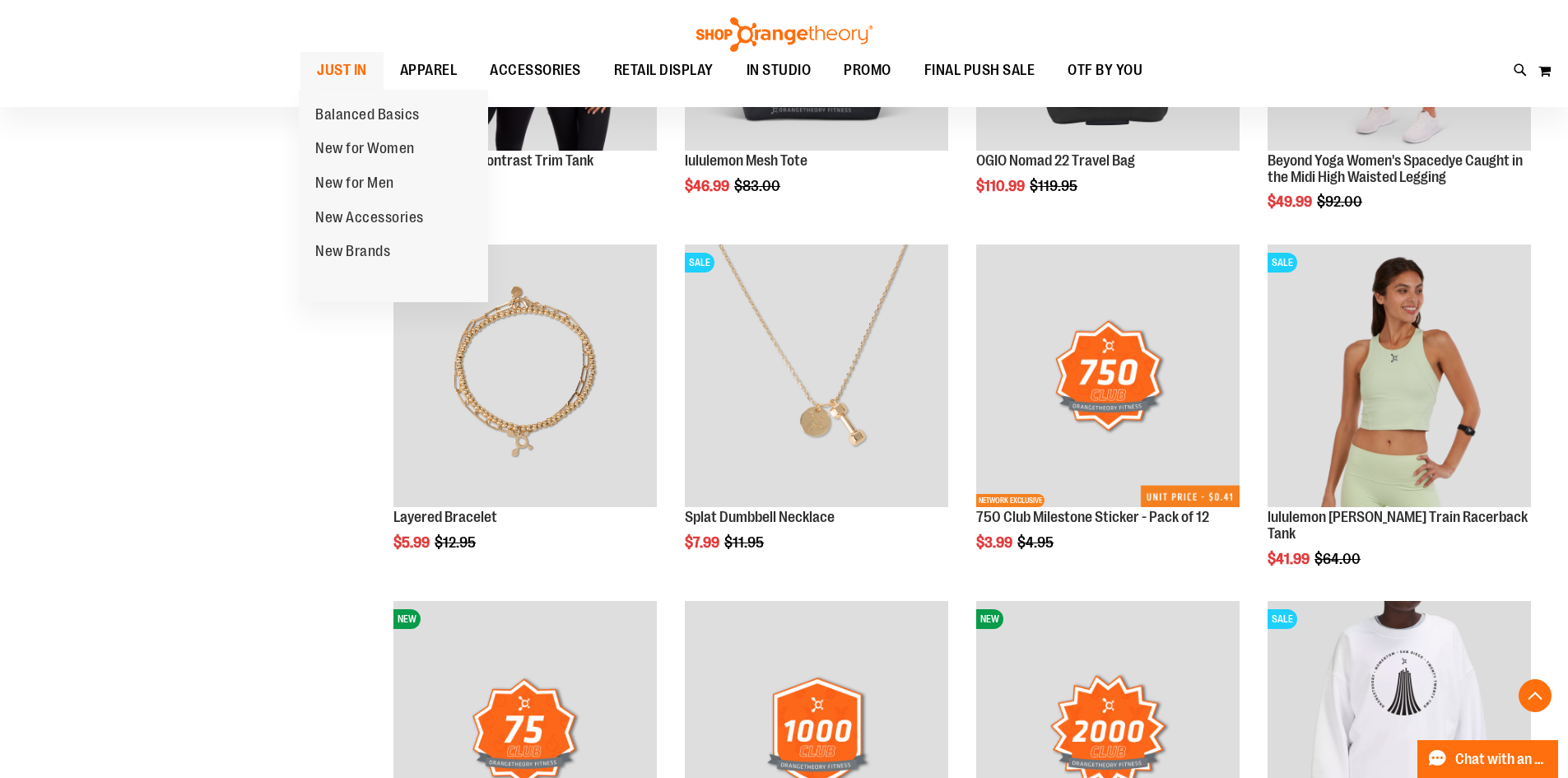
click at [349, 62] on span "JUST IN" at bounding box center [342, 70] width 51 height 37
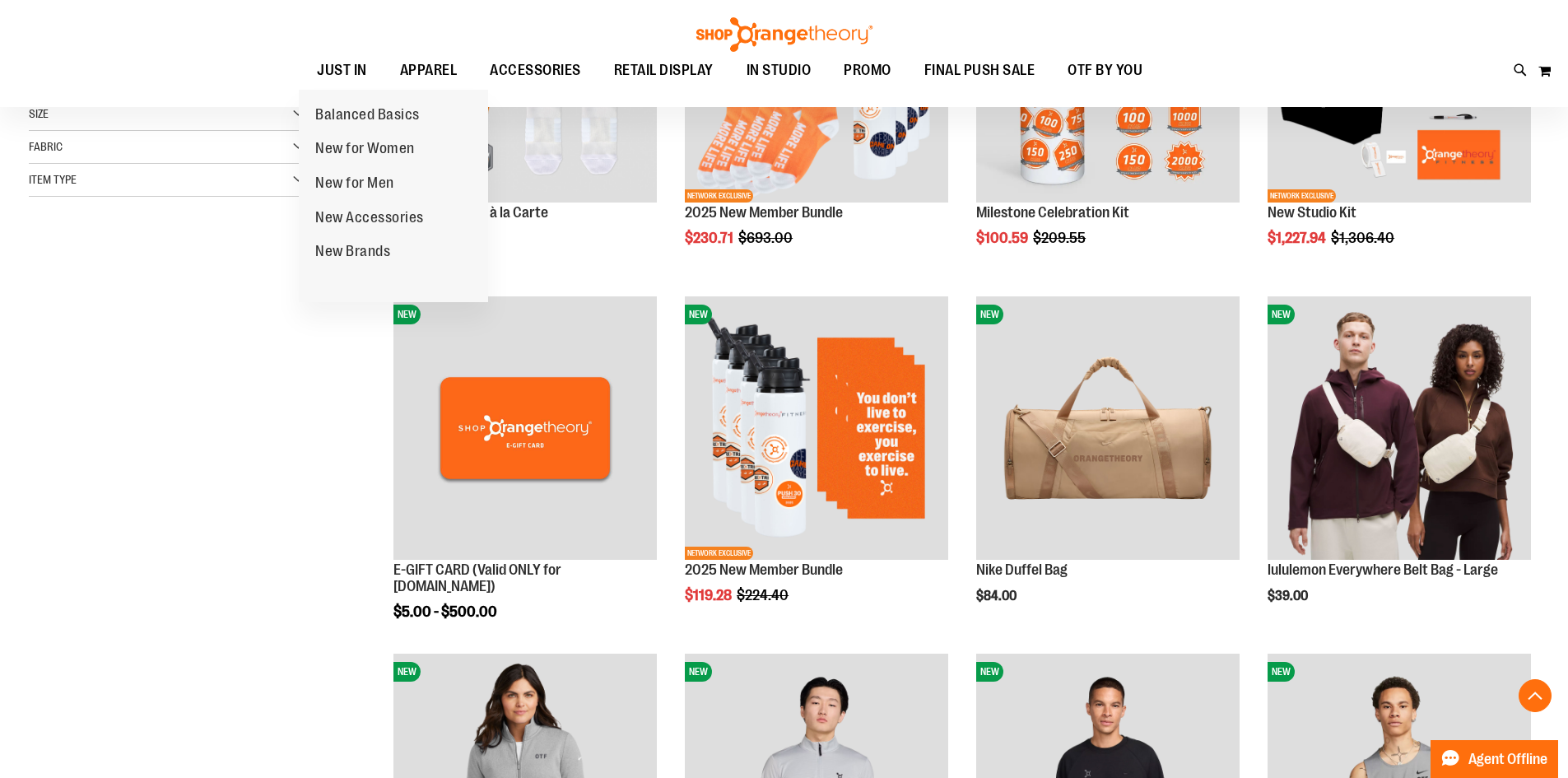
scroll to position [411, 0]
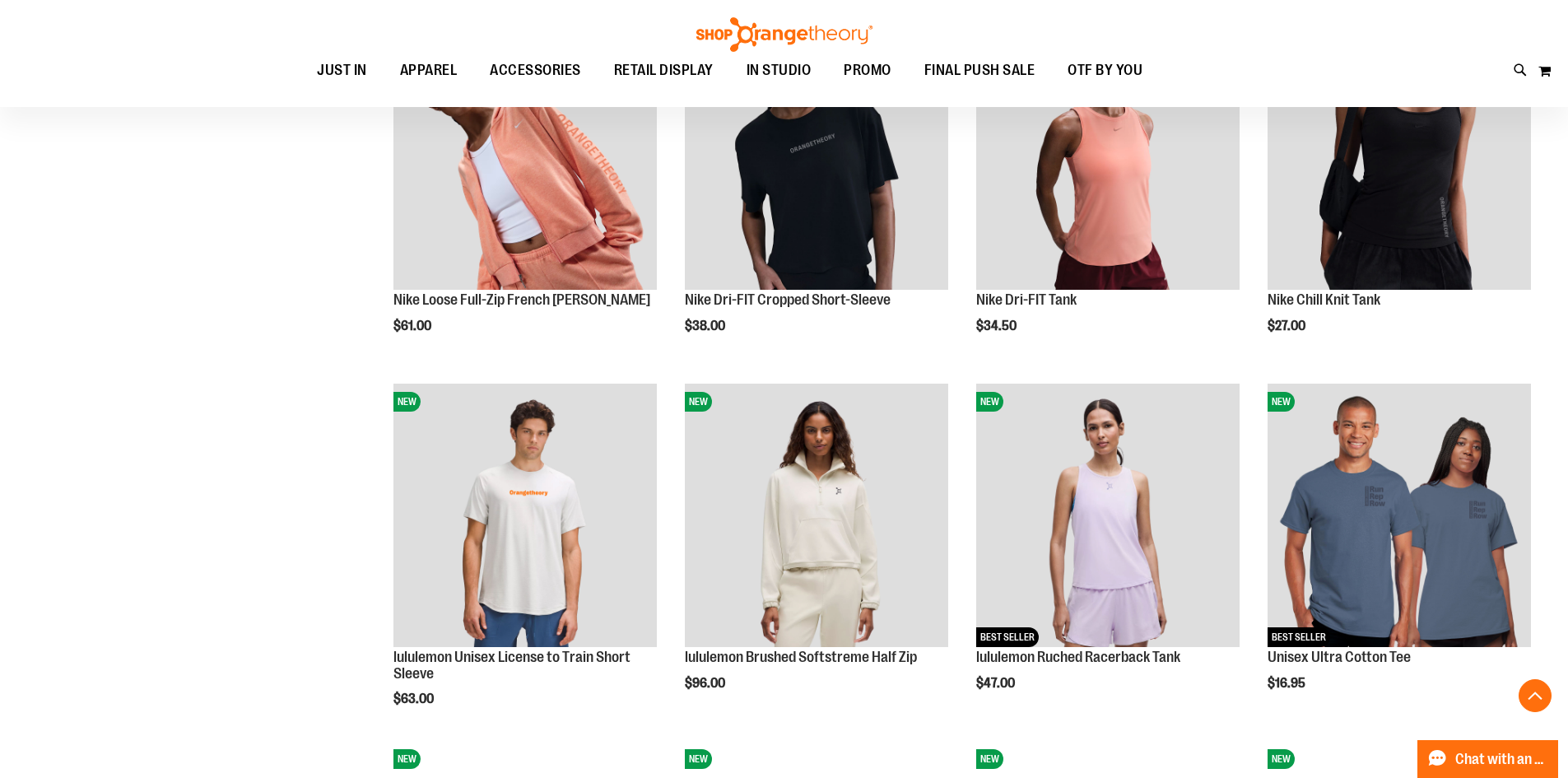
scroll to position [1398, 0]
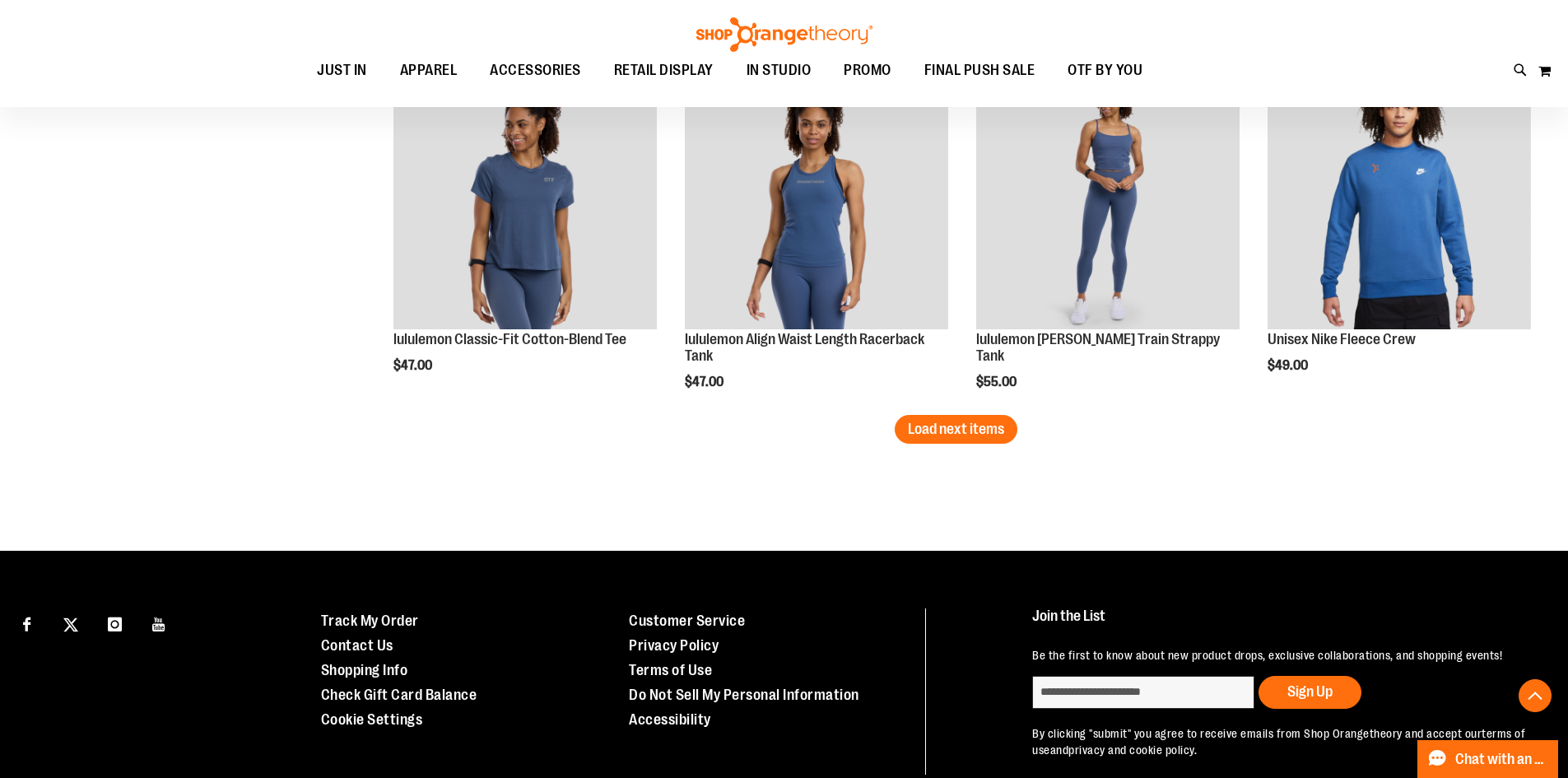
scroll to position [3127, 0]
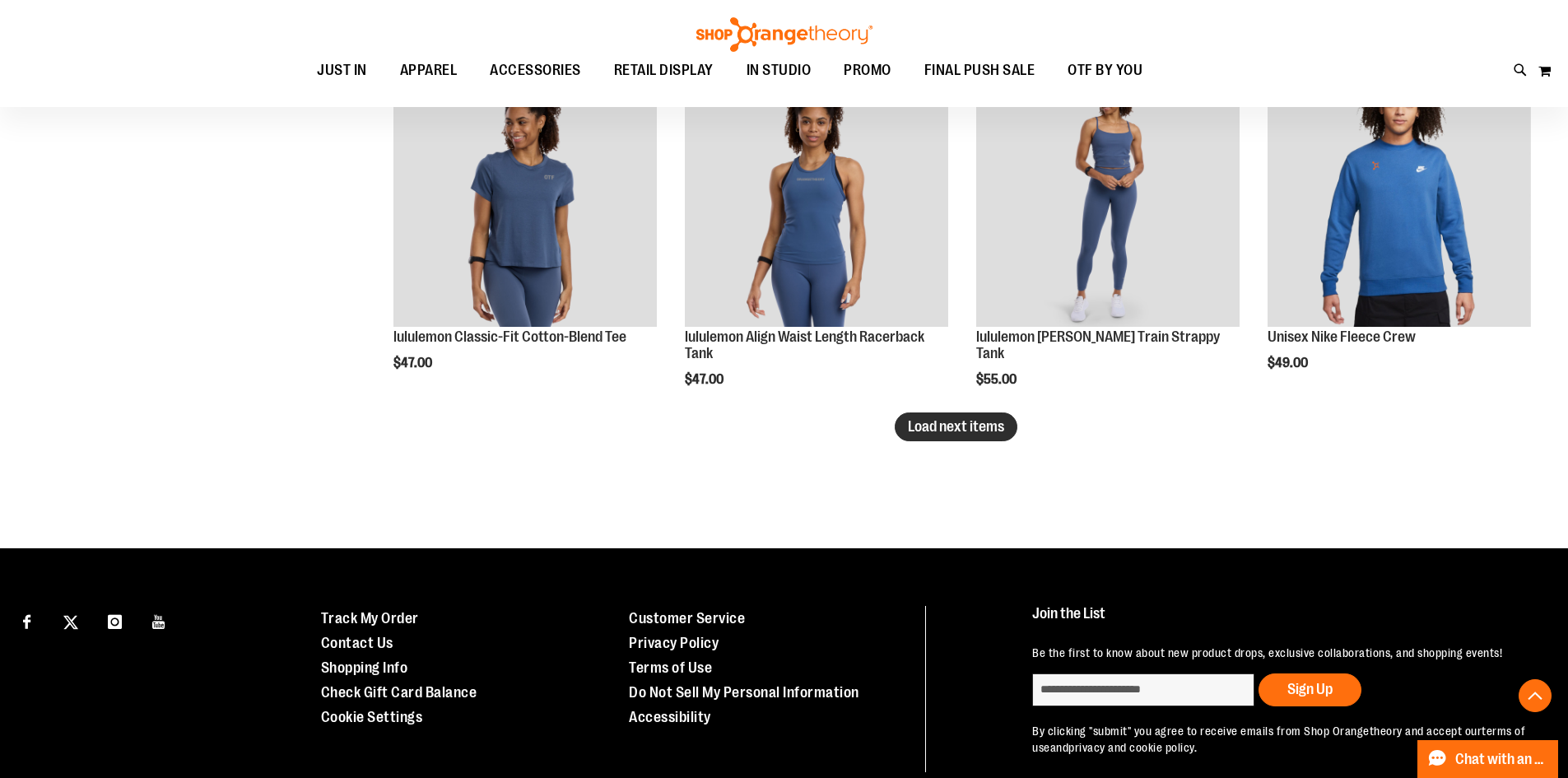
type input "**********"
click at [970, 426] on span "Load next items" at bounding box center [955, 426] width 96 height 17
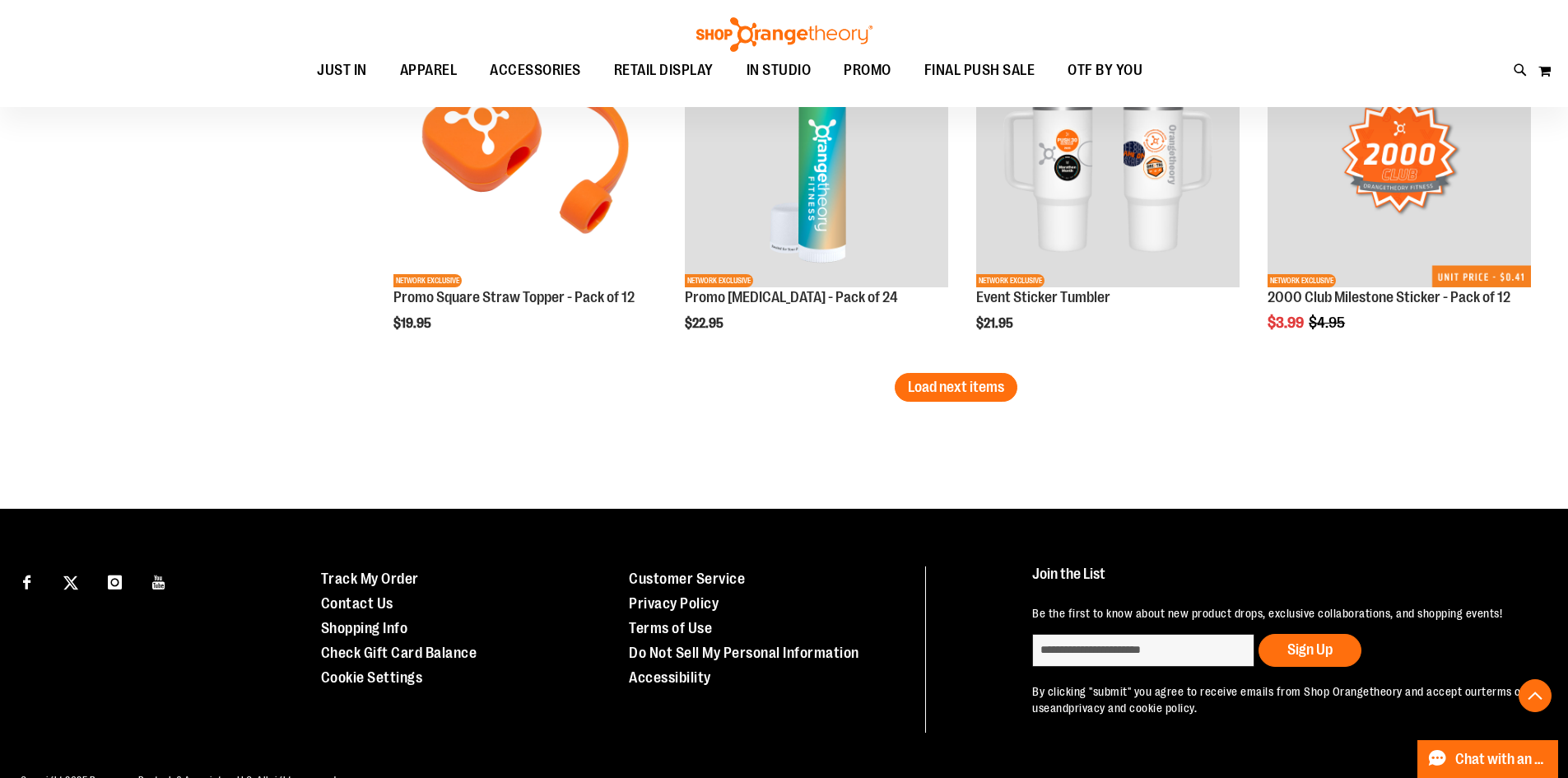
scroll to position [4279, 0]
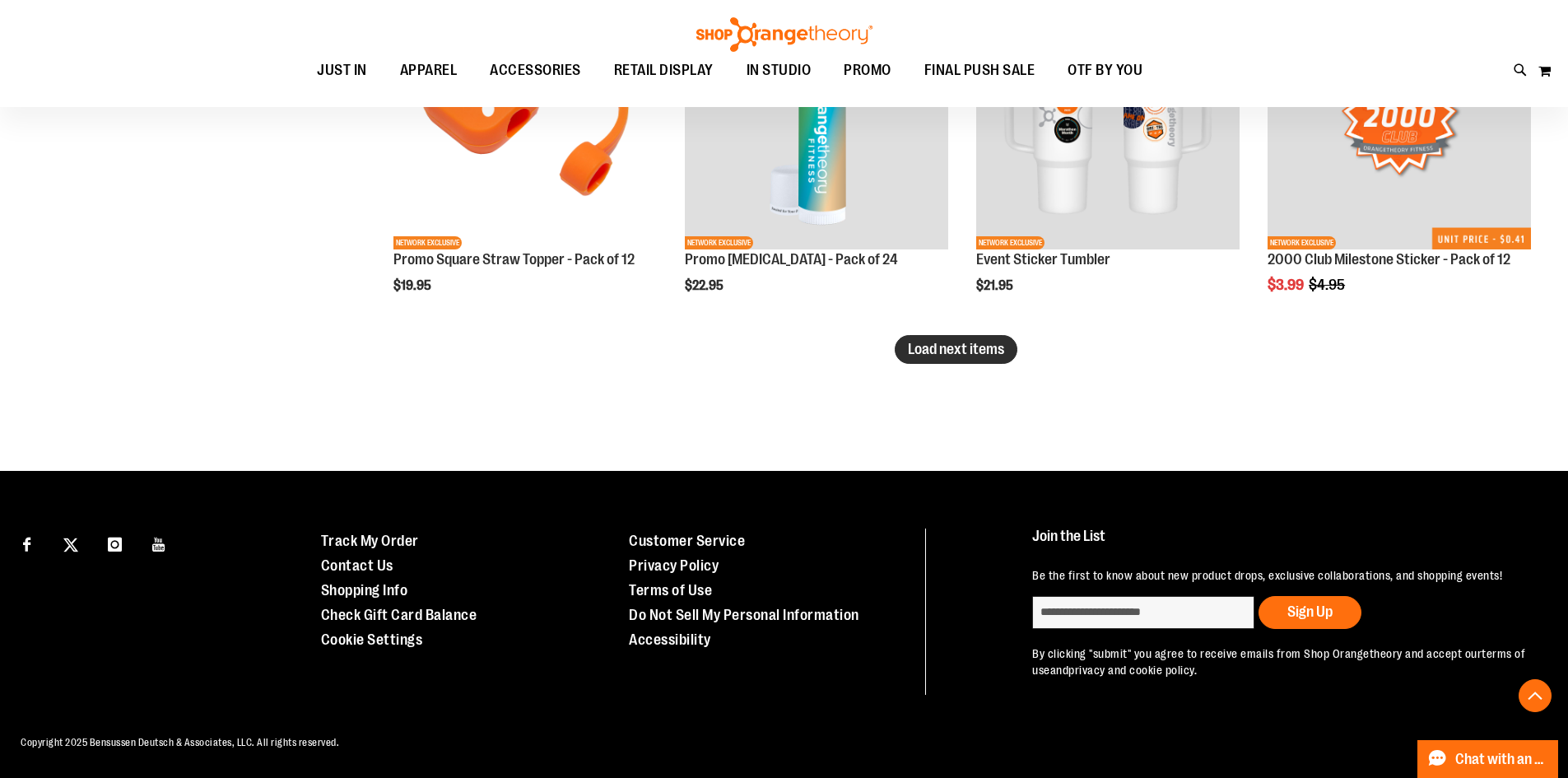
click at [916, 353] on span "Load next items" at bounding box center [955, 349] width 96 height 17
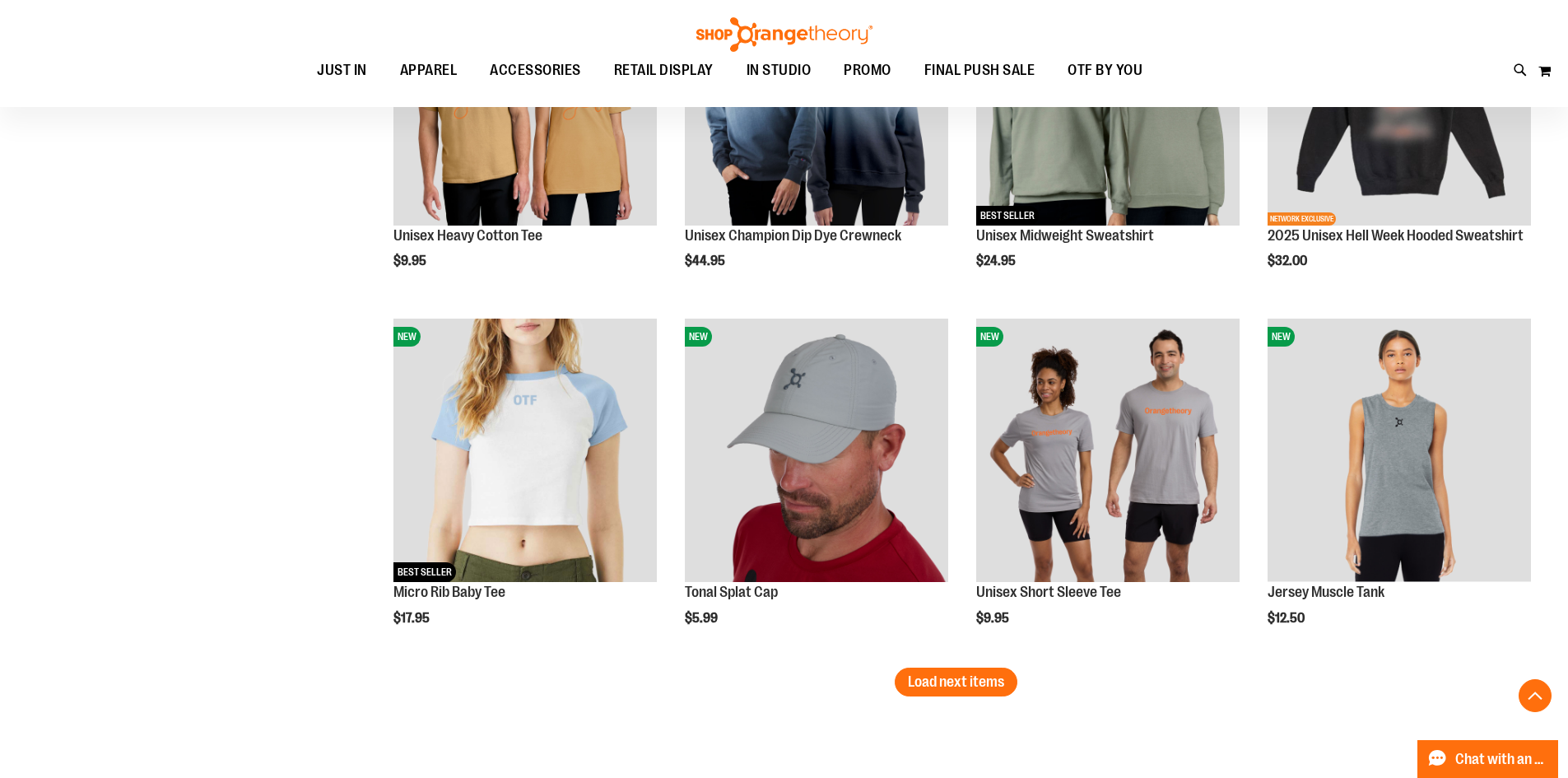
scroll to position [5019, 0]
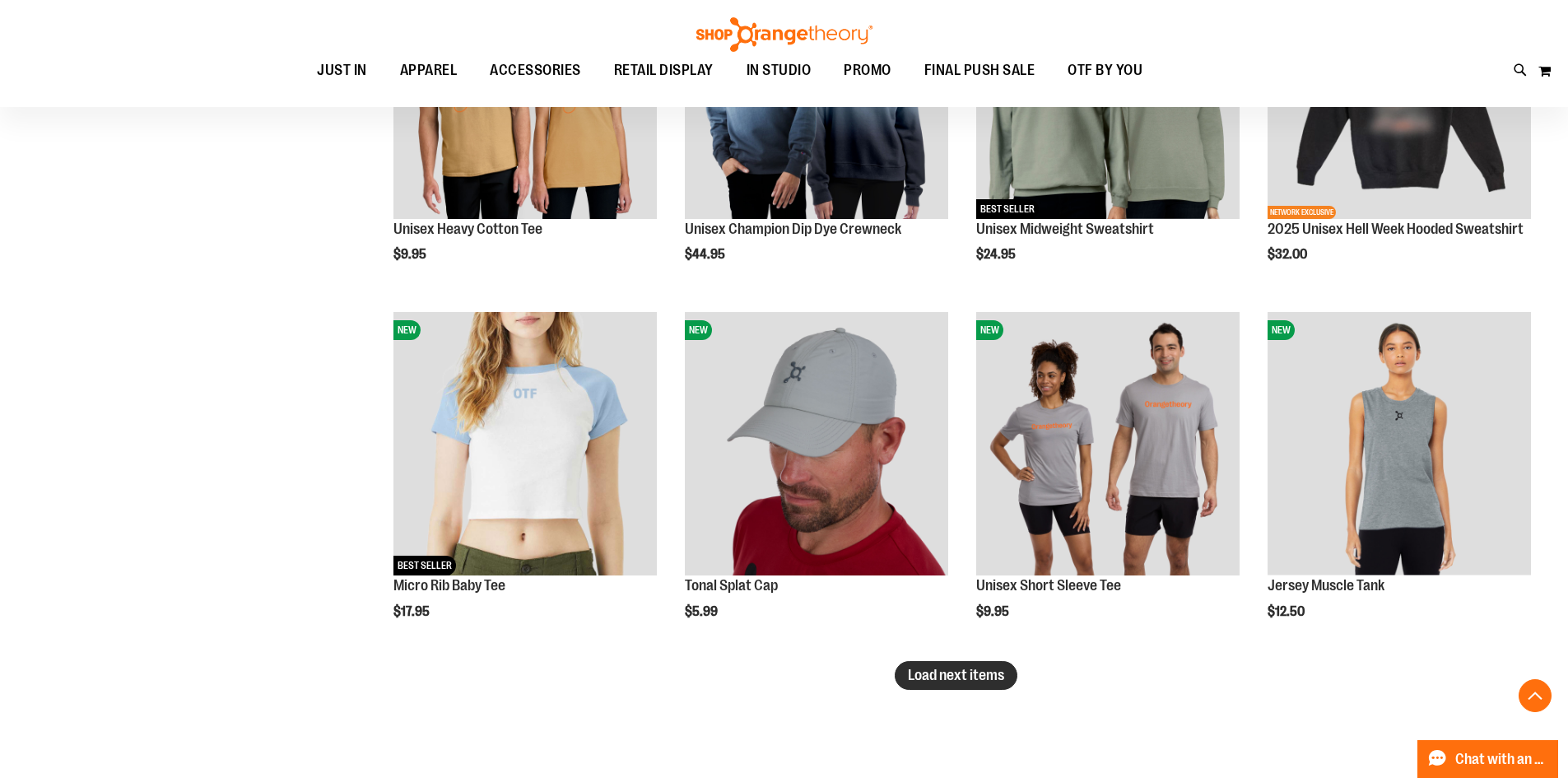
click at [1005, 677] on button "Load next items" at bounding box center [956, 676] width 123 height 29
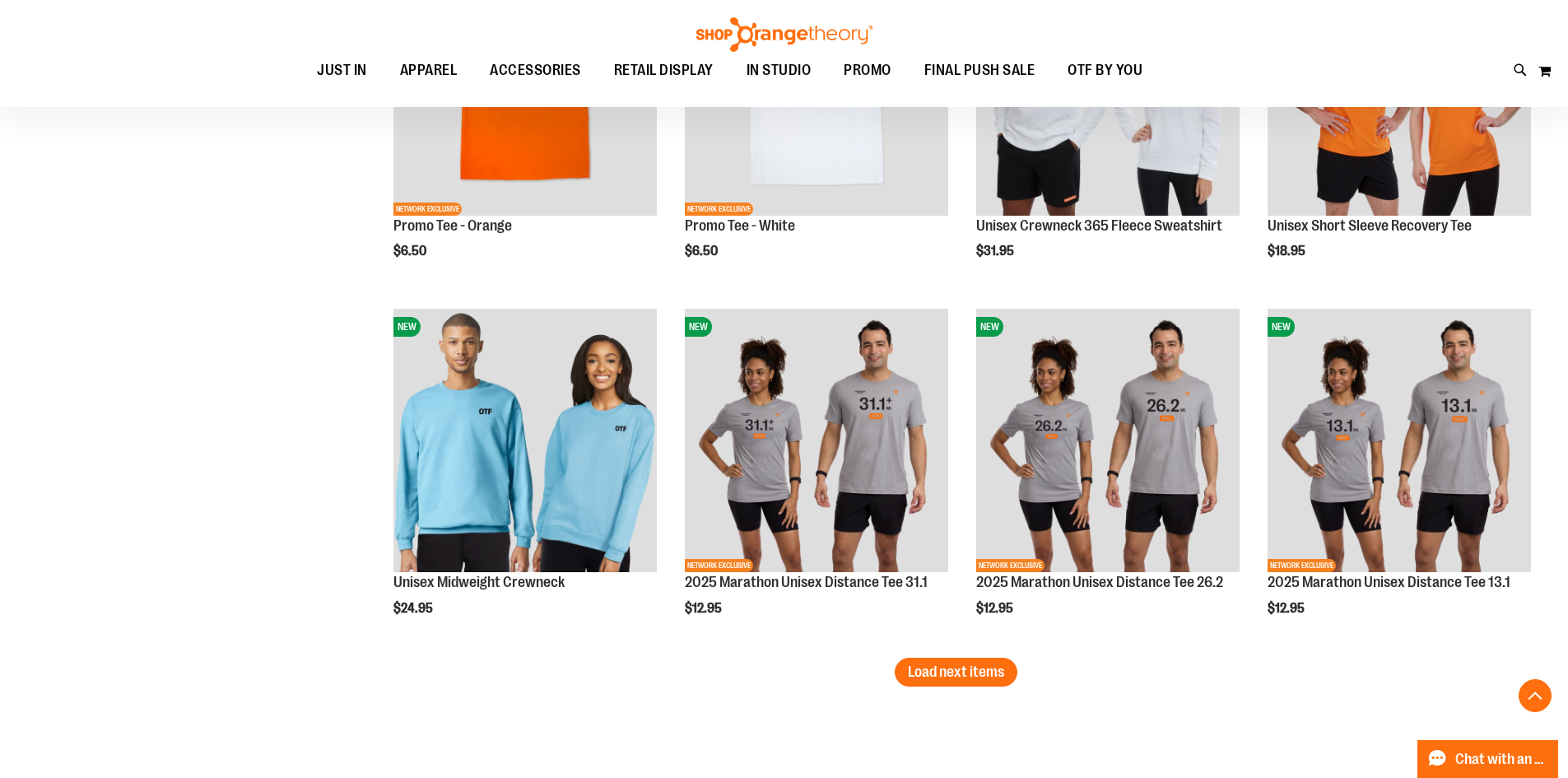
scroll to position [6335, 0]
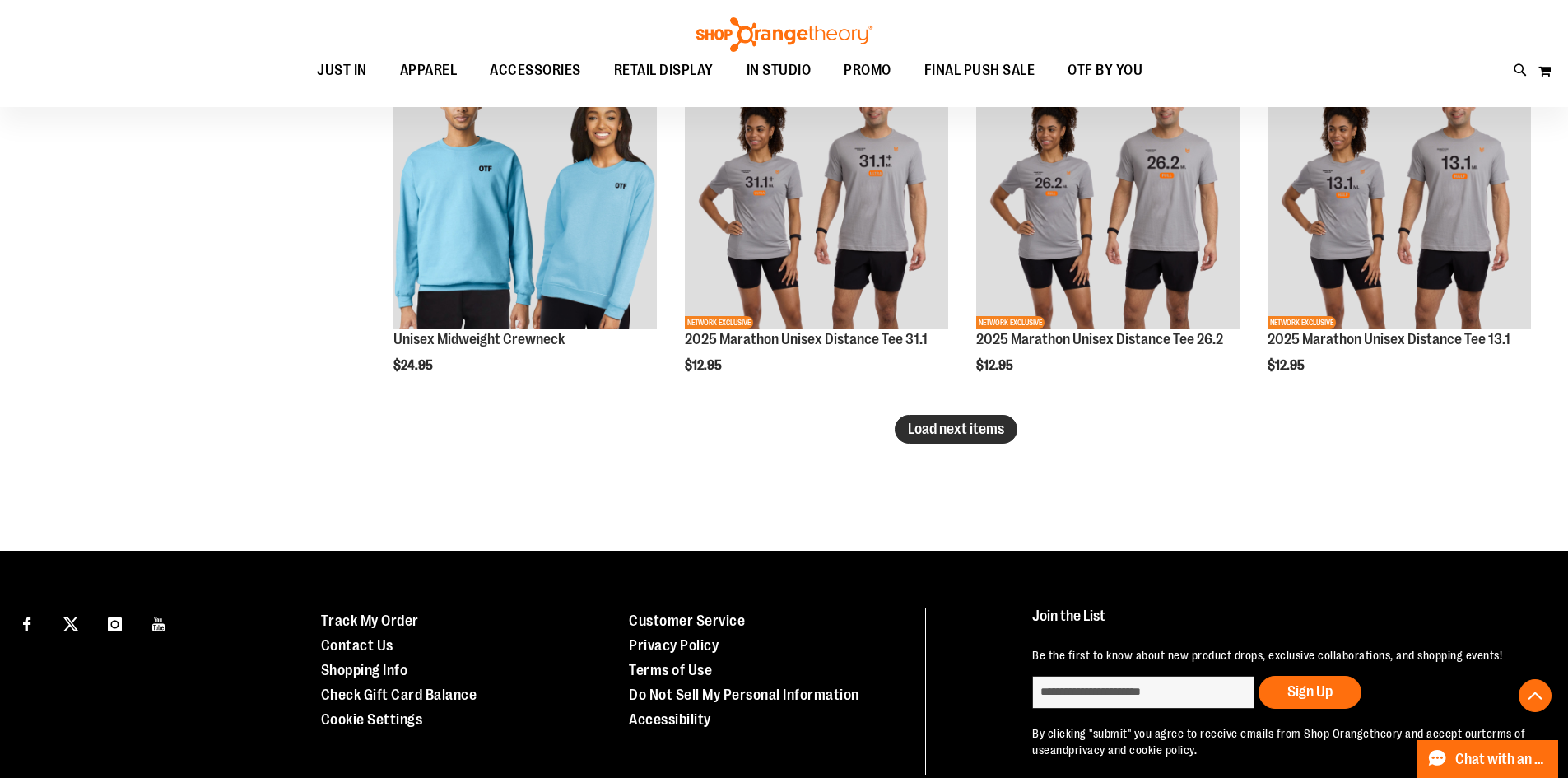
click at [958, 435] on span "Load next items" at bounding box center [955, 428] width 96 height 17
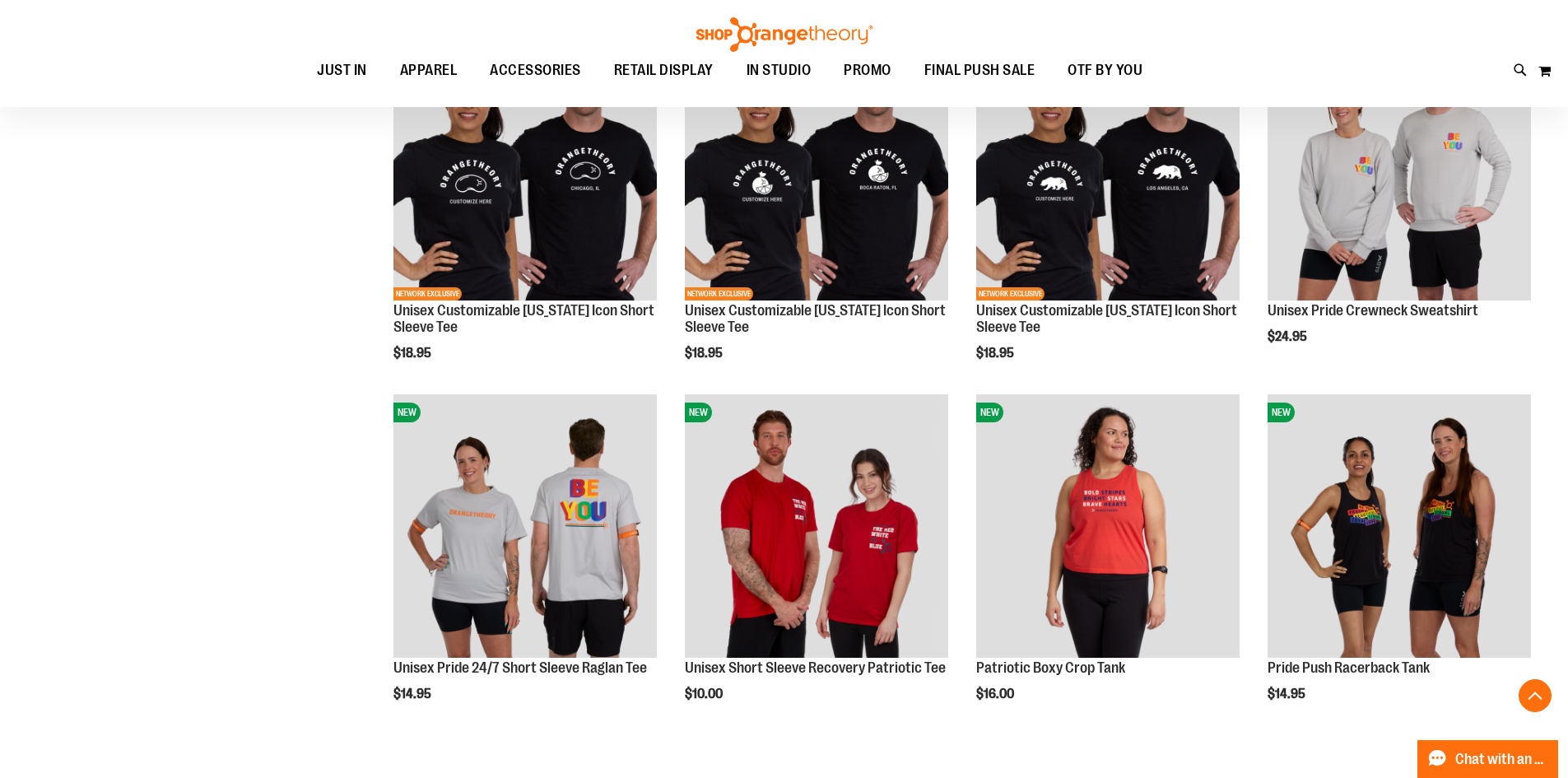
scroll to position [7159, 0]
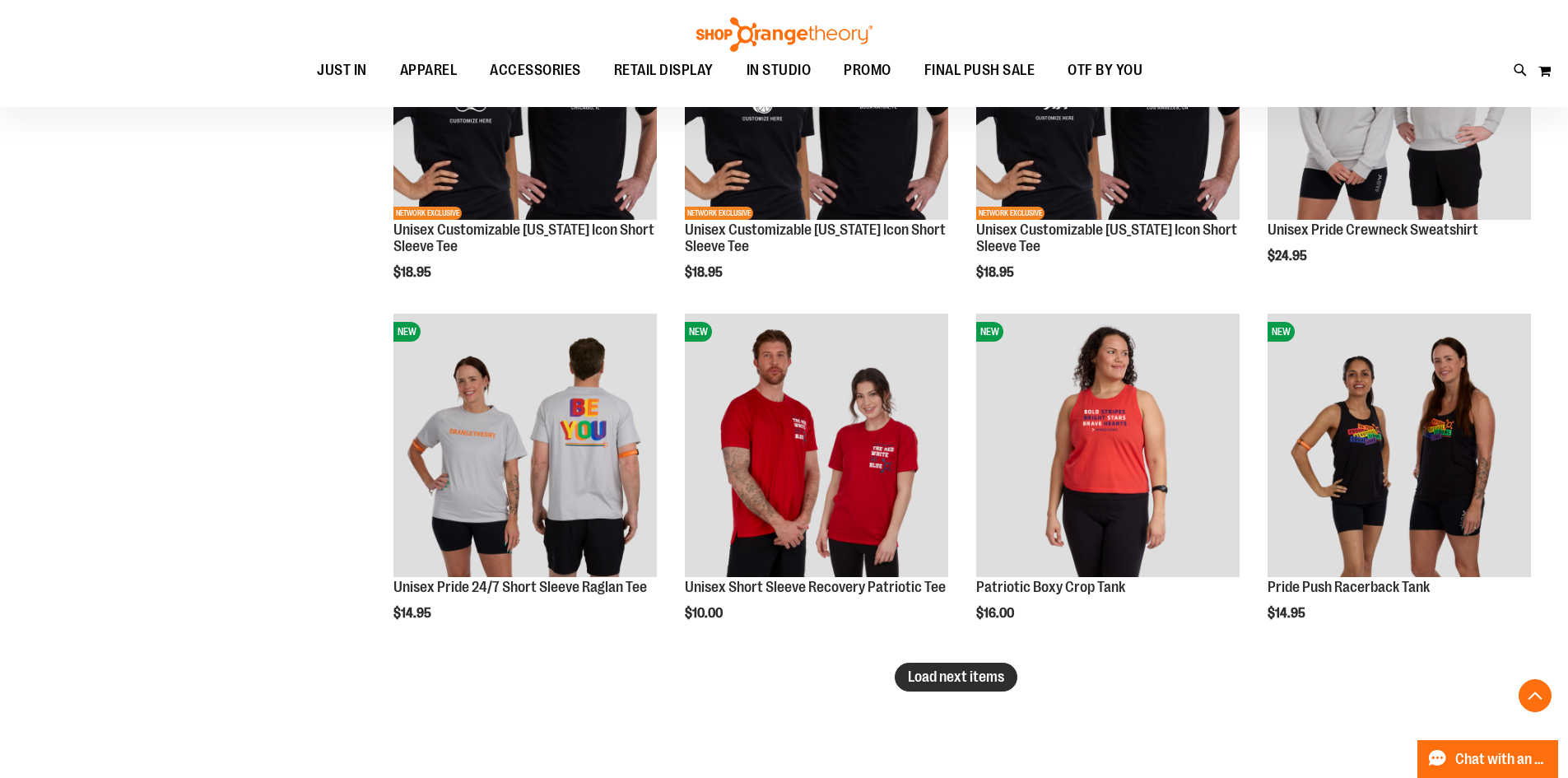
click at [916, 673] on span "Load next items" at bounding box center [955, 676] width 96 height 17
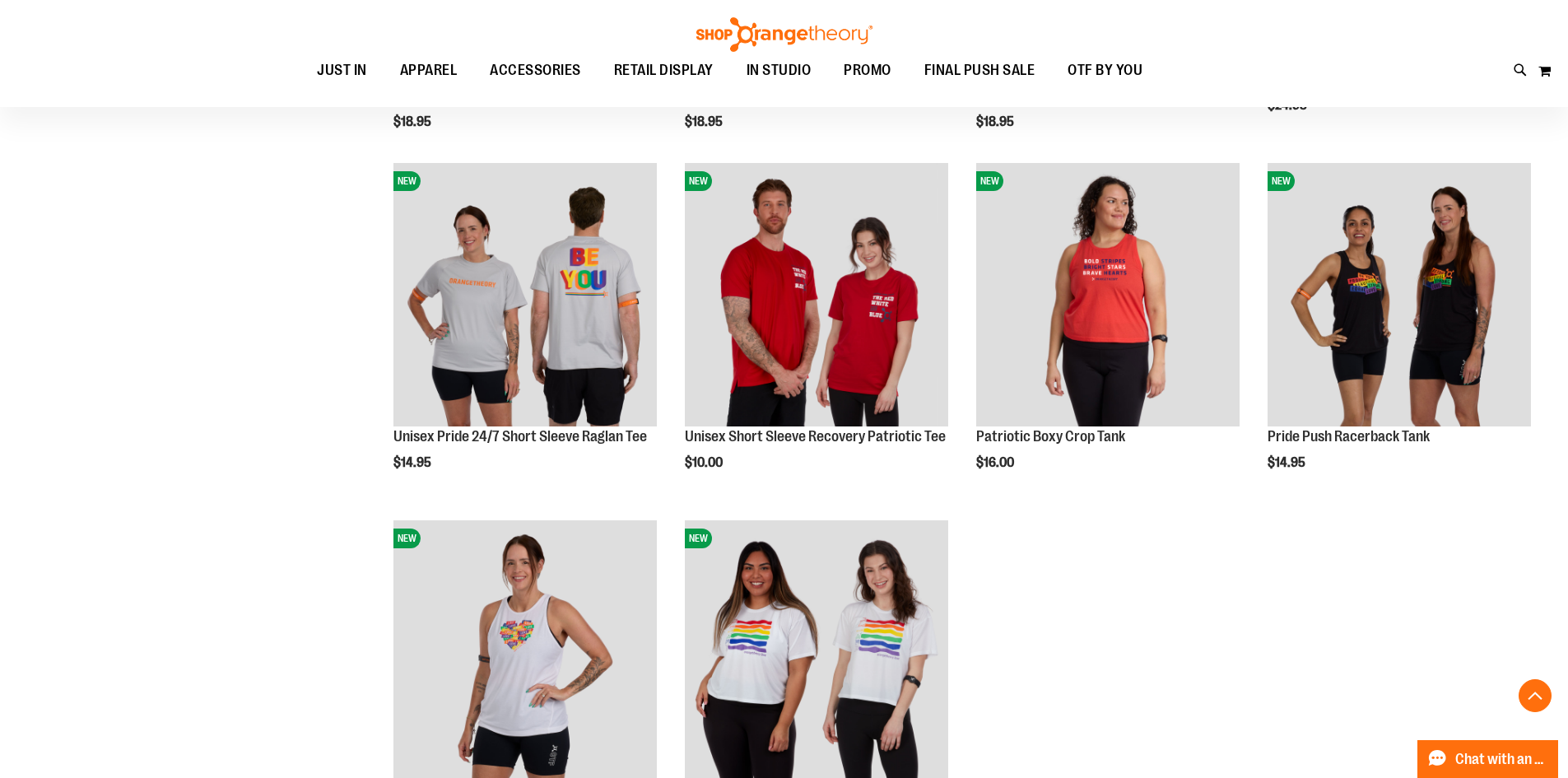
scroll to position [7570, 0]
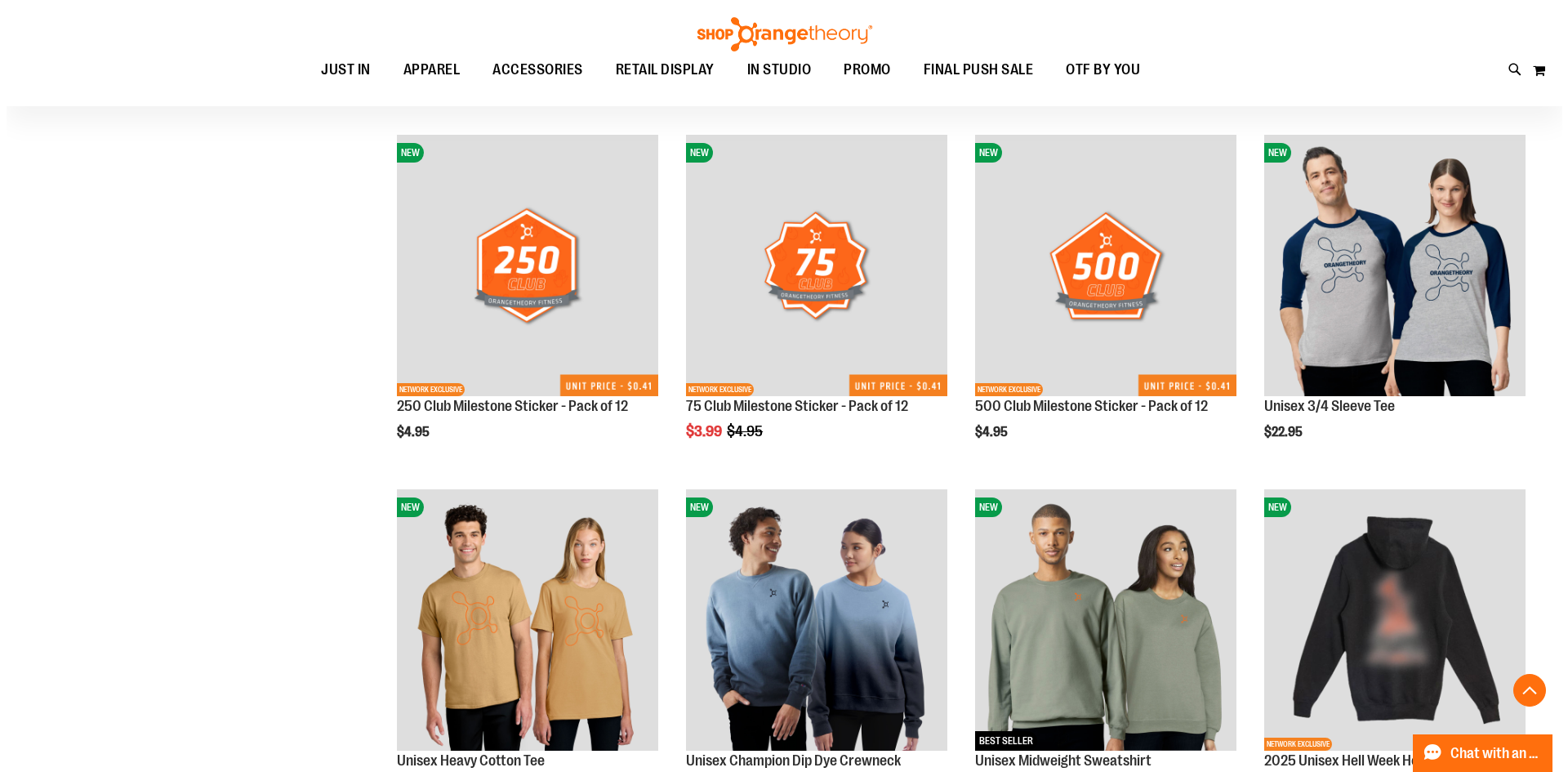
scroll to position [4082, 0]
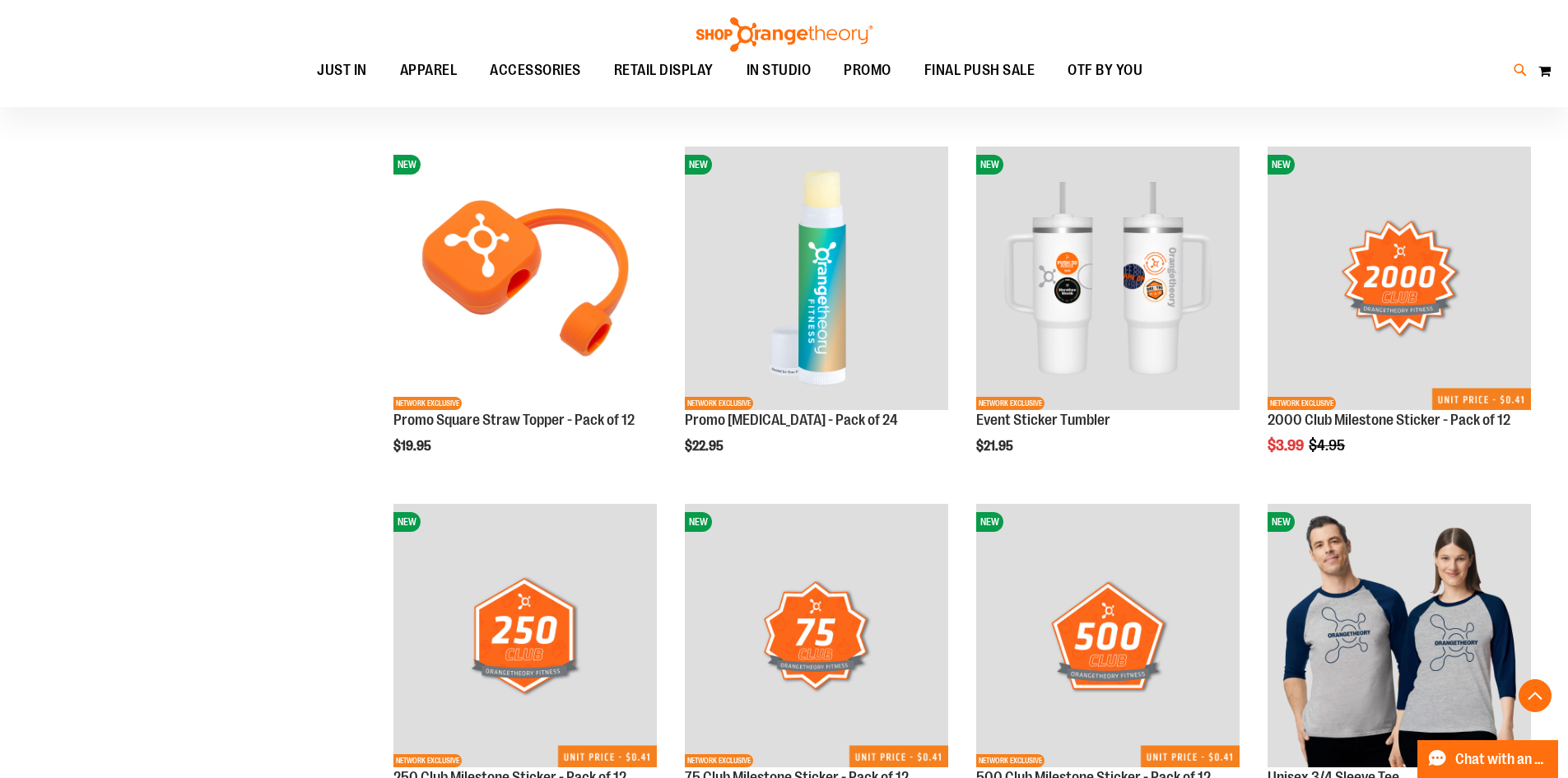
click at [1524, 69] on icon at bounding box center [1520, 70] width 14 height 19
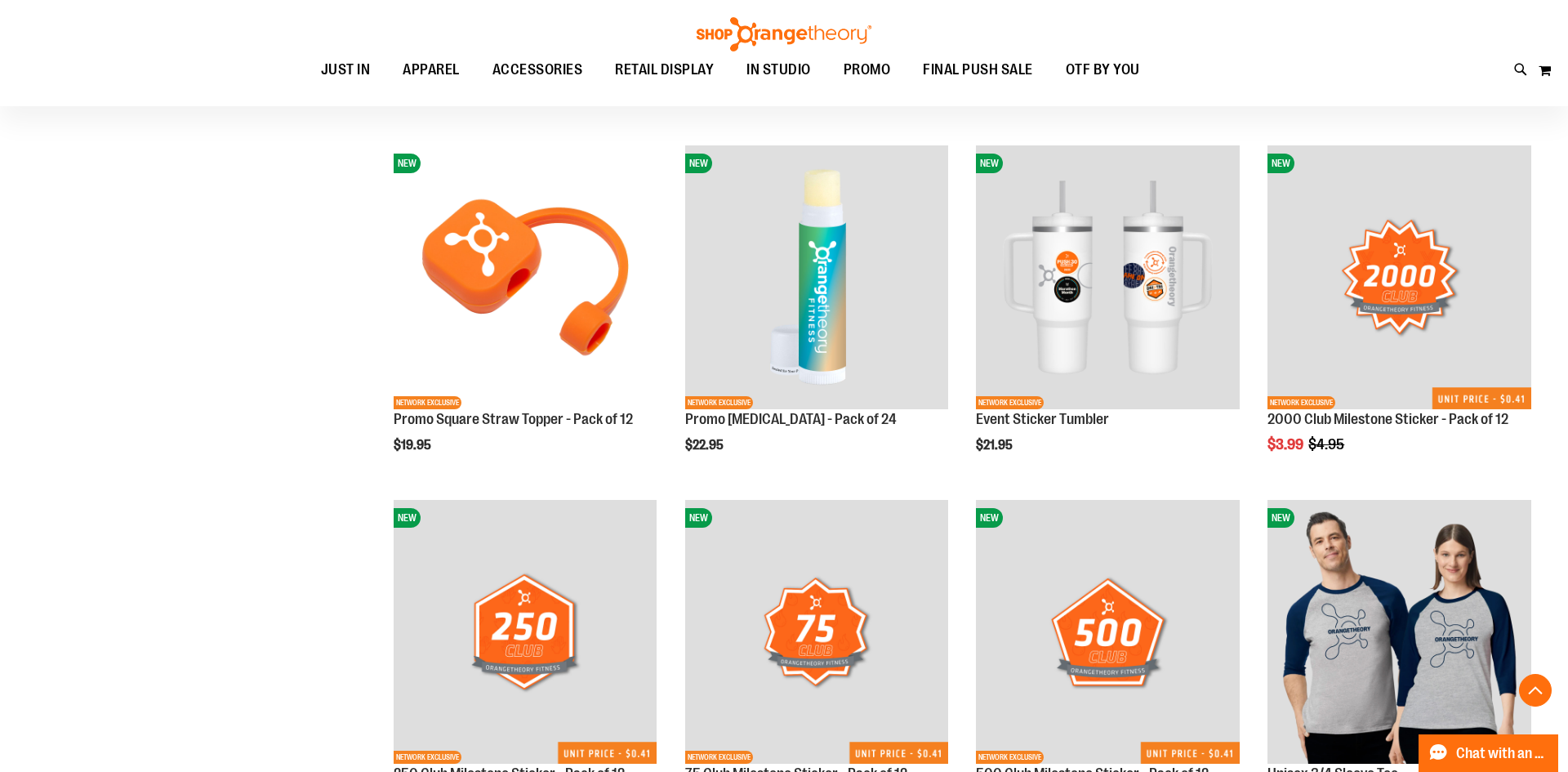
click at [1542, 29] on link at bounding box center [1548, 25] width 25 height 35
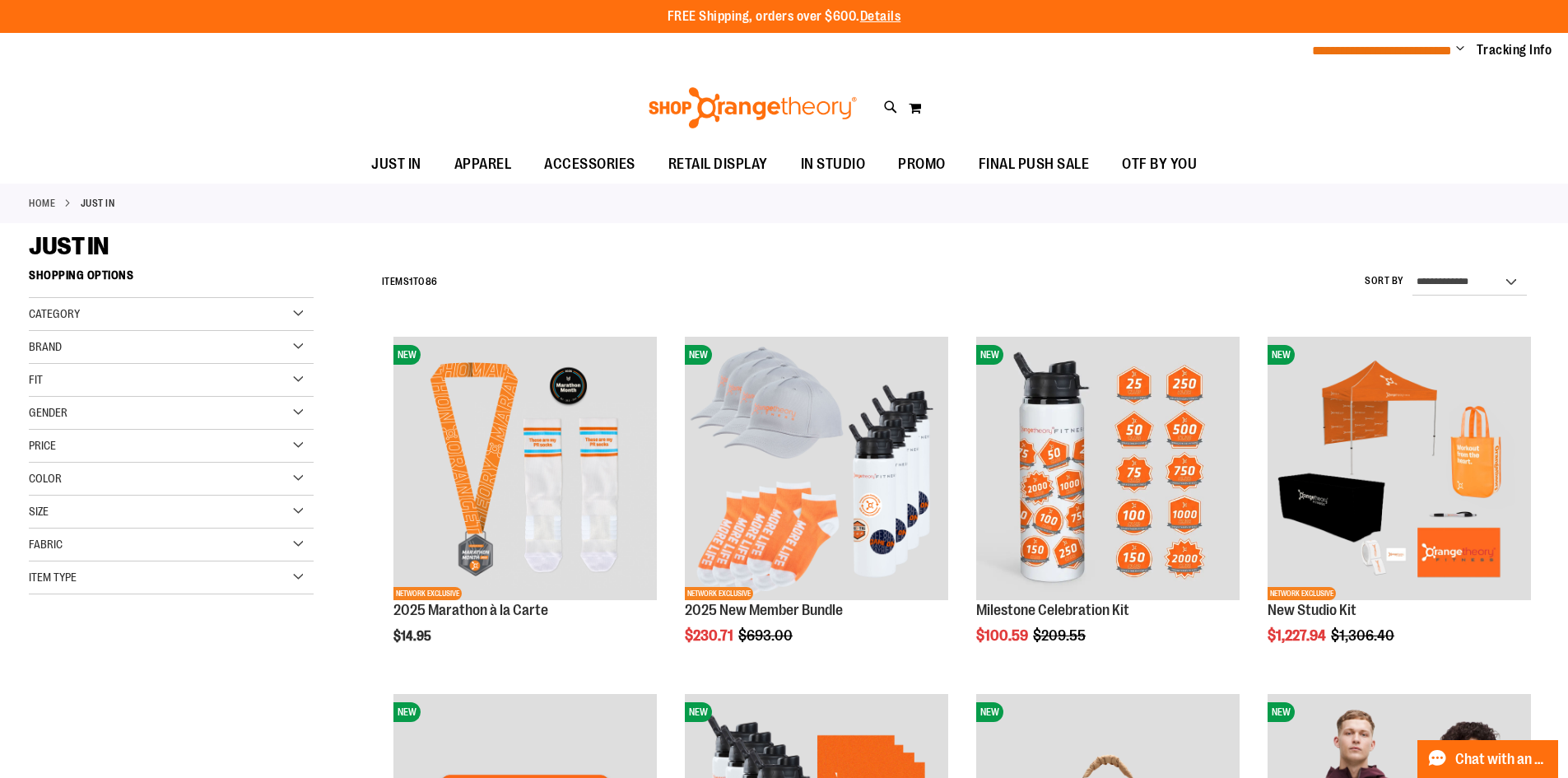
click at [1425, 49] on span "**********" at bounding box center [1382, 51] width 140 height 13
click at [1460, 49] on span "Change" at bounding box center [1460, 50] width 8 height 16
click at [1403, 69] on link "My Account" at bounding box center [1401, 80] width 144 height 31
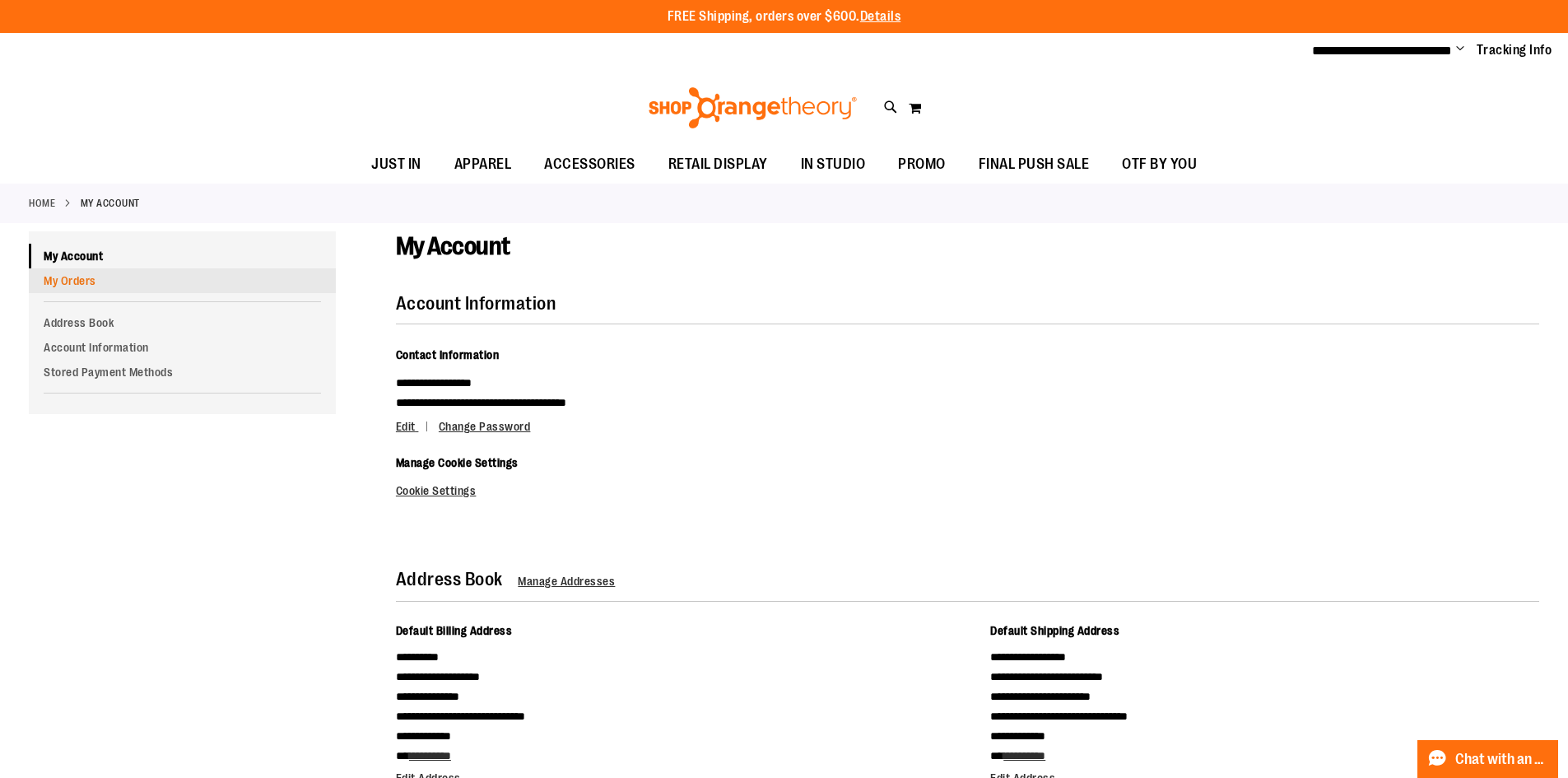
type input "**********"
click at [88, 277] on link "My Orders" at bounding box center [182, 280] width 307 height 24
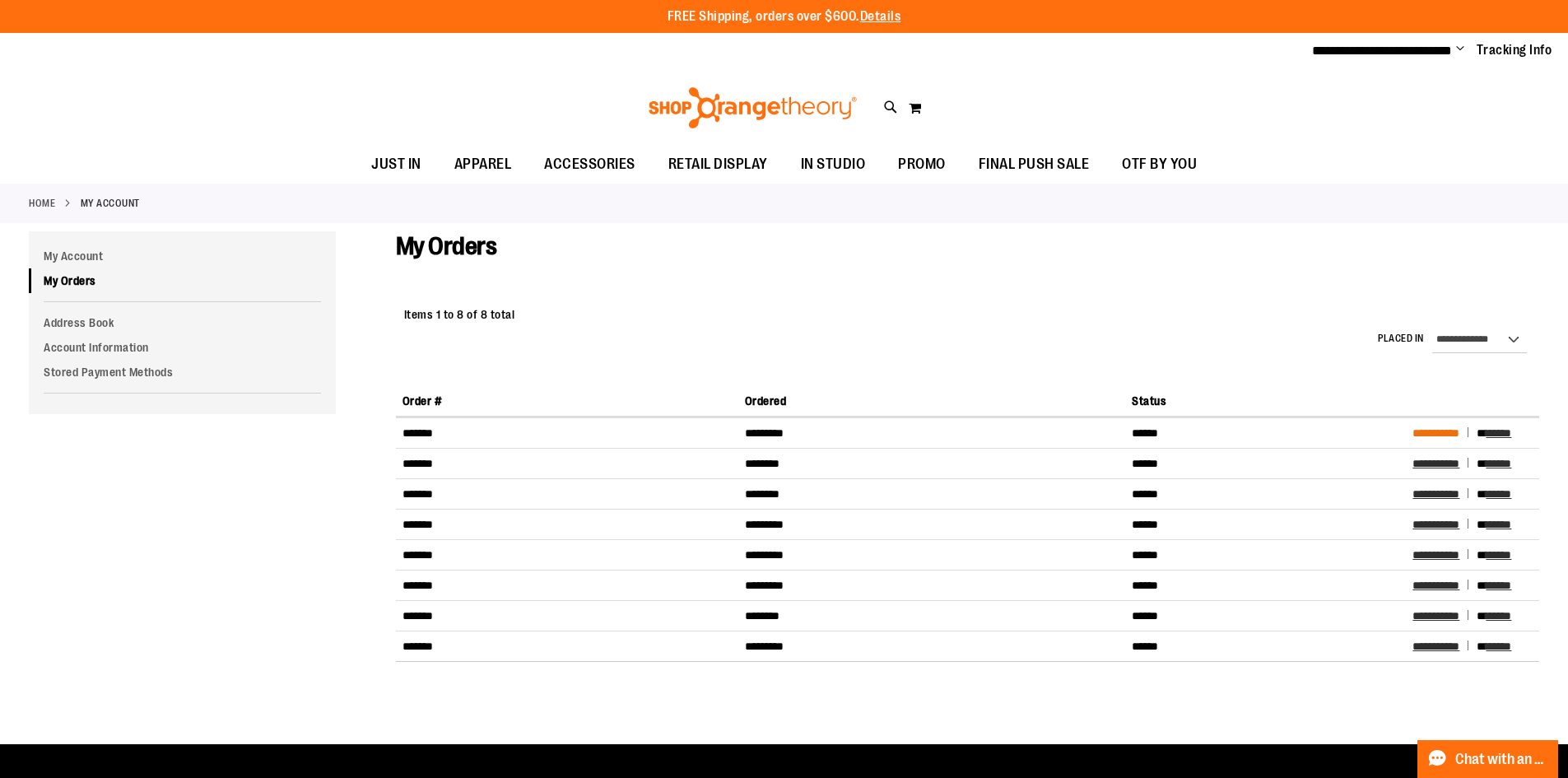
type input "**********"
click at [1444, 432] on span "**********" at bounding box center [1436, 433] width 47 height 12
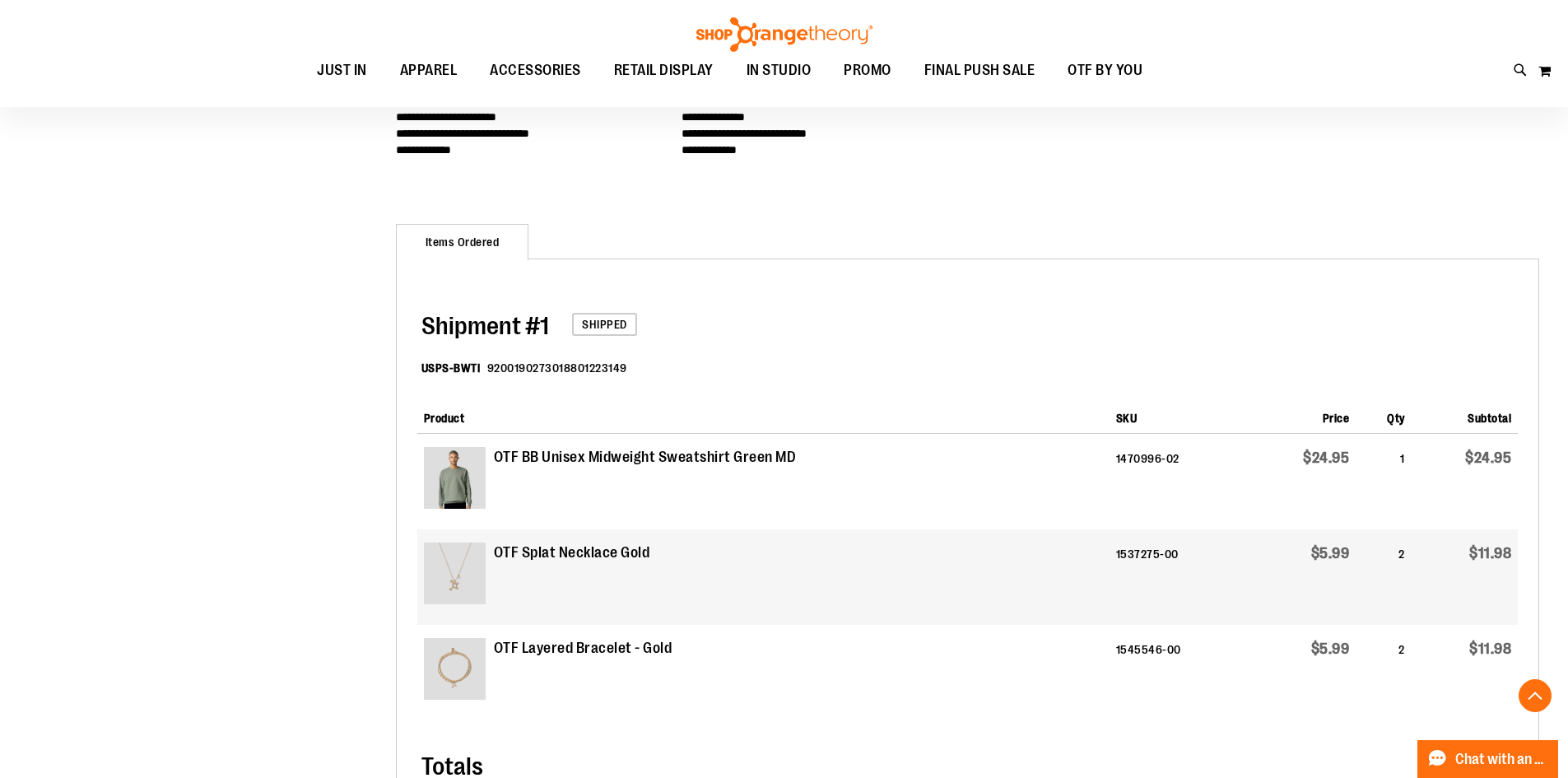
scroll to position [328, 0]
